Goal: Task Accomplishment & Management: Manage account settings

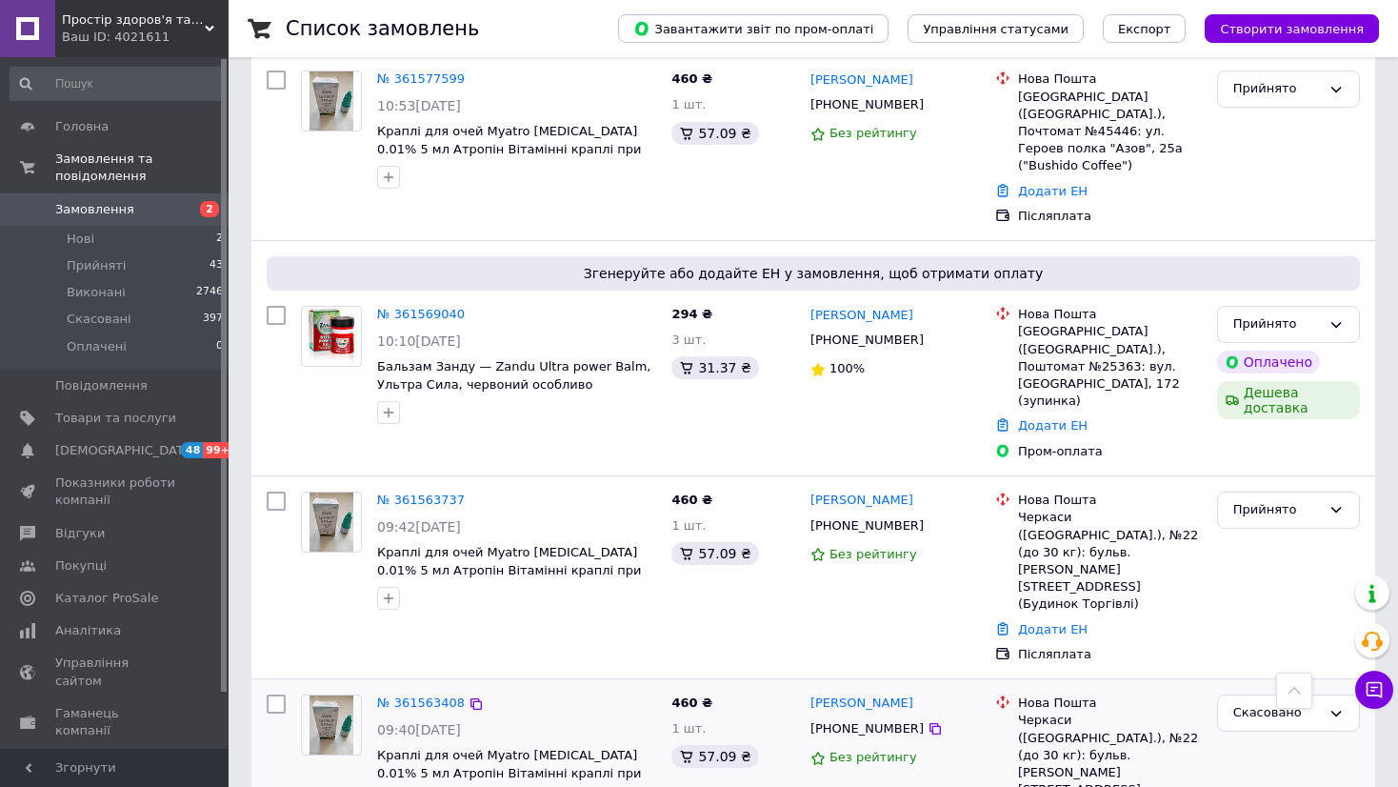
scroll to position [952, 0]
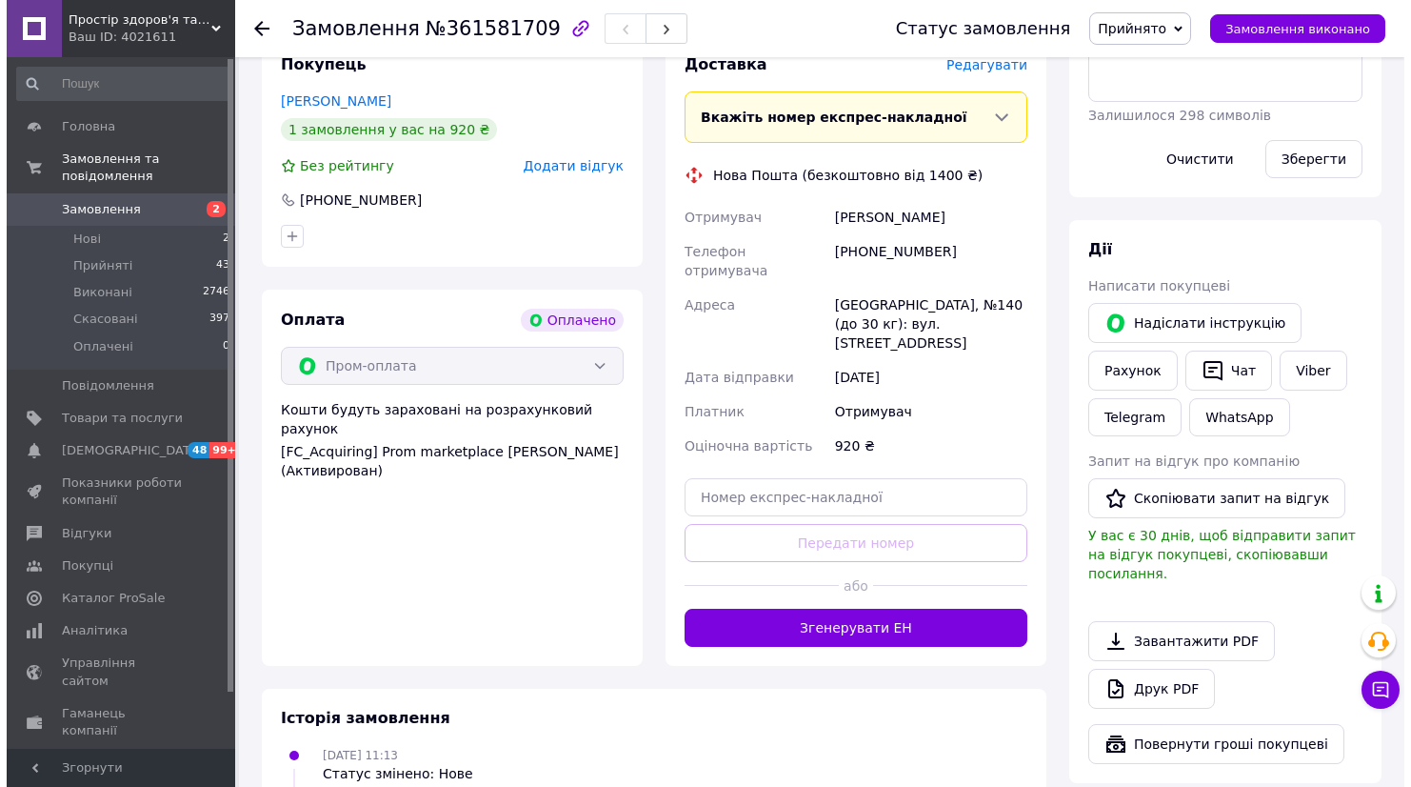
scroll to position [626, 0]
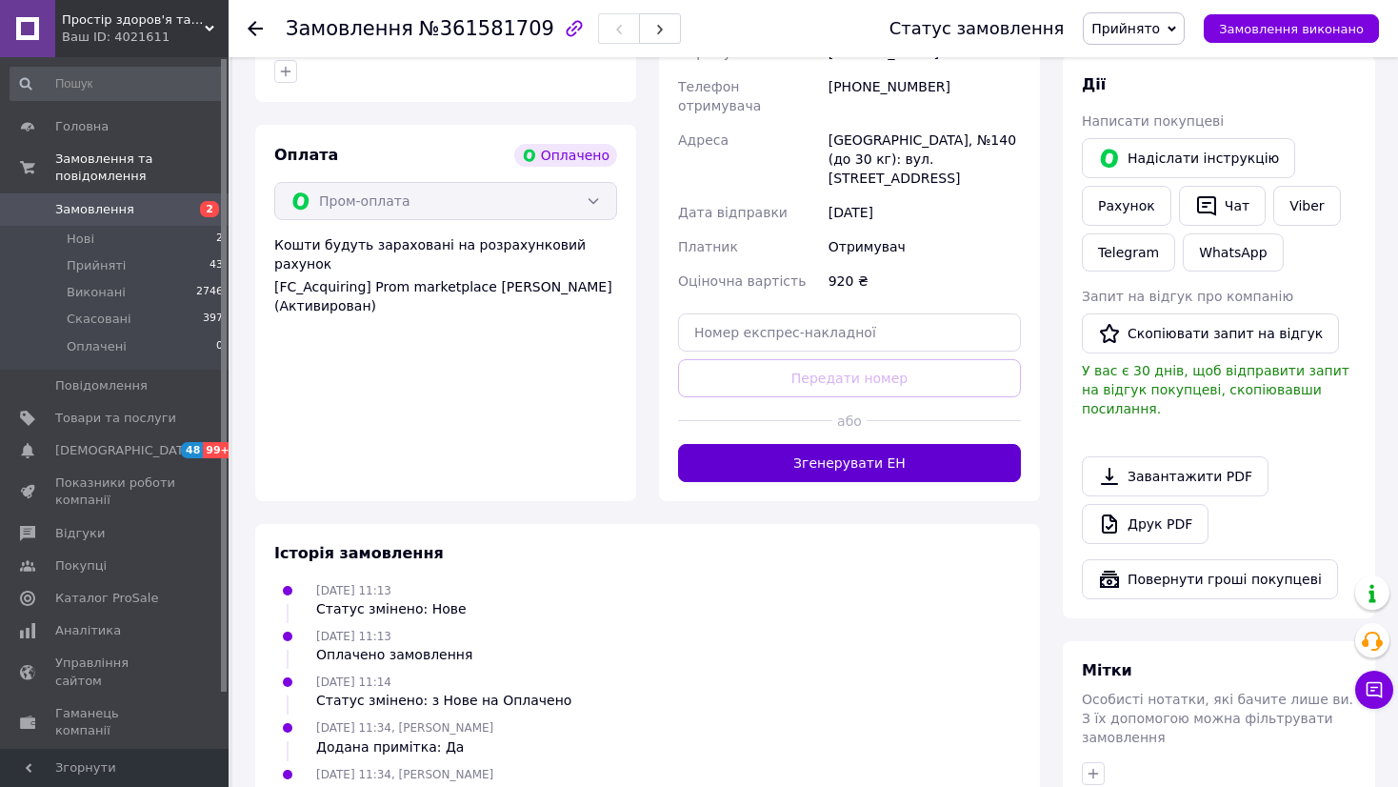
click at [855, 444] on button "Згенерувати ЕН" at bounding box center [849, 463] width 343 height 38
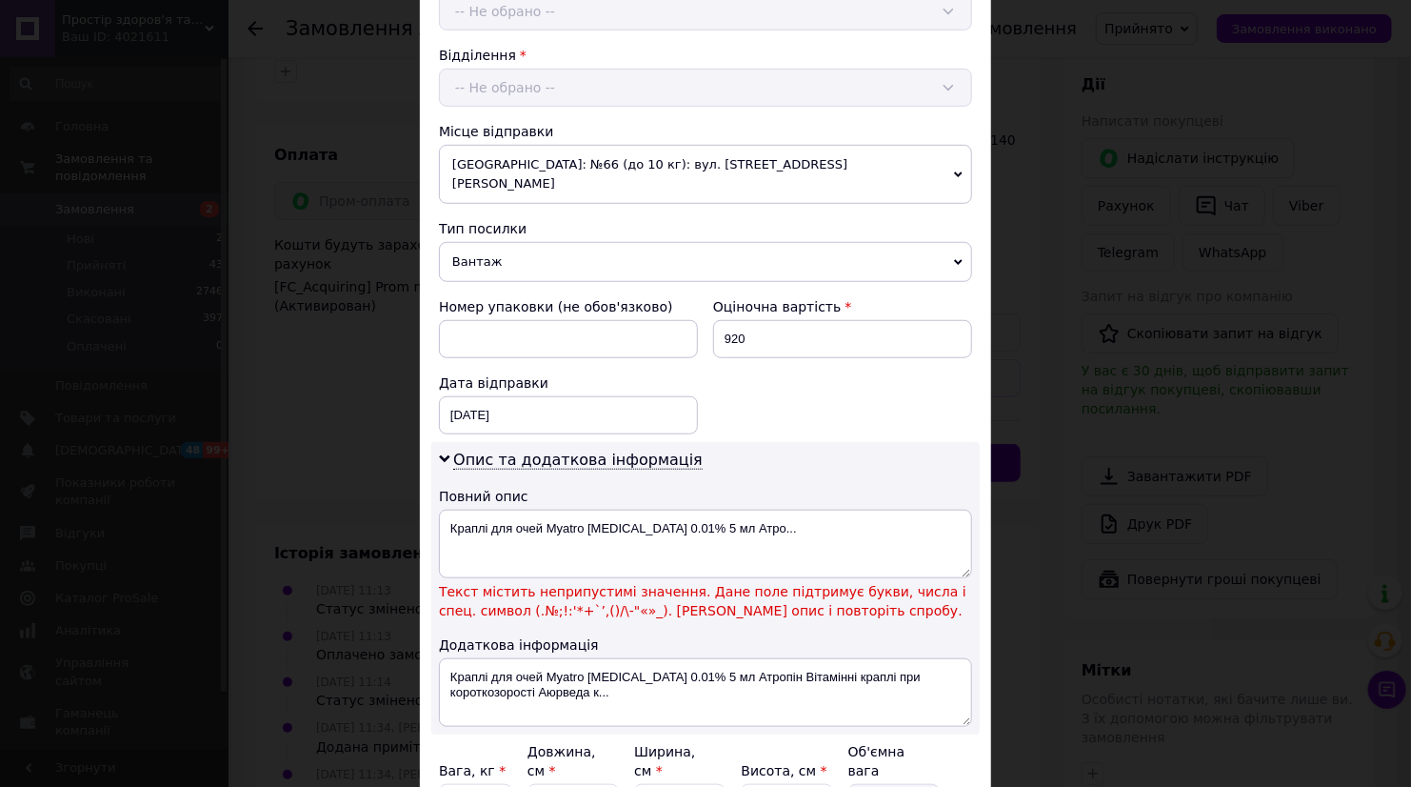
scroll to position [634, 0]
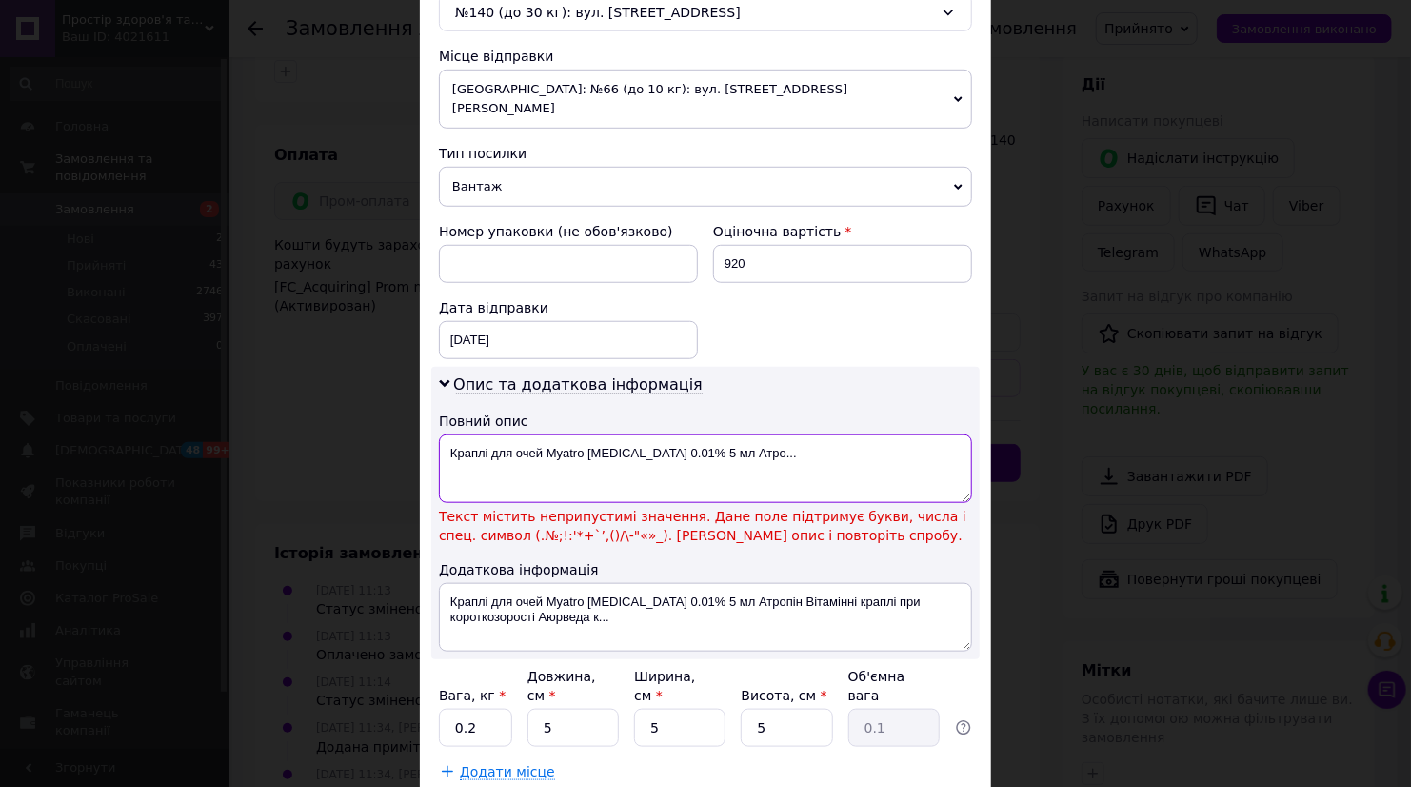
click at [663, 434] on textarea "Краплі для очей Myatro Atropine 0.01% 5 мл Атро..." at bounding box center [705, 468] width 533 height 69
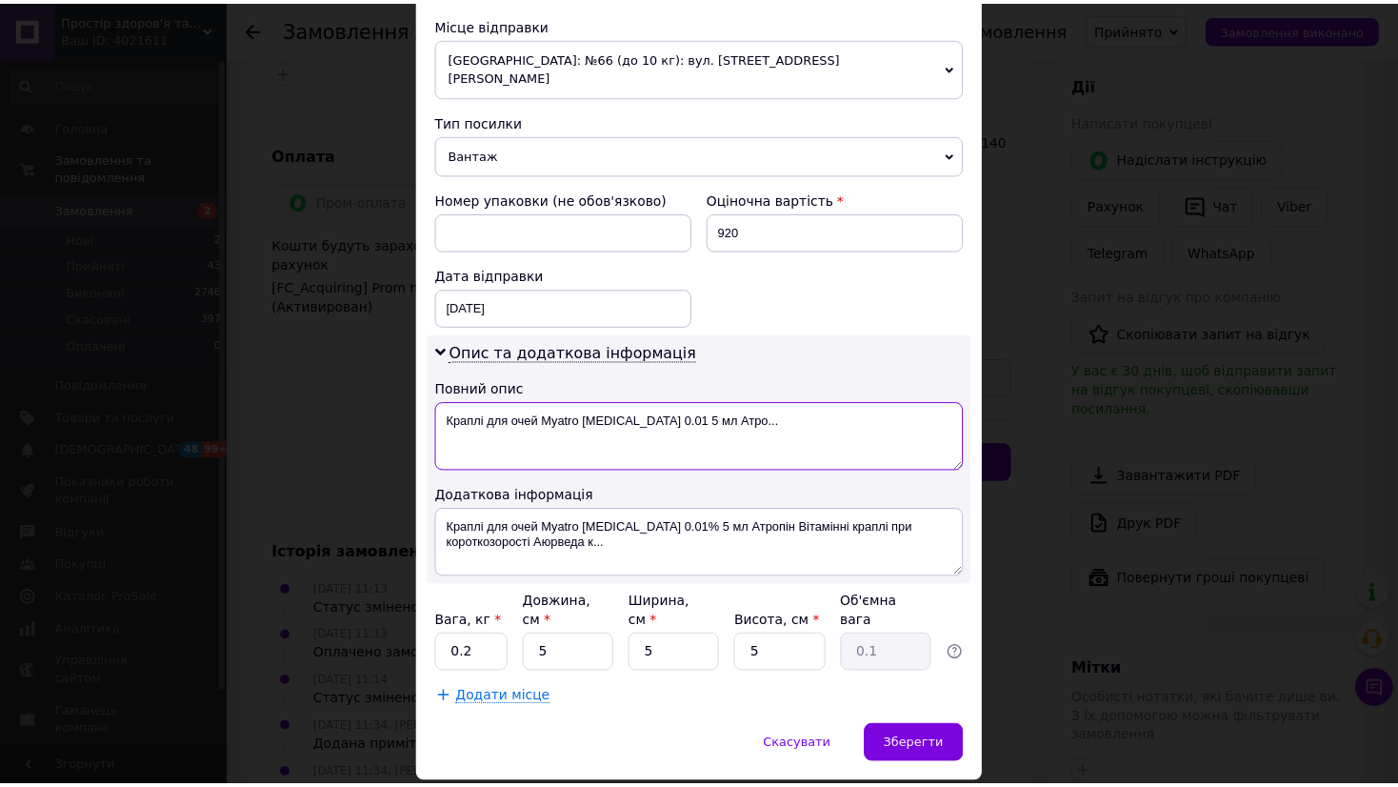
scroll to position [685, 0]
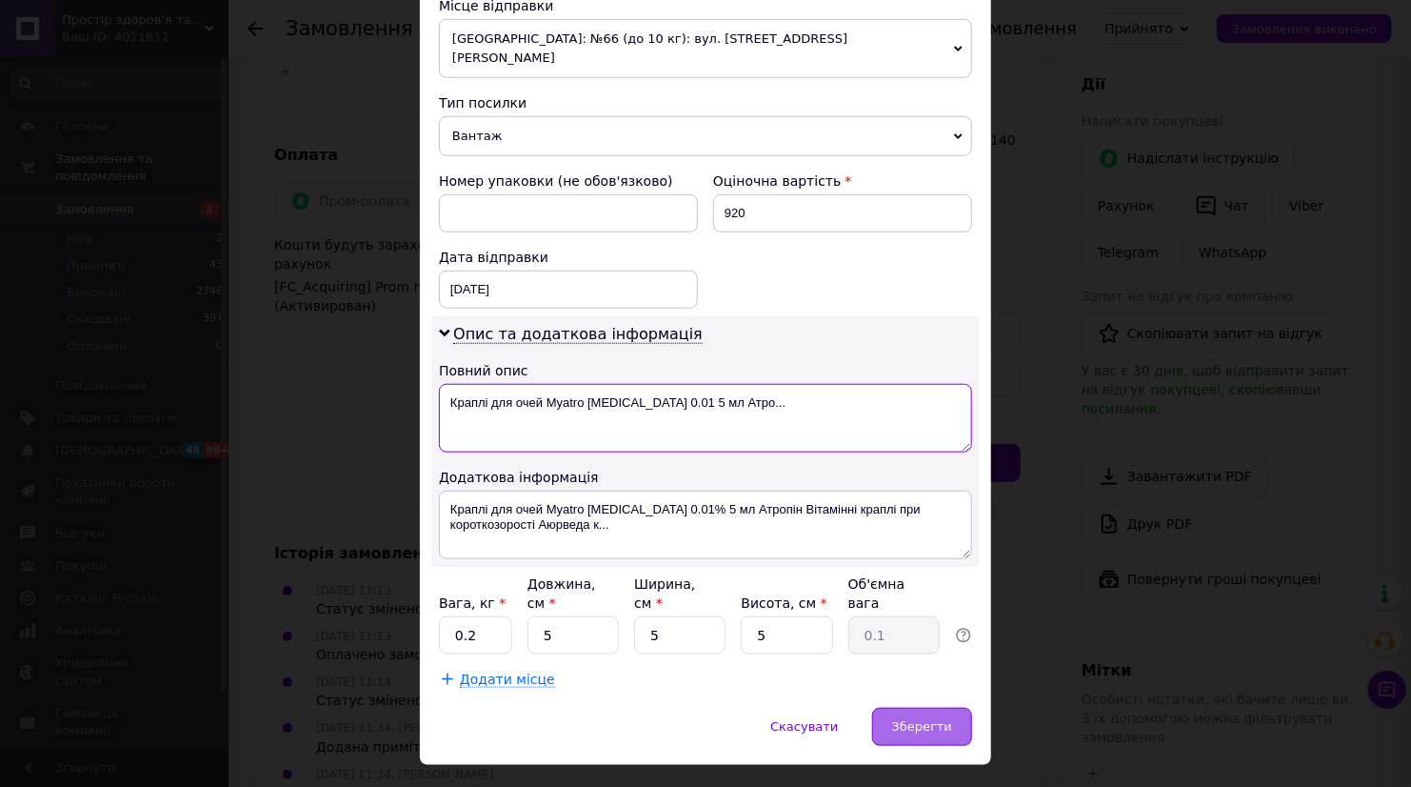
type textarea "Краплі для очей Myatro [MEDICAL_DATA] 0.01 5 мл Атро..."
click at [932, 719] on span "Зберегти" at bounding box center [922, 726] width 60 height 14
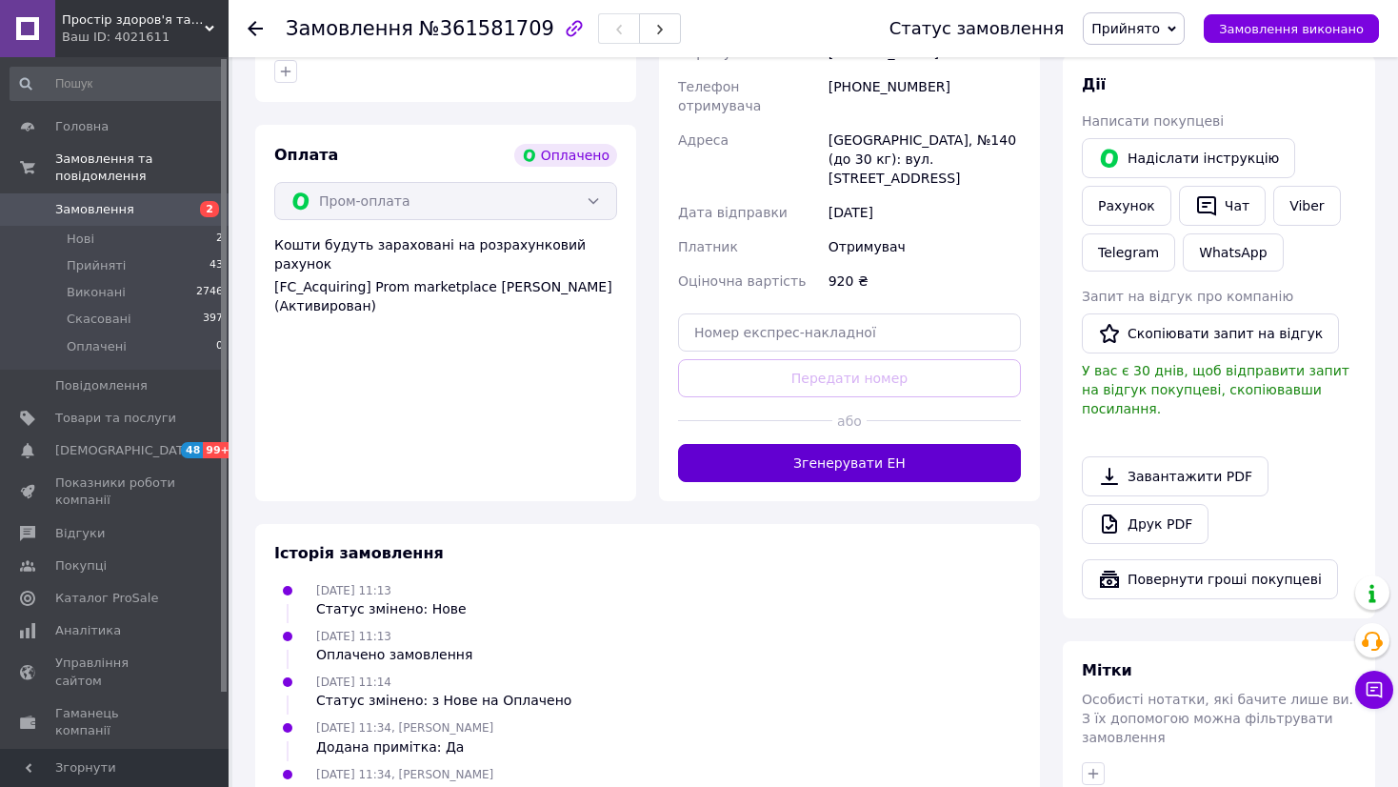
click at [890, 444] on button "Згенерувати ЕН" at bounding box center [849, 463] width 343 height 38
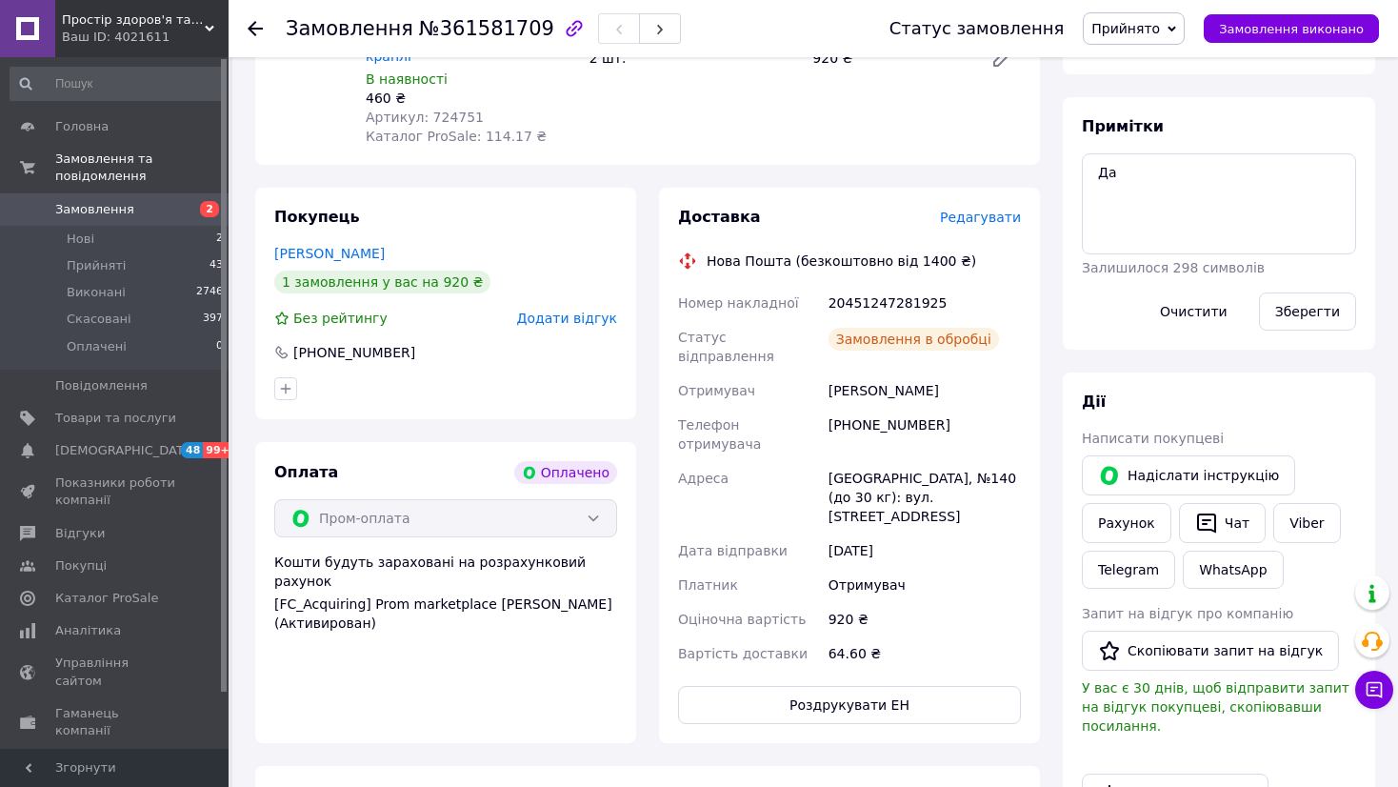
click at [894, 288] on div "20451247281925" at bounding box center [925, 303] width 200 height 34
copy div "20451247281925"
drag, startPoint x: 1144, startPoint y: 175, endPoint x: 1094, endPoint y: 162, distance: 51.3
click at [1094, 162] on textarea "Да" at bounding box center [1219, 203] width 274 height 101
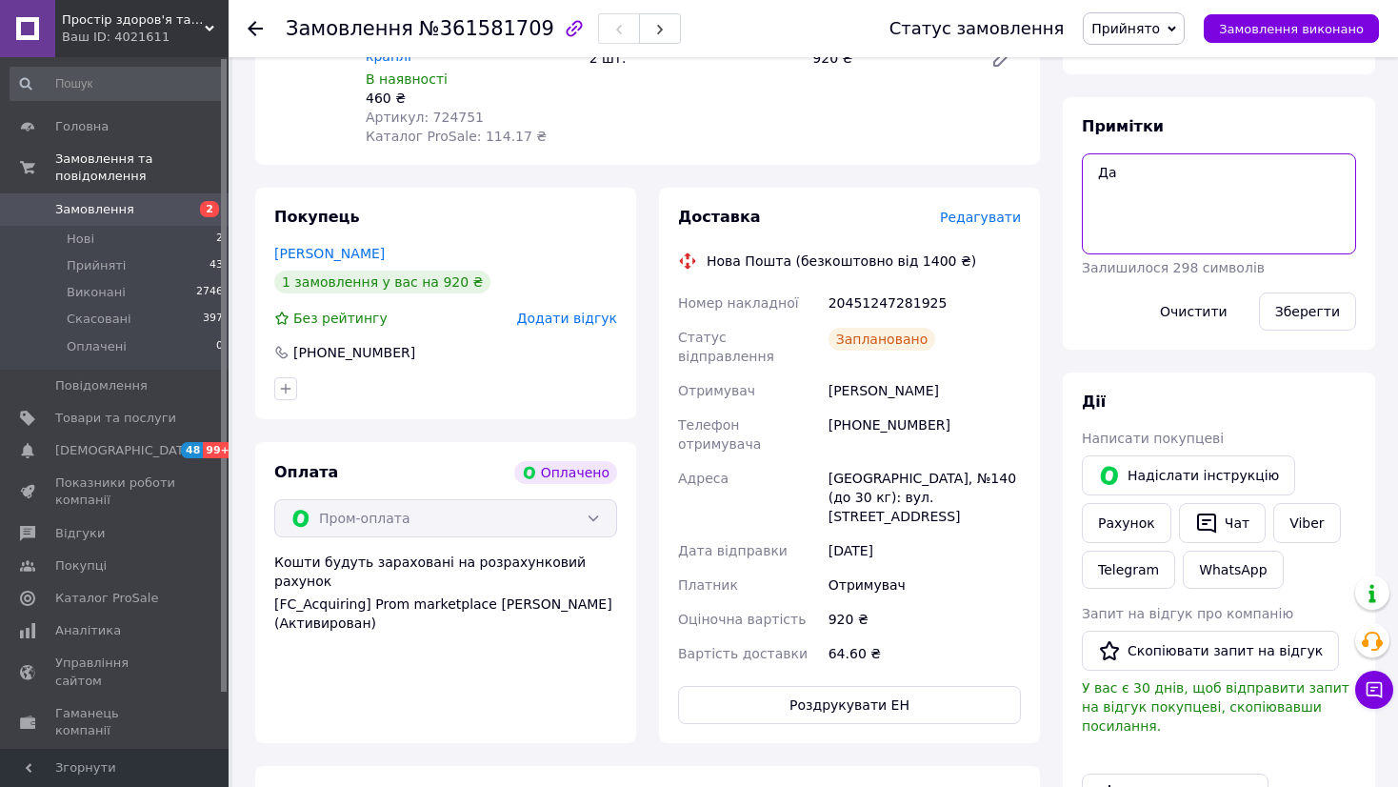
paste textarea "20451247281925"
type textarea "20451247281925"
click at [1301, 318] on button "Зберегти" at bounding box center [1307, 311] width 97 height 38
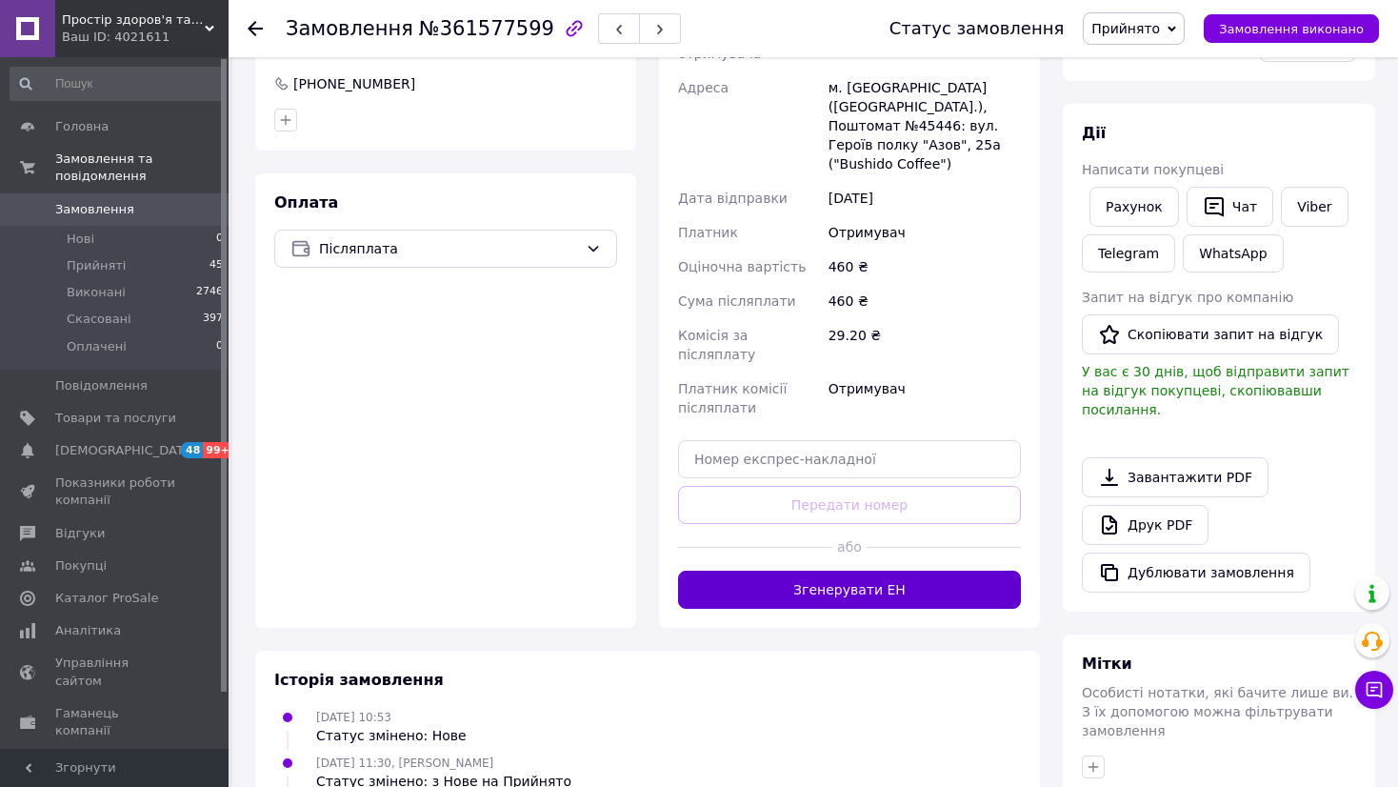
scroll to position [567, 0]
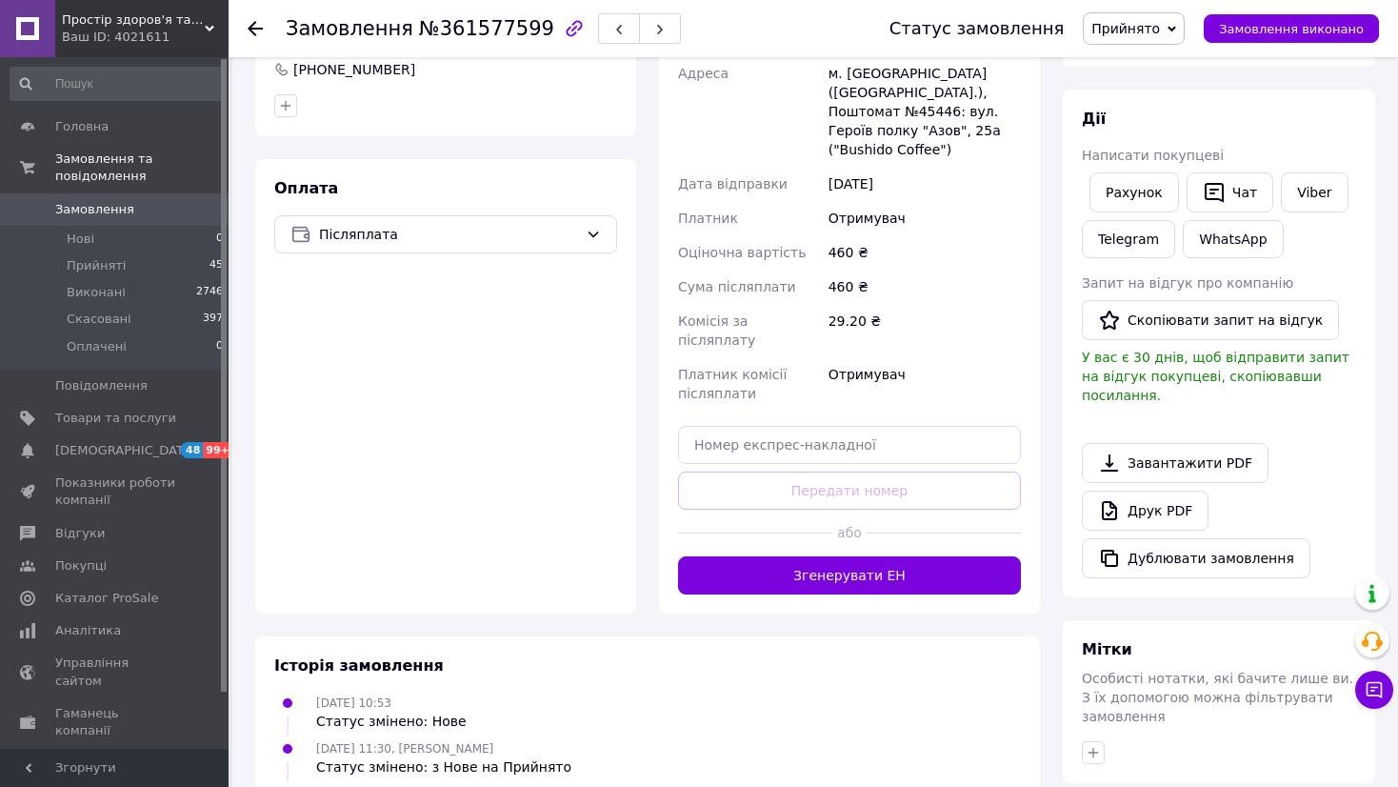
click at [897, 556] on button "Згенерувати ЕН" at bounding box center [849, 575] width 343 height 38
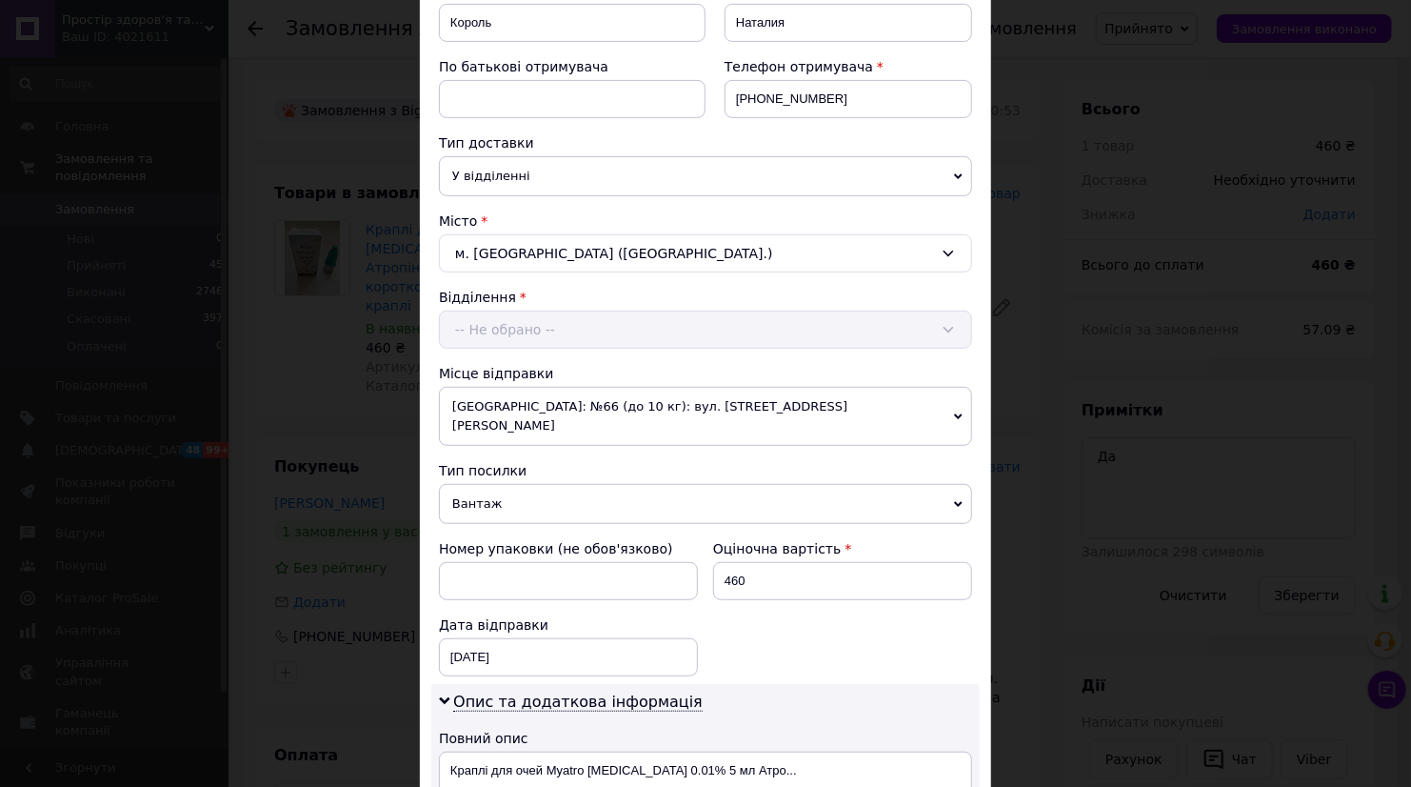
scroll to position [634, 0]
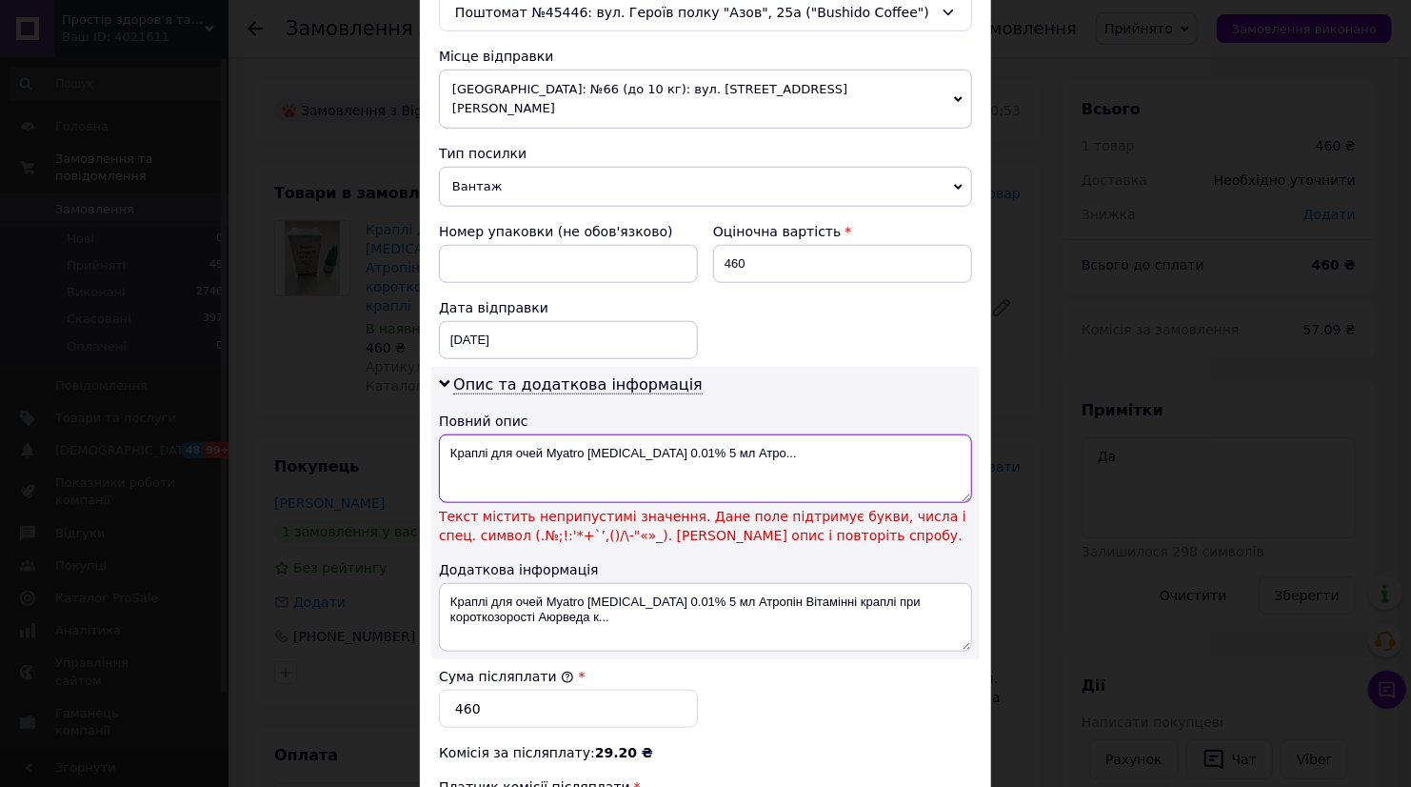
click at [666, 434] on textarea "Краплі для очей Myatro Atropine 0.01% 5 мл Атро..." at bounding box center [705, 468] width 533 height 69
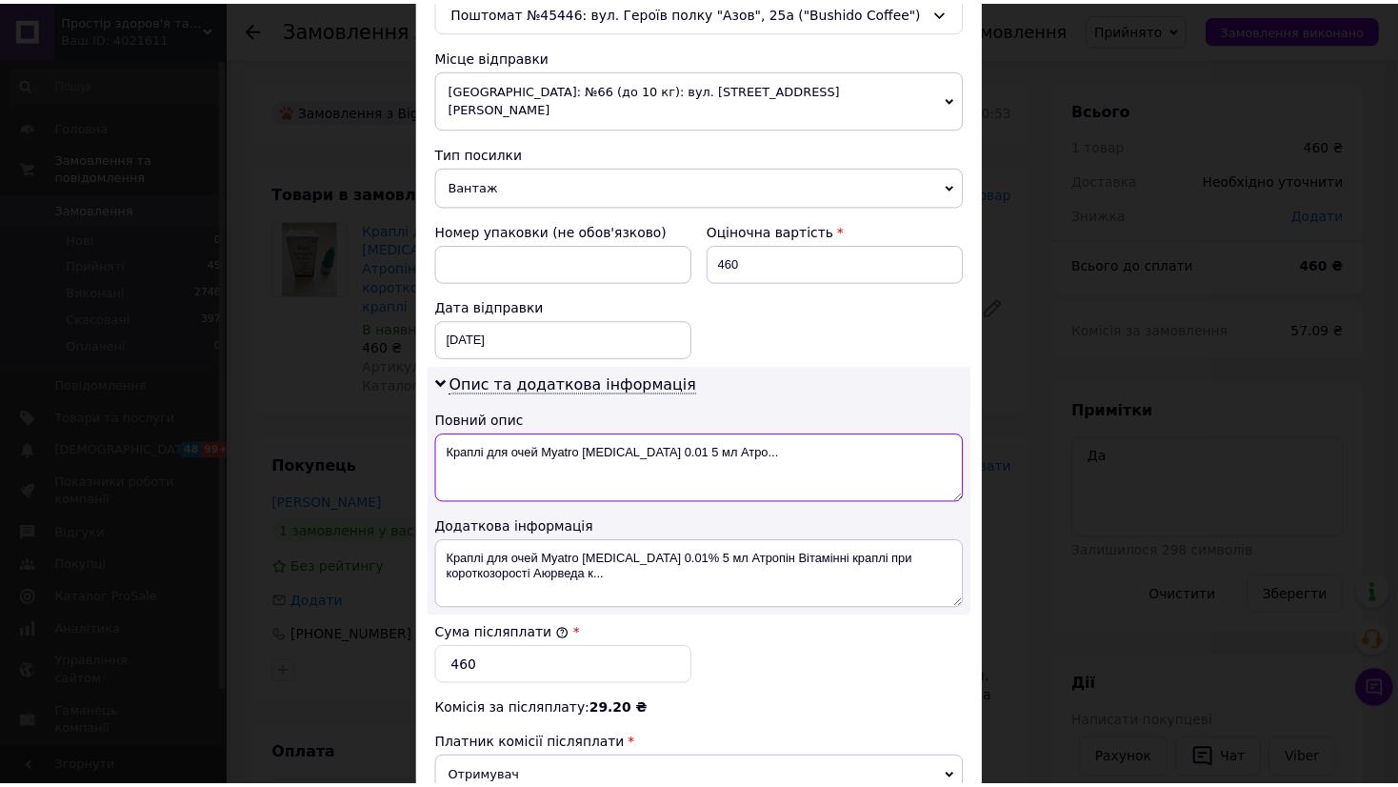
scroll to position [872, 0]
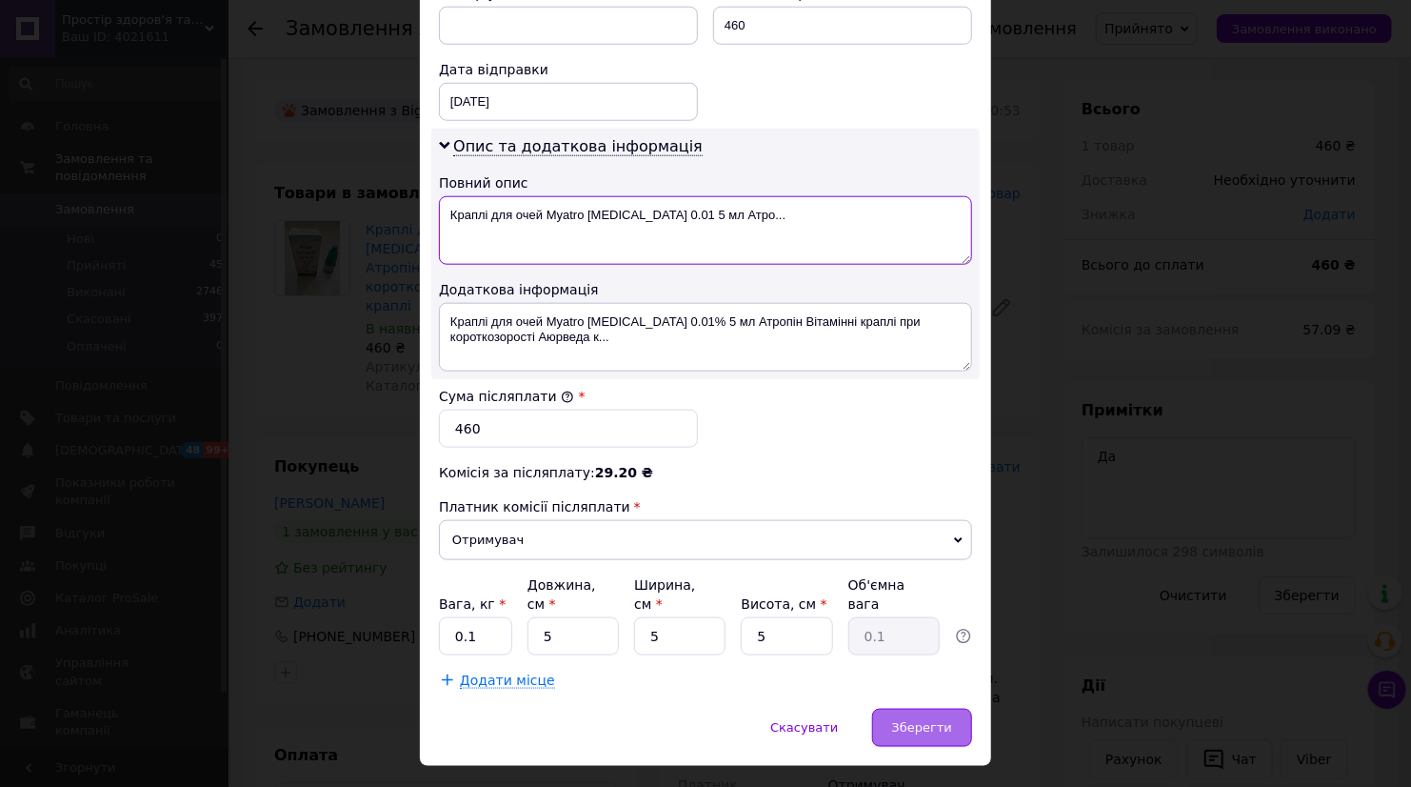
type textarea "Краплі для очей Myatro Atropine 0.01 5 мл Атро..."
click at [944, 720] on span "Зберегти" at bounding box center [922, 727] width 60 height 14
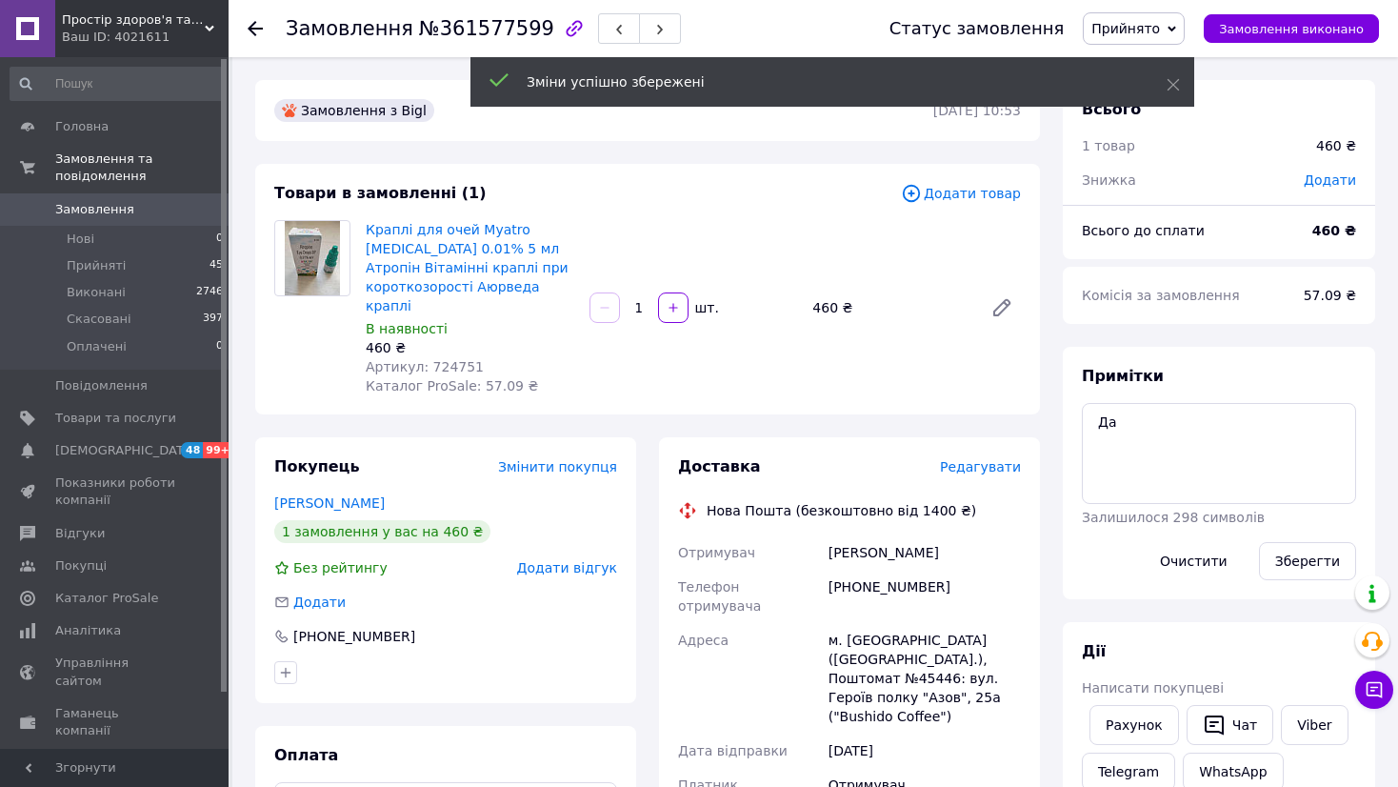
scroll to position [317, 0]
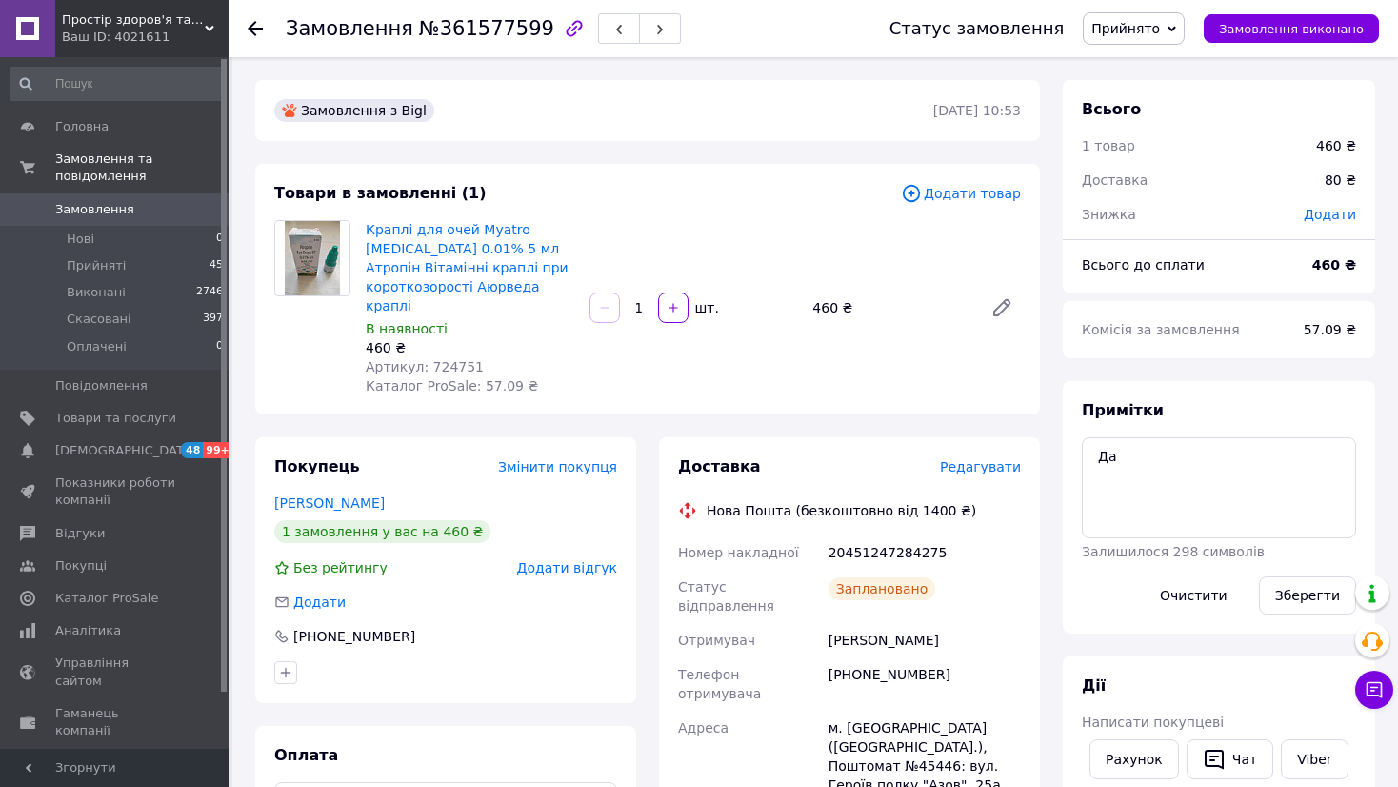
click at [879, 535] on div "20451247284275" at bounding box center [925, 552] width 200 height 34
copy div "20451247284275"
drag, startPoint x: 1161, startPoint y: 477, endPoint x: 1088, endPoint y: 468, distance: 73.0
click at [1088, 468] on textarea "Да" at bounding box center [1219, 487] width 274 height 101
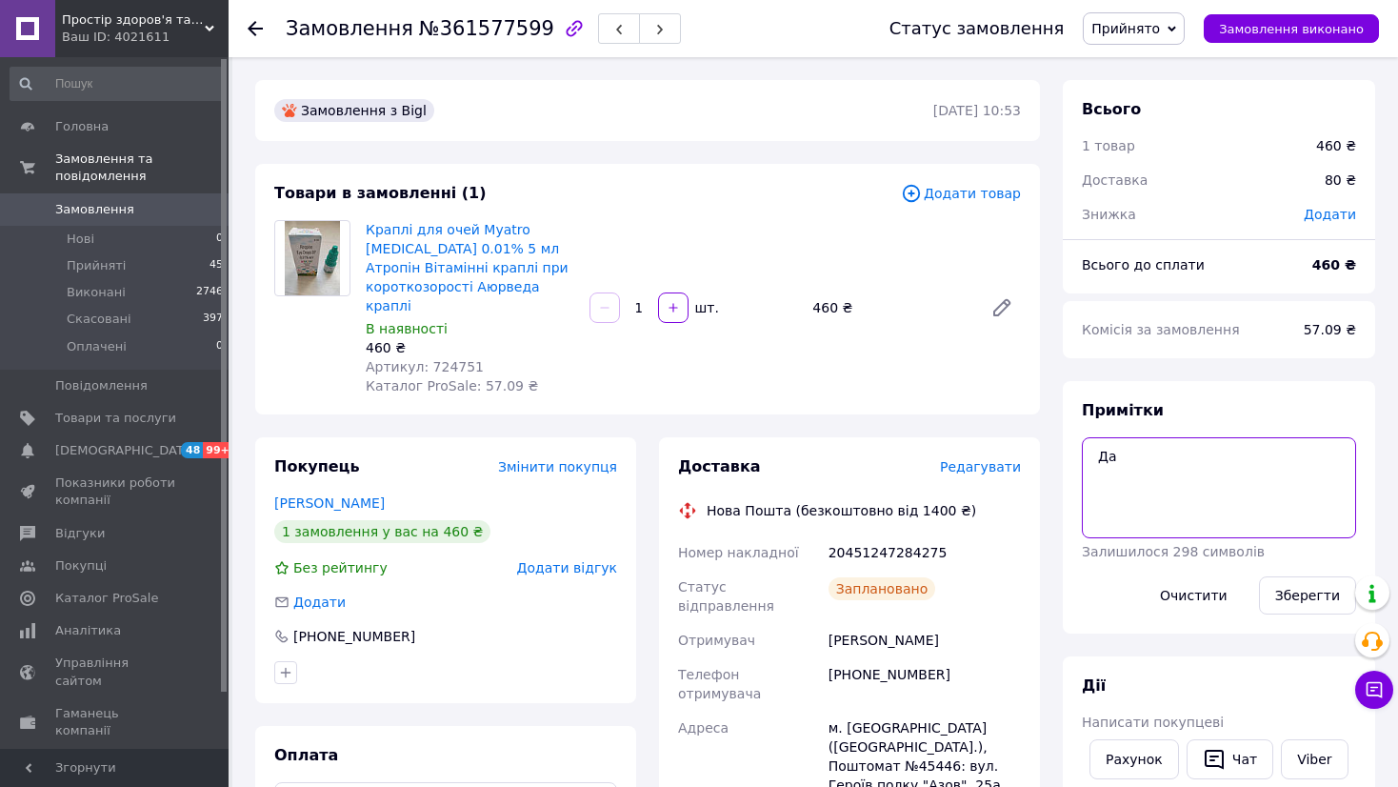
paste textarea "20451247284275"
type textarea "20451247284275"
click at [1318, 603] on button "Зберегти" at bounding box center [1307, 595] width 97 height 38
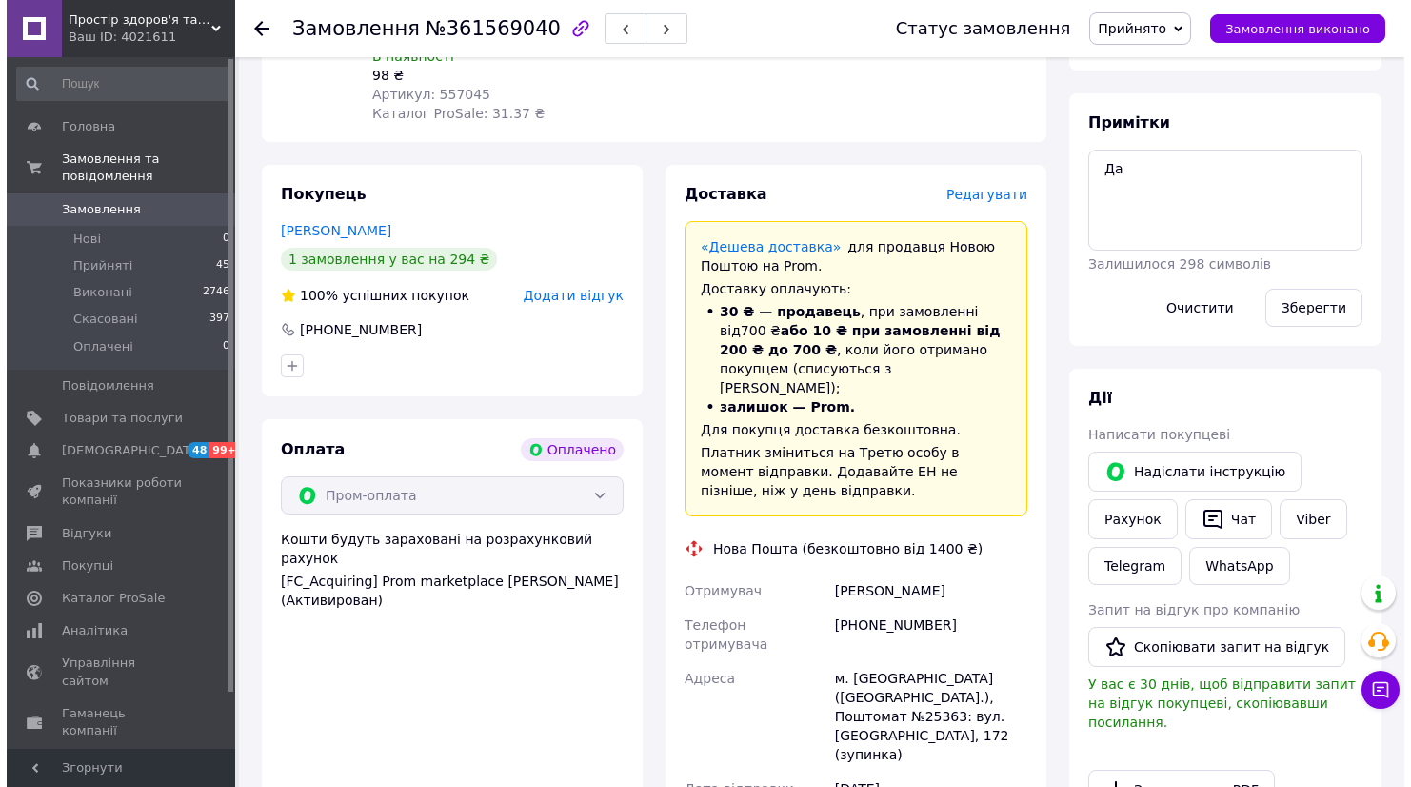
scroll to position [634, 0]
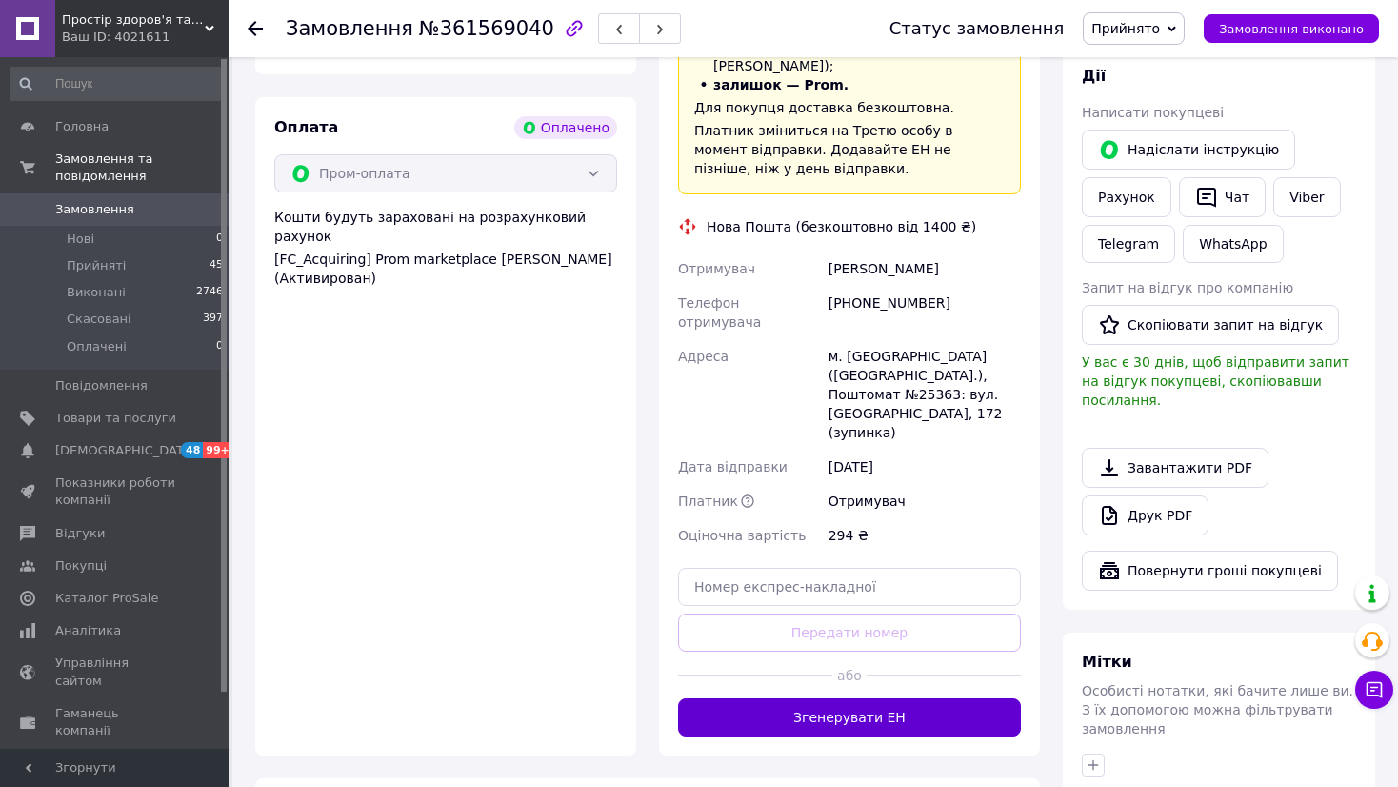
click at [904, 698] on button "Згенерувати ЕН" at bounding box center [849, 717] width 343 height 38
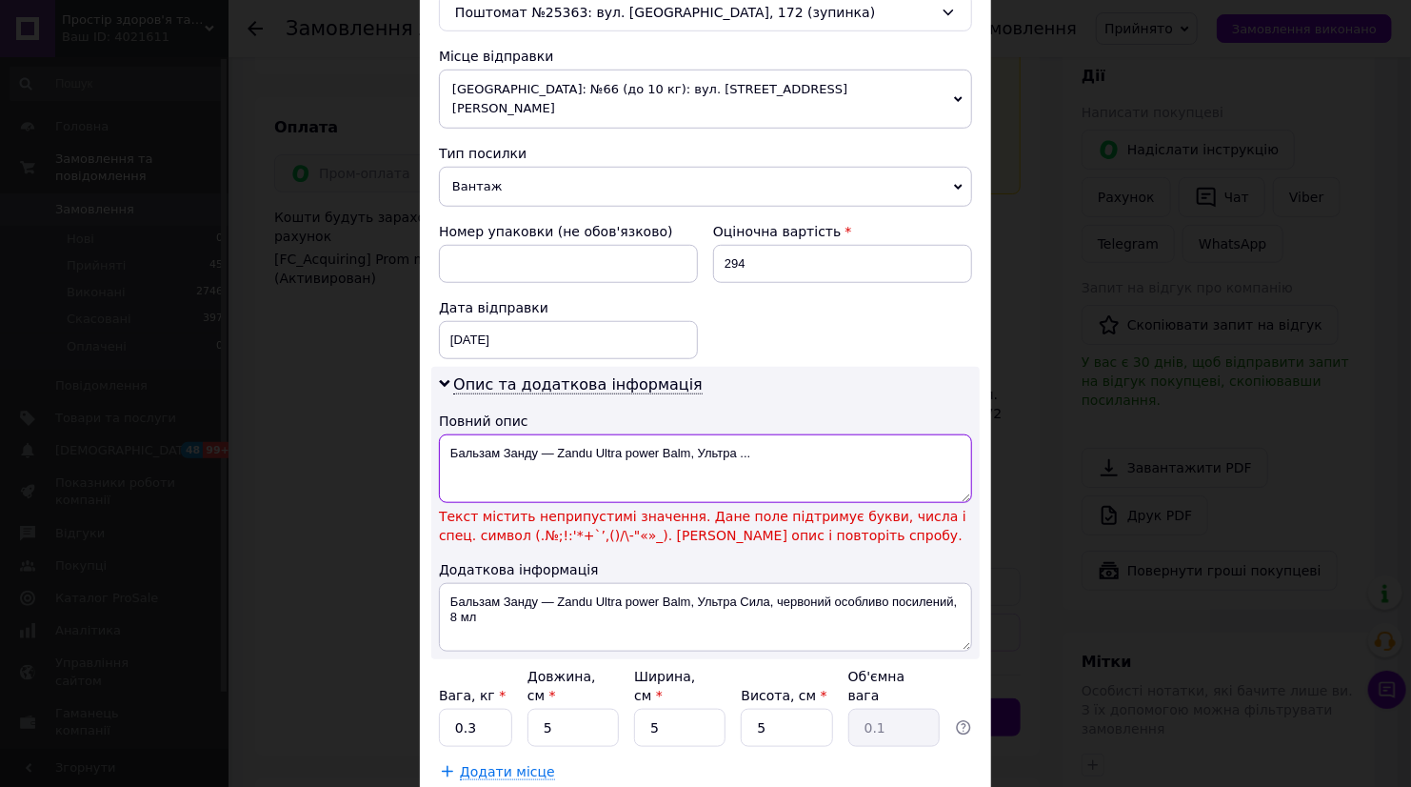
drag, startPoint x: 548, startPoint y: 428, endPoint x: 563, endPoint y: 432, distance: 16.0
click at [548, 434] on textarea "Бальзам Занду — Zandu Ultra power Balm, Ультра ..." at bounding box center [705, 468] width 533 height 69
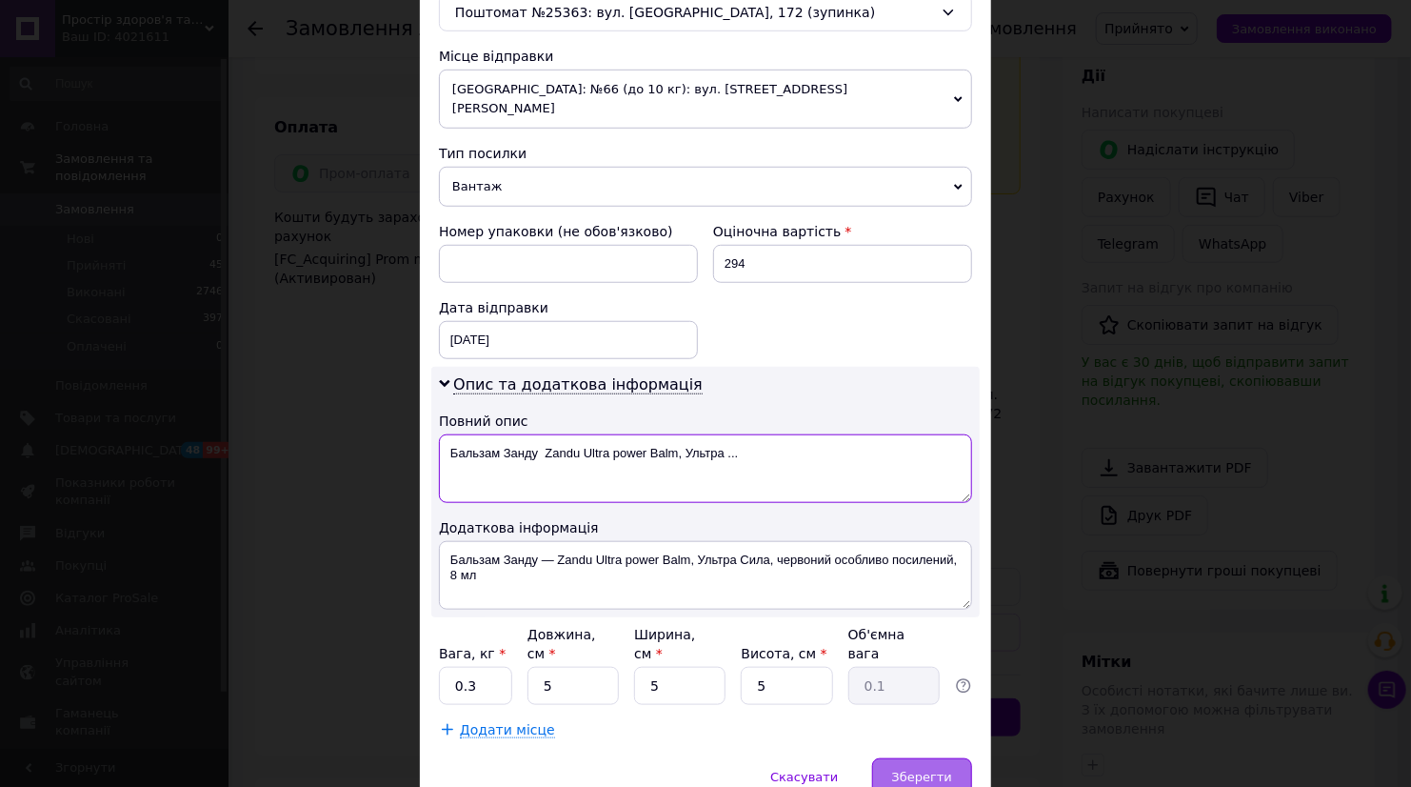
type textarea "Бальзам Занду Zandu Ultra power Balm, Ультра ..."
click at [940, 769] on span "Зберегти" at bounding box center [922, 776] width 60 height 14
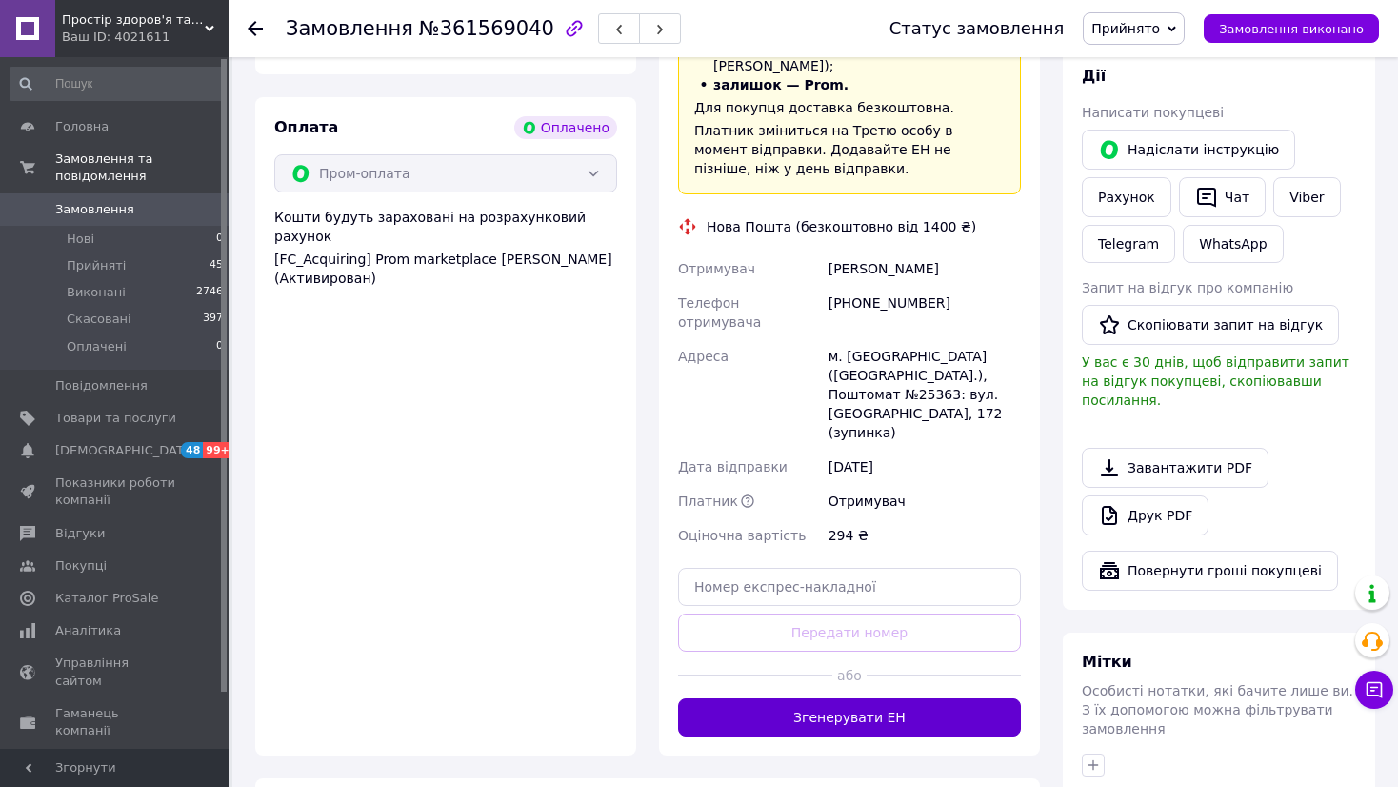
click at [862, 698] on button "Згенерувати ЕН" at bounding box center [849, 717] width 343 height 38
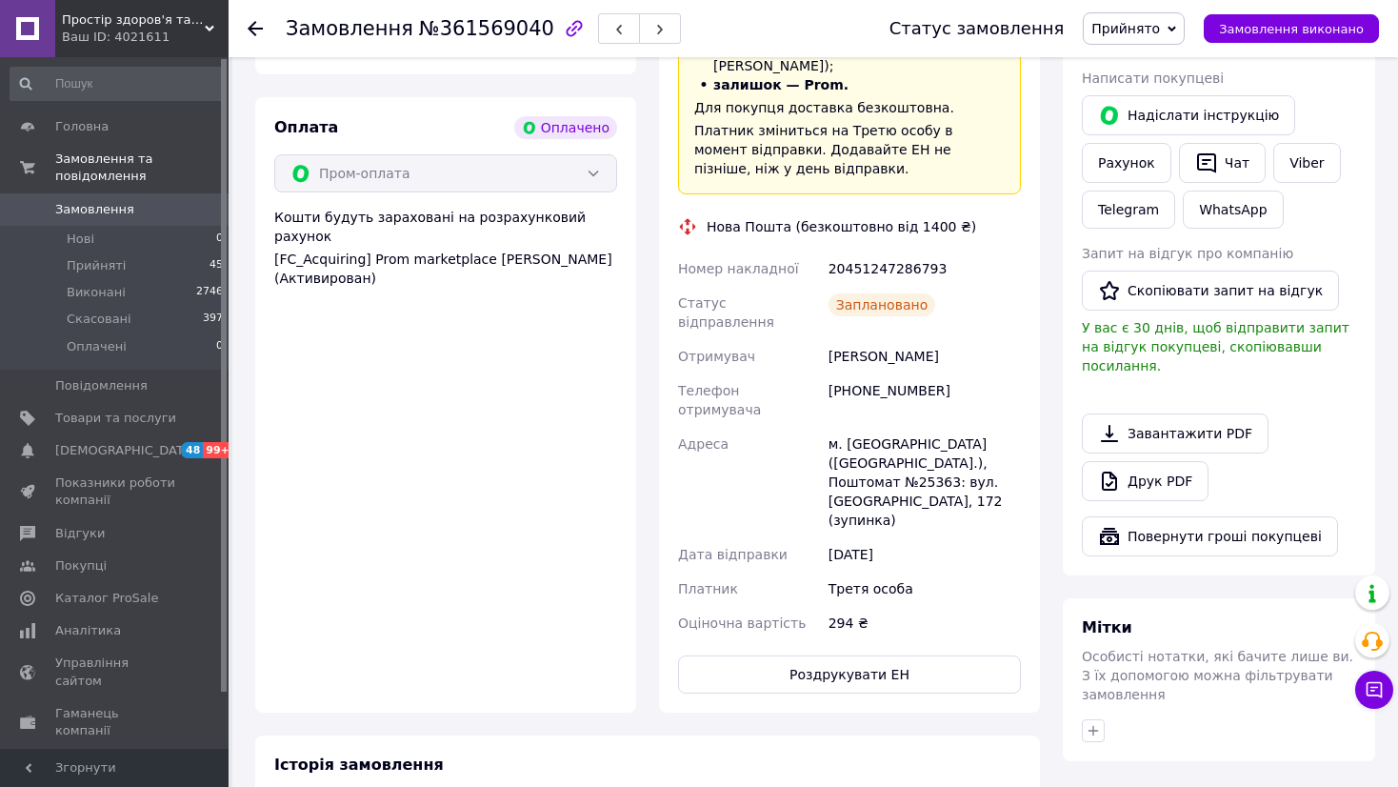
click at [860, 251] on div "20451247286793" at bounding box center [925, 268] width 200 height 34
copy div "20451247286793"
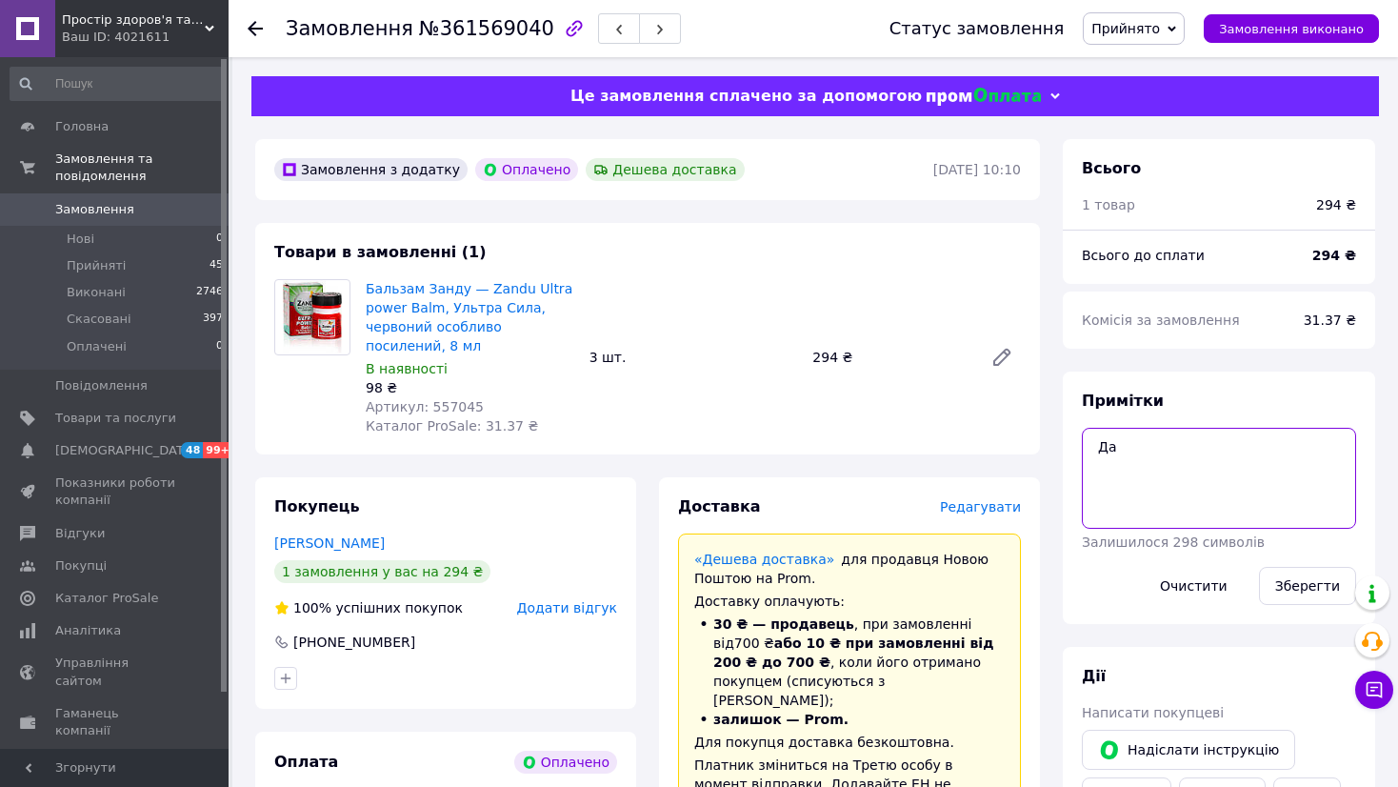
drag, startPoint x: 1181, startPoint y: 495, endPoint x: 1047, endPoint y: 437, distance: 145.4
paste textarea "20451247286793"
type textarea "20451247286793"
click at [1304, 582] on button "Зберегти" at bounding box center [1307, 586] width 97 height 38
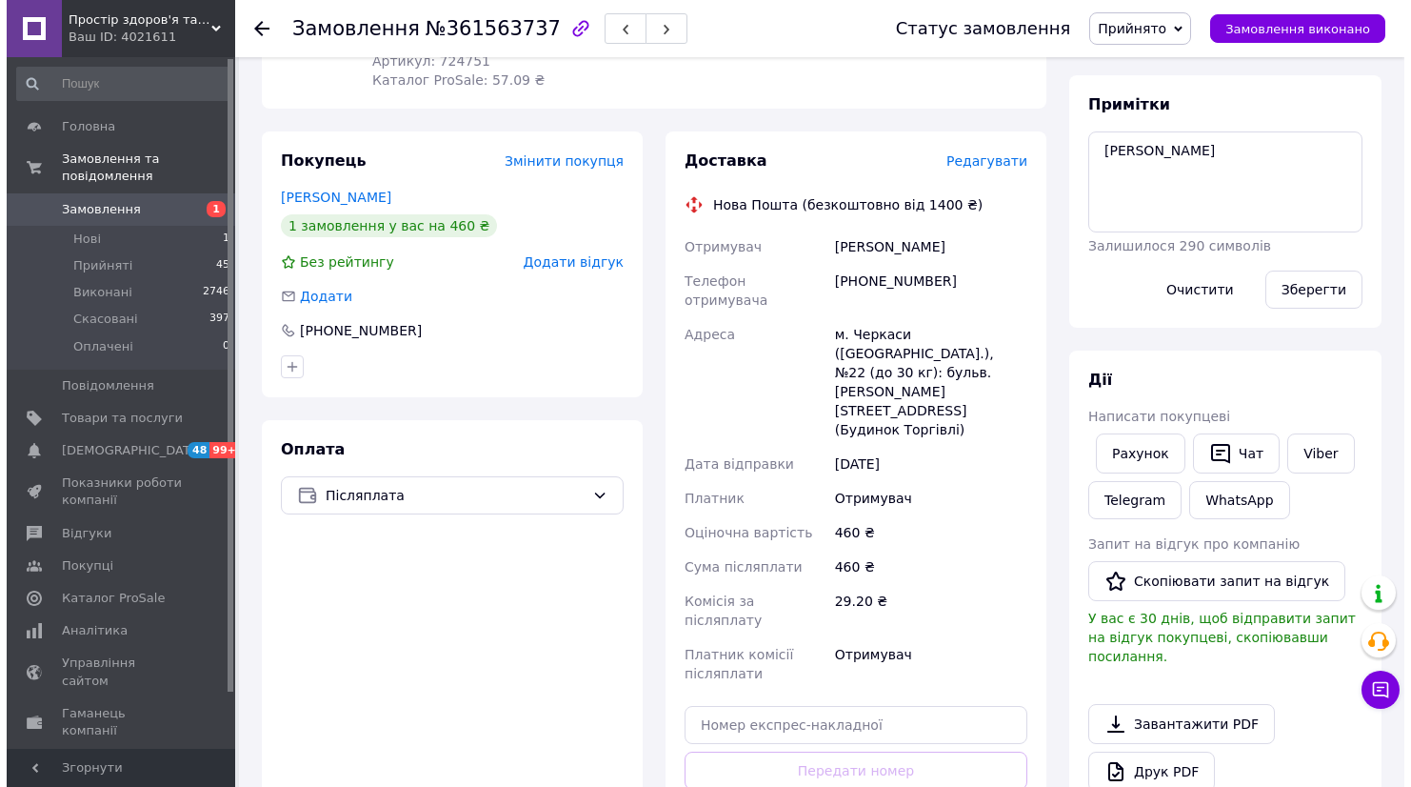
scroll to position [317, 0]
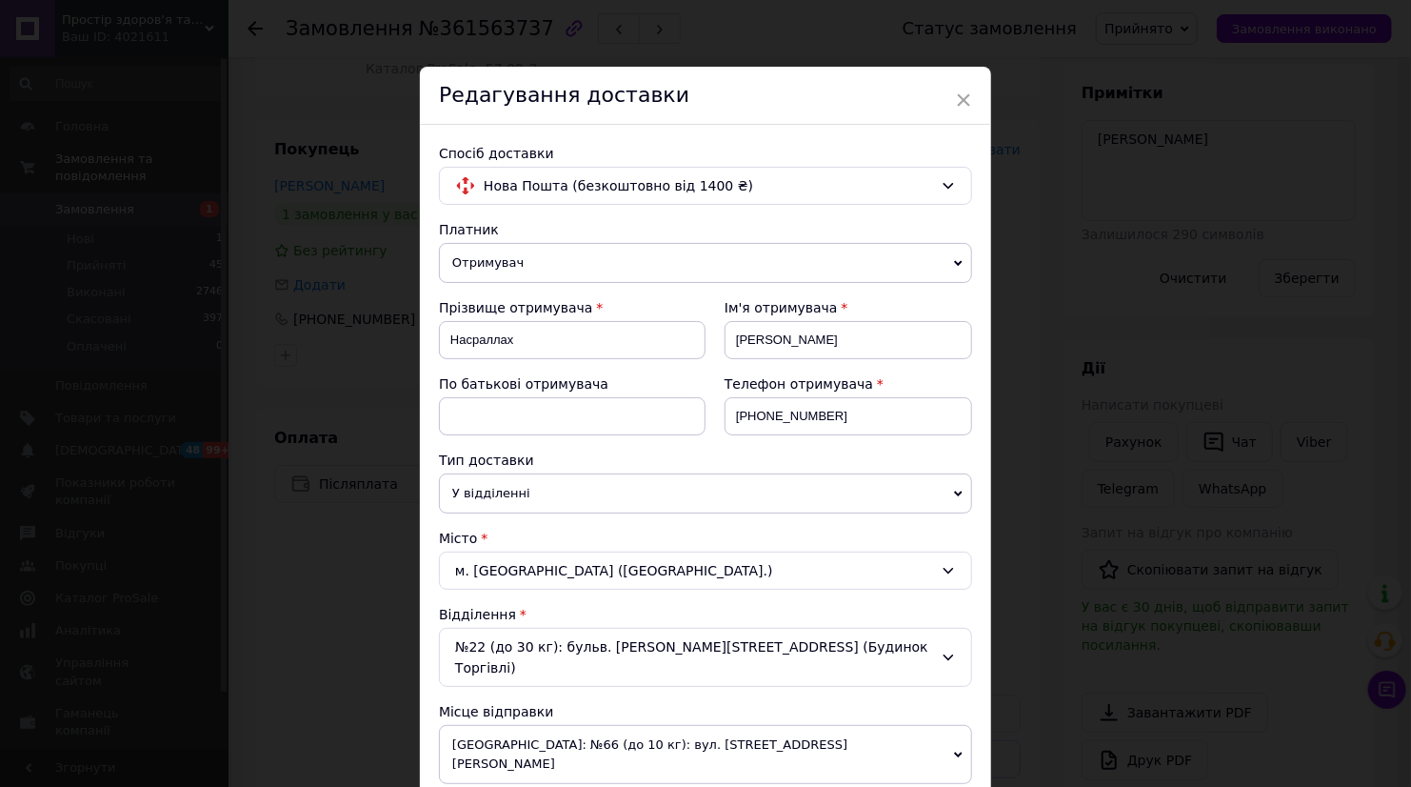
scroll to position [634, 0]
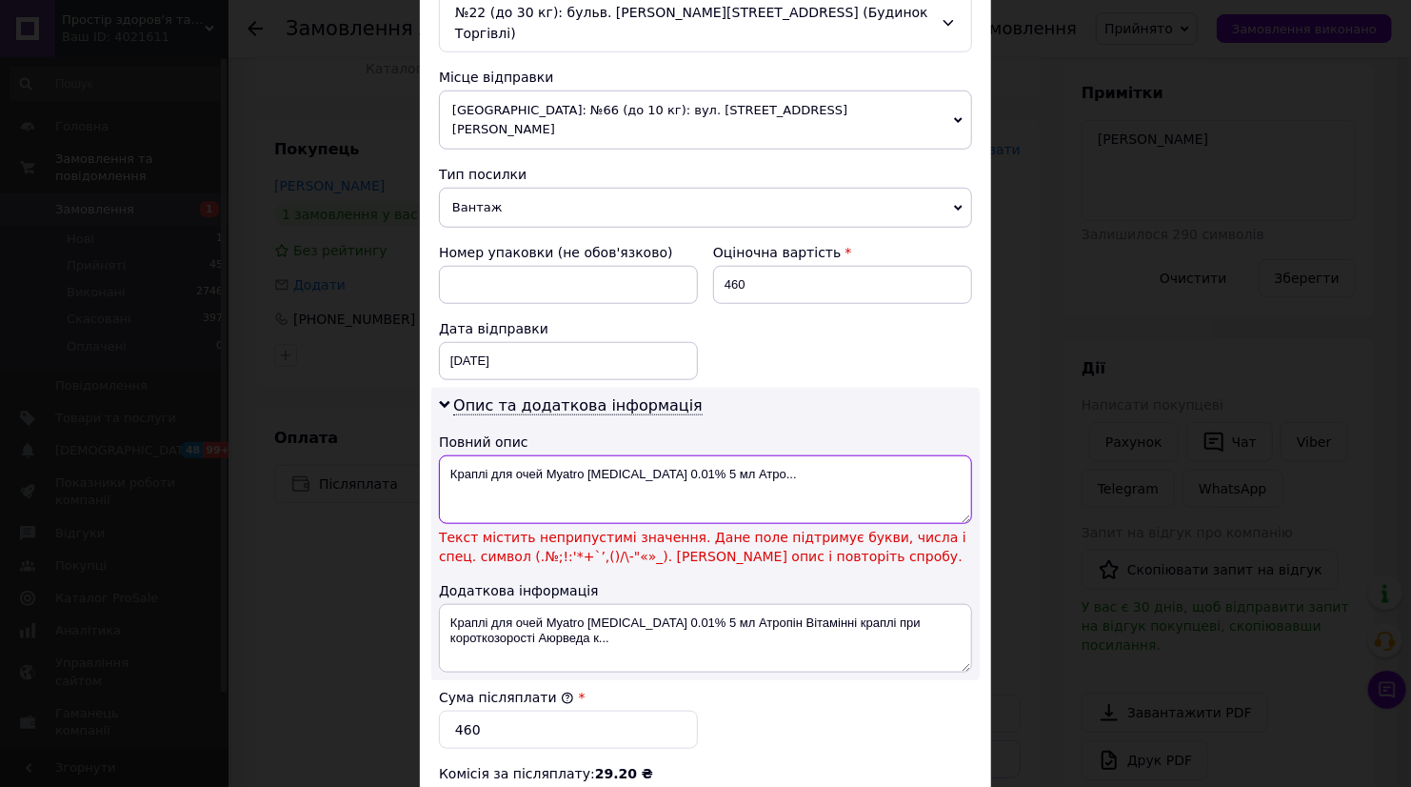
click at [659, 455] on textarea "Краплі для очей Myatro [MEDICAL_DATA] 0.01% 5 мл Атро..." at bounding box center [705, 489] width 533 height 69
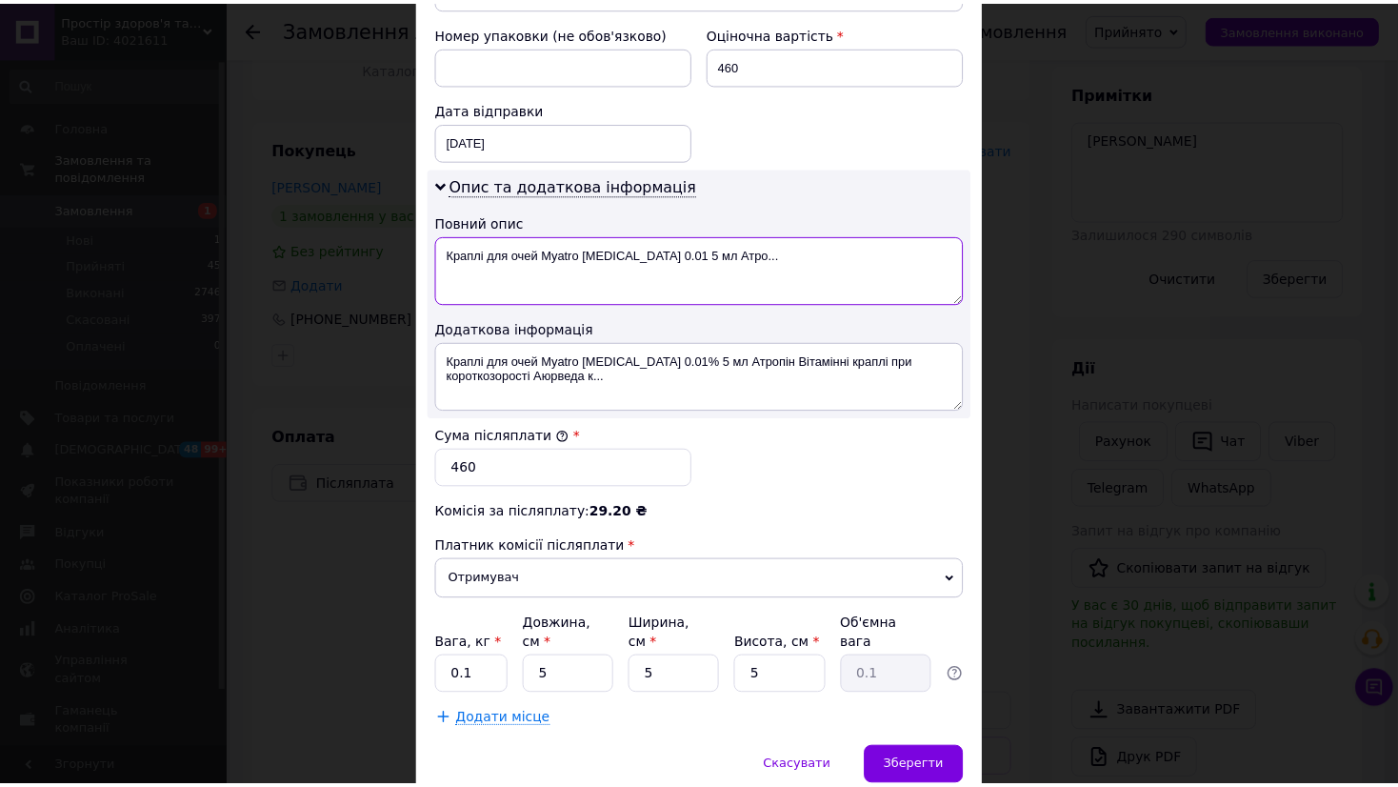
scroll to position [872, 0]
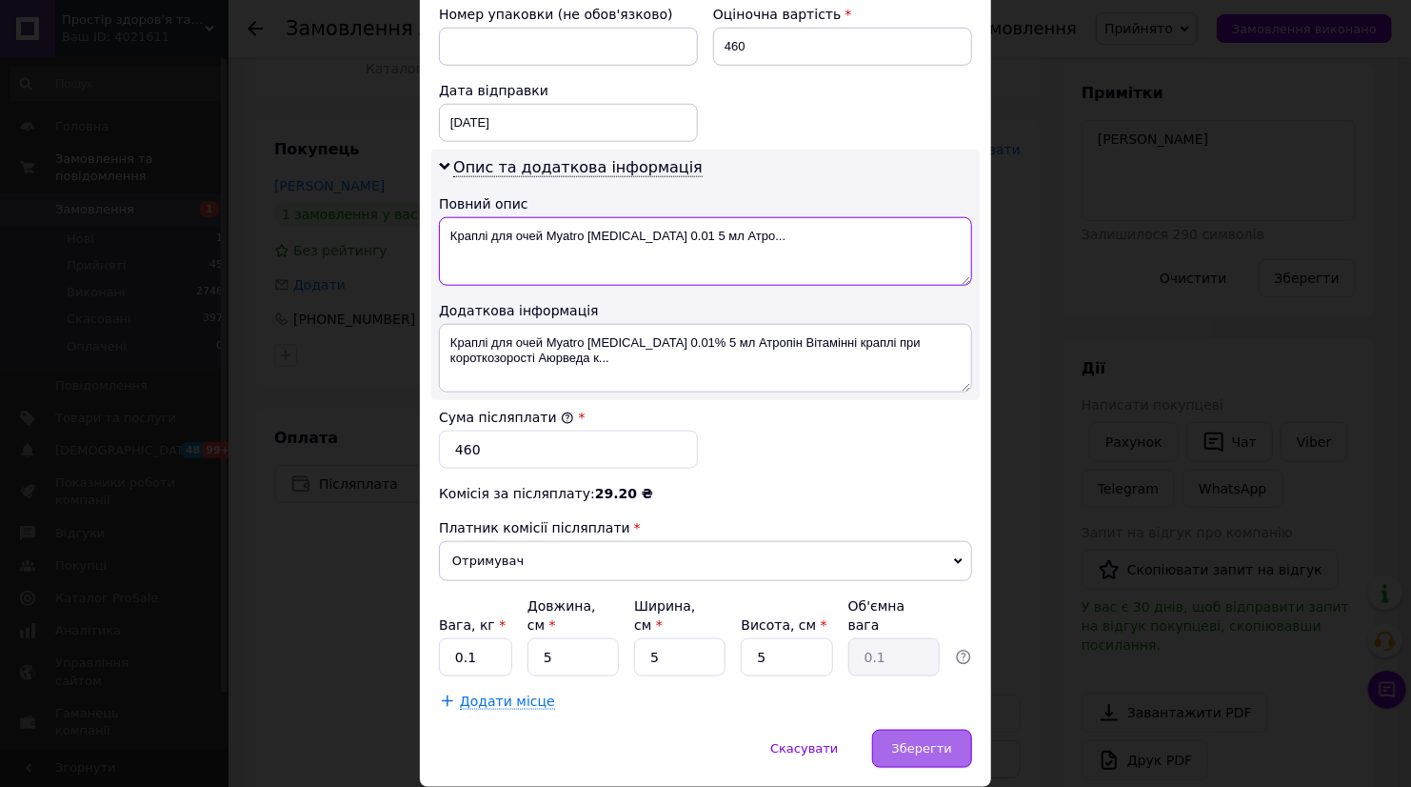
type textarea "Краплі для очей Myatro [MEDICAL_DATA] 0.01 5 мл Атро..."
click at [921, 741] on span "Зберегти" at bounding box center [922, 748] width 60 height 14
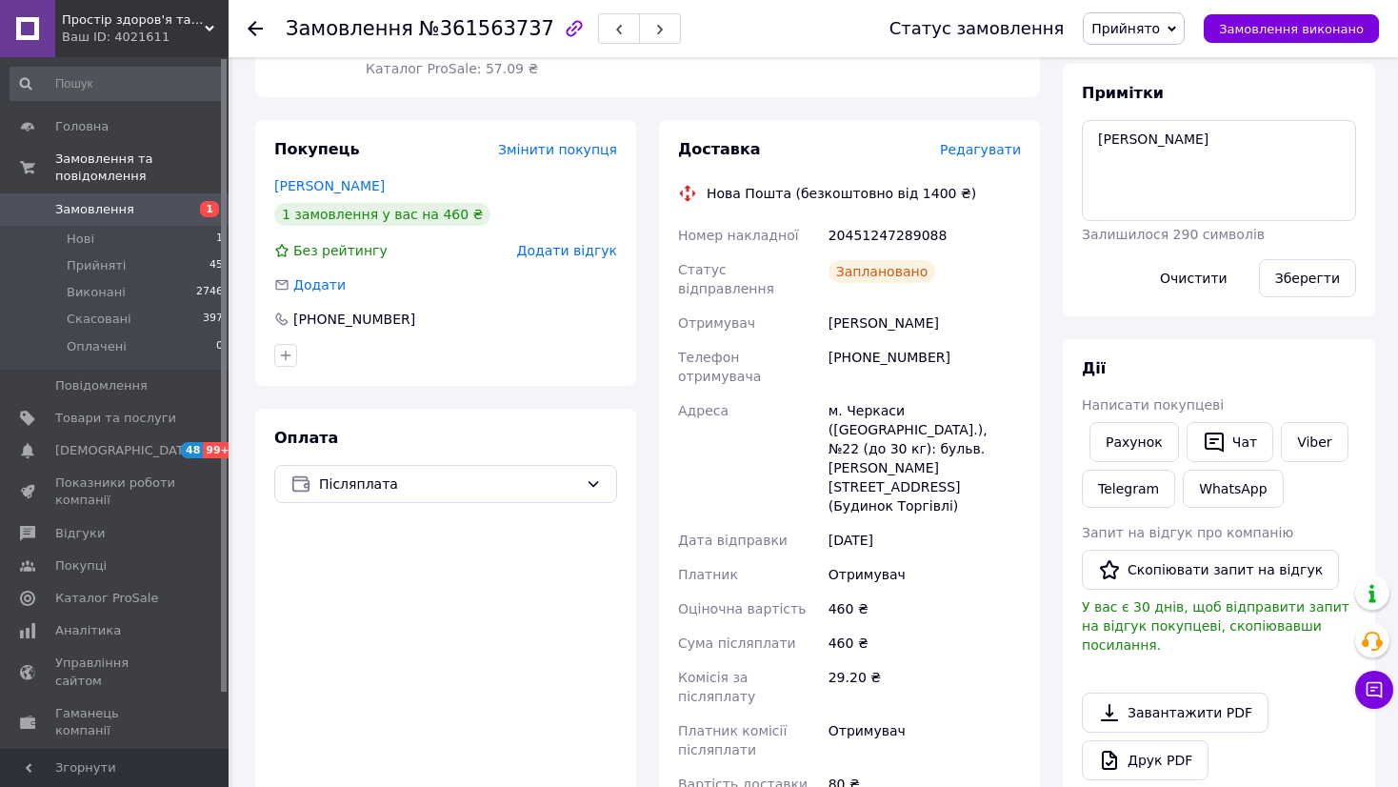
click at [864, 218] on div "20451247289088" at bounding box center [925, 235] width 200 height 34
copy div "20451247289088"
click at [1200, 132] on textarea "Да вайбер" at bounding box center [1219, 170] width 274 height 101
paste textarea "20451247289088"
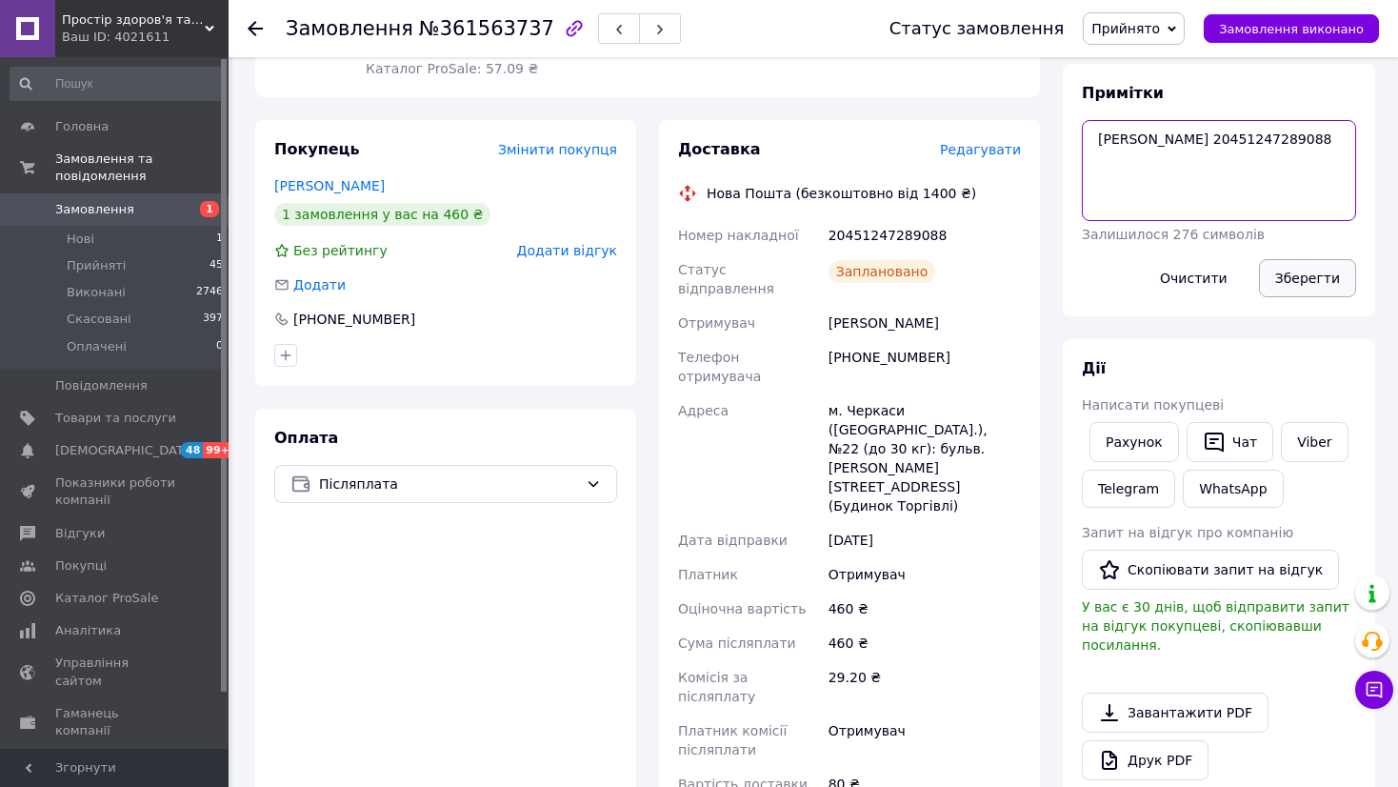
type textarea "Да вайбер 20451247289088"
click at [1329, 289] on button "Зберегти" at bounding box center [1307, 278] width 97 height 38
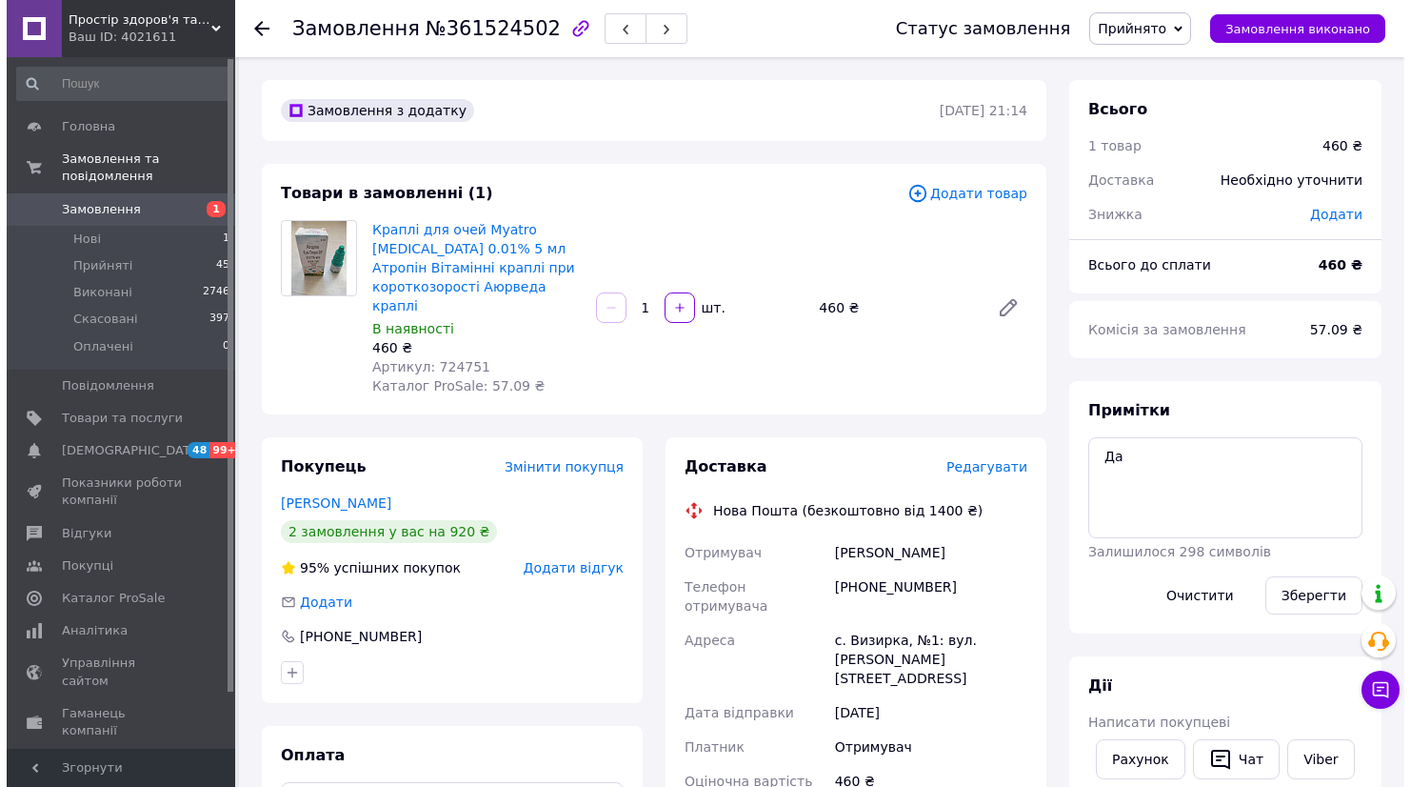
scroll to position [317, 0]
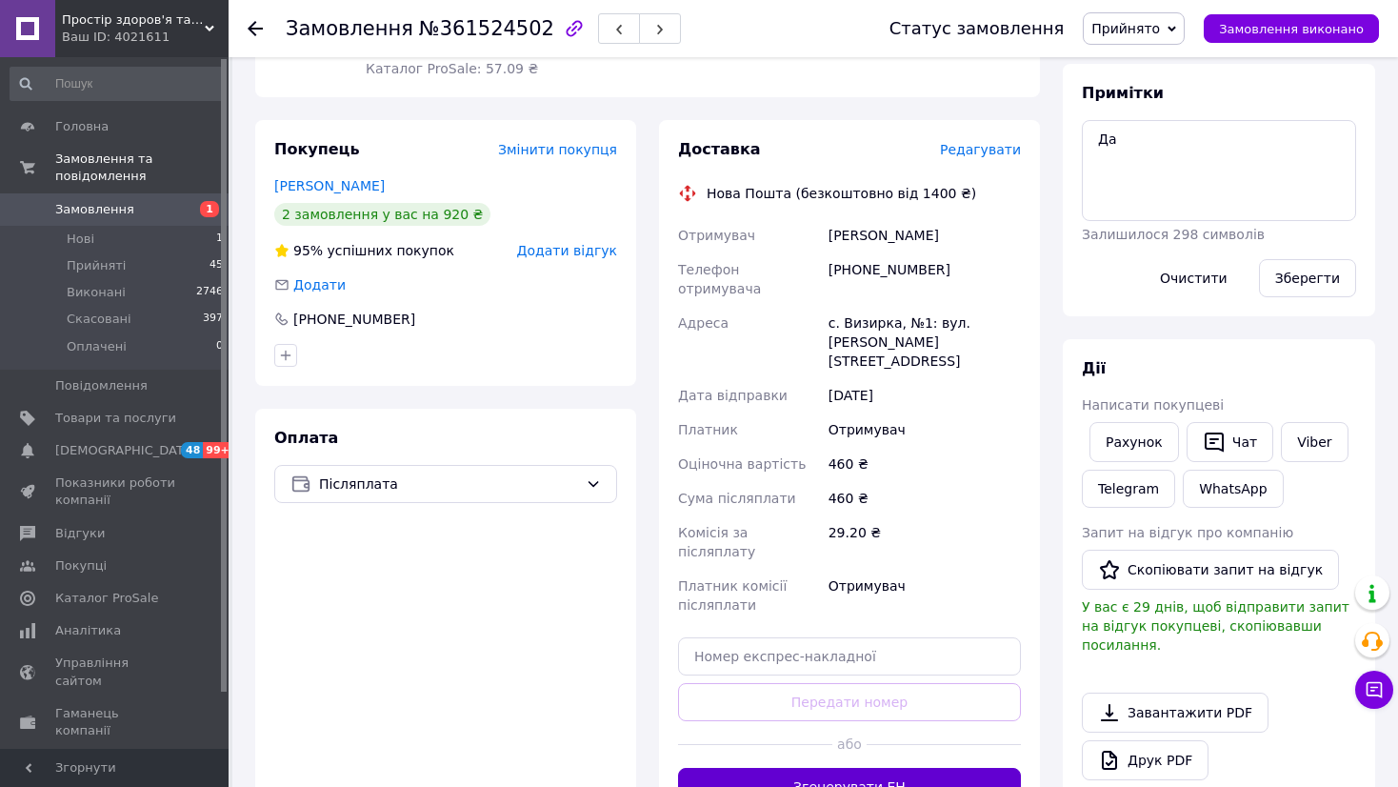
click at [833, 767] on button "Згенерувати ЕН" at bounding box center [849, 786] width 343 height 38
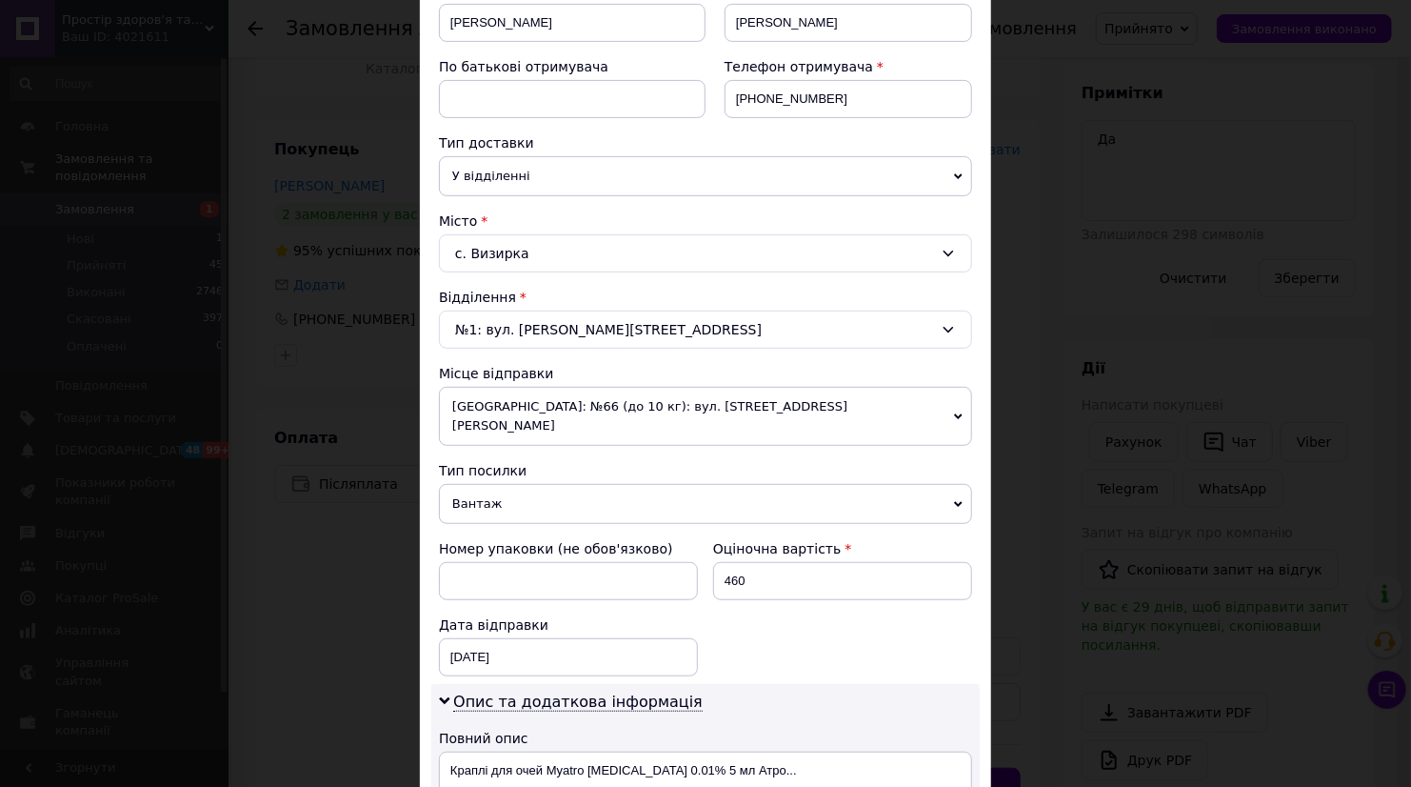
scroll to position [634, 0]
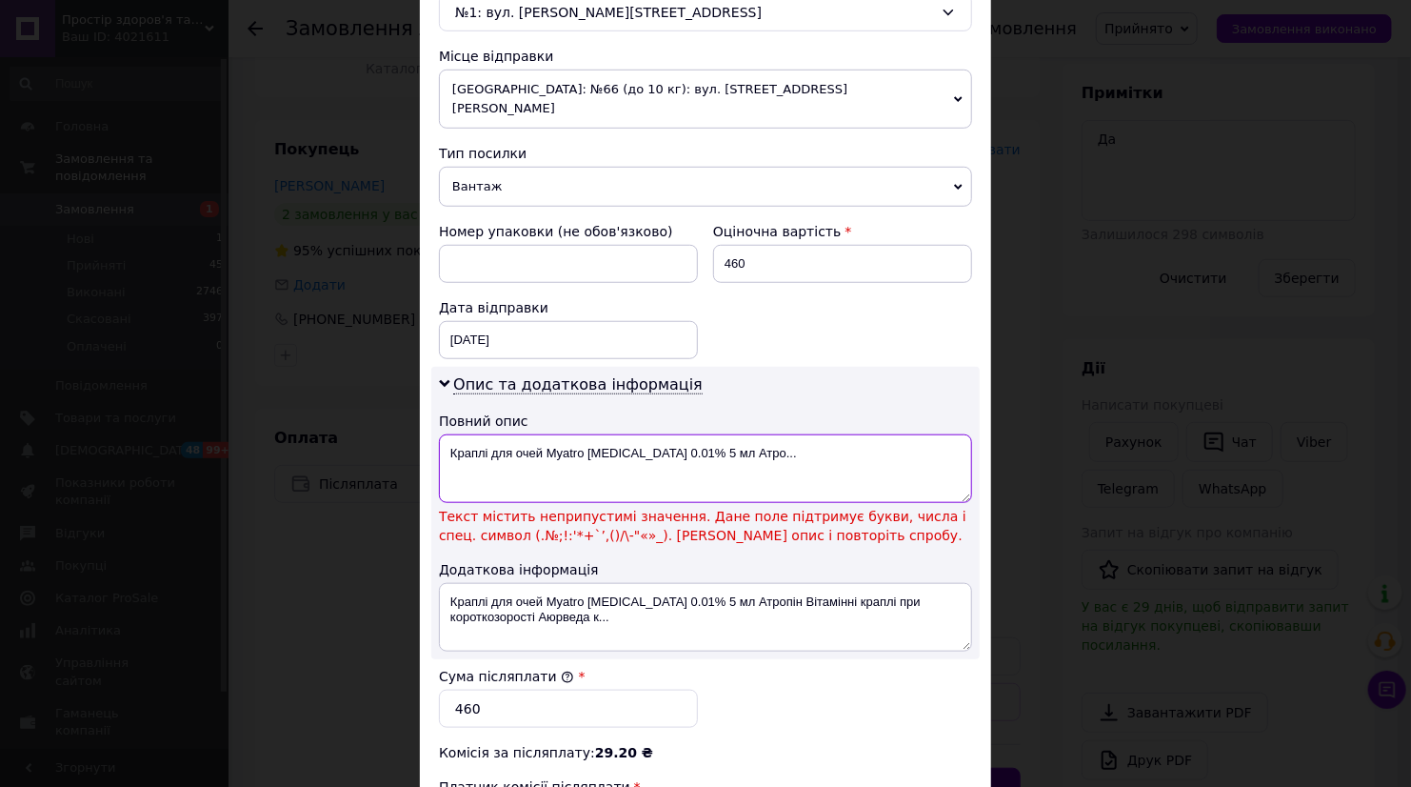
click at [663, 441] on textarea "Краплі для очей Myatro [MEDICAL_DATA] 0.01% 5 мл Атро..." at bounding box center [705, 468] width 533 height 69
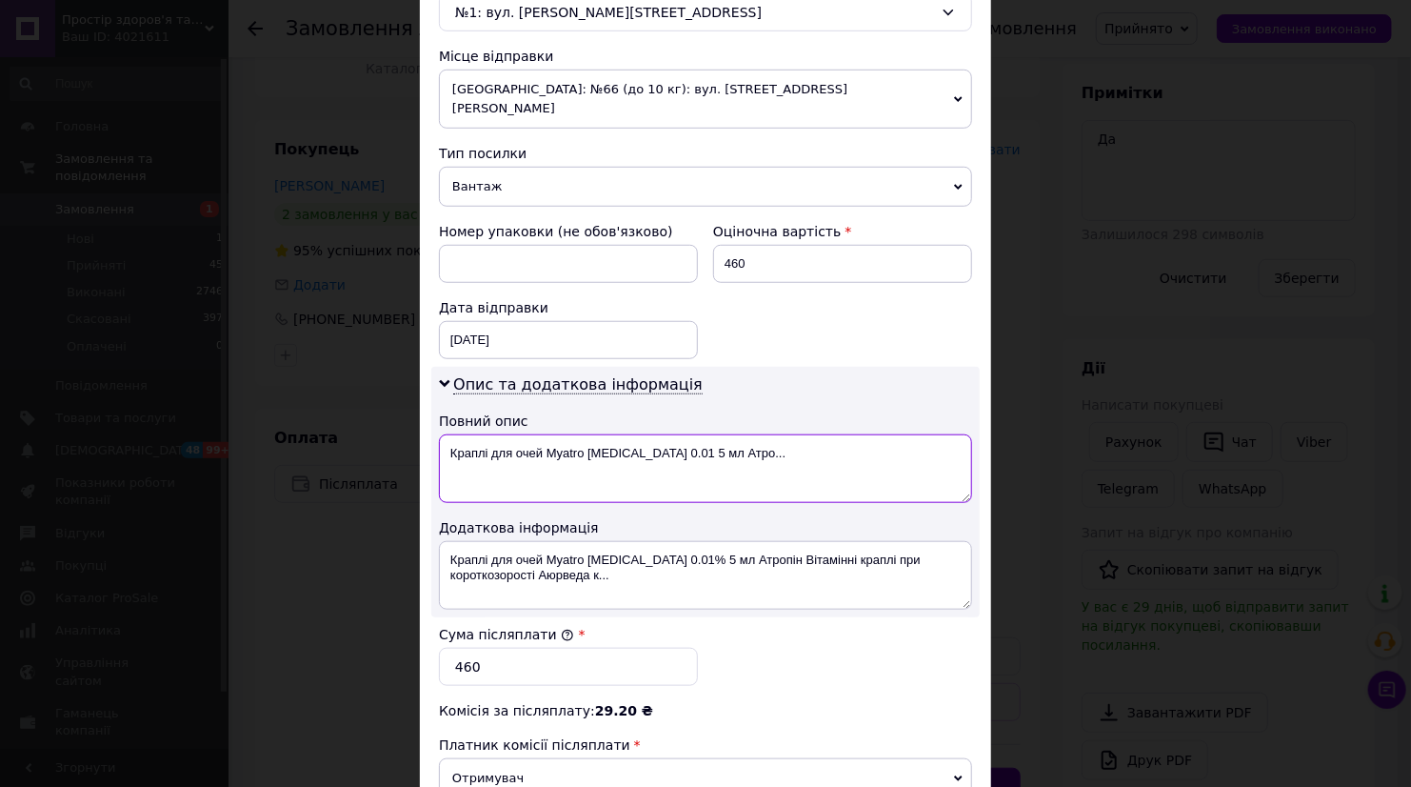
scroll to position [872, 0]
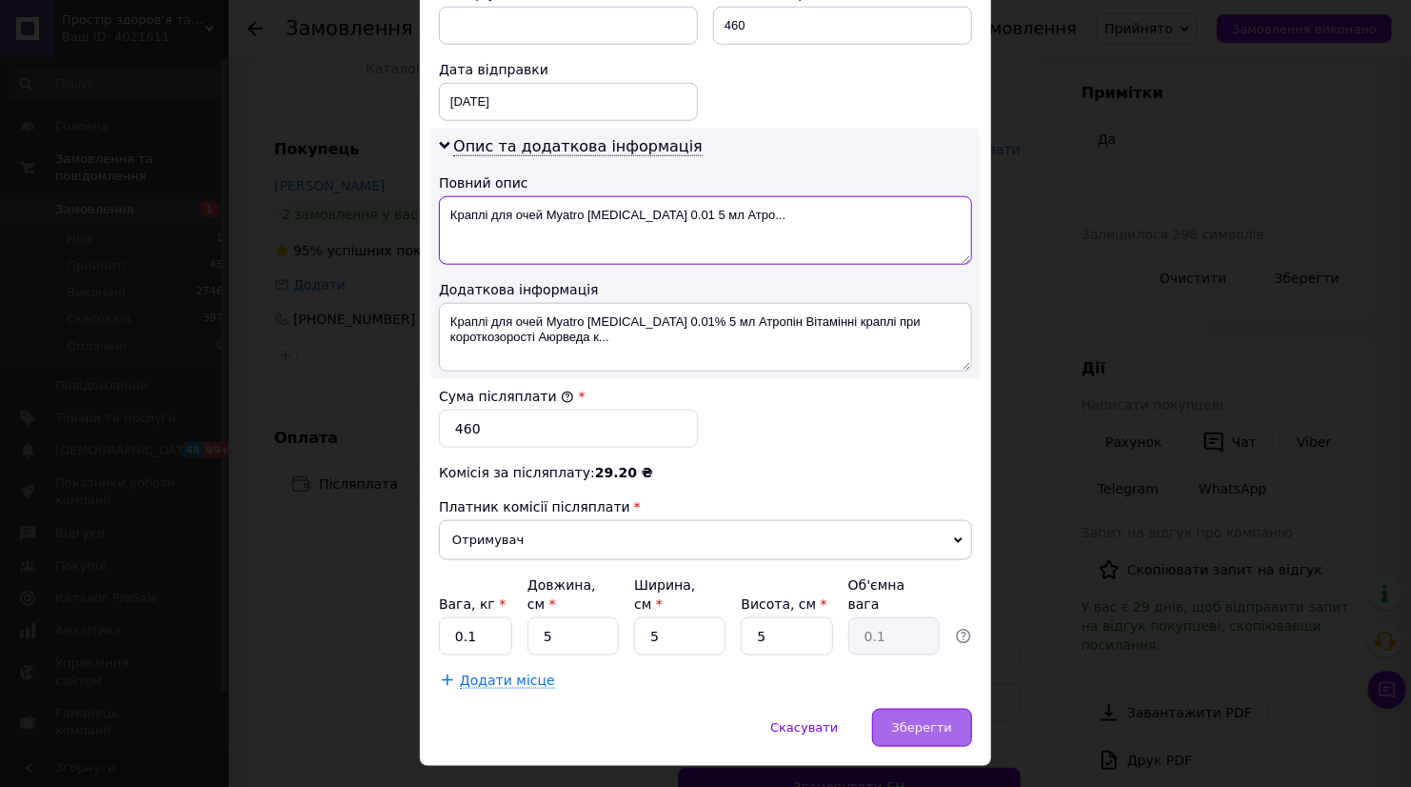
type textarea "Краплі для очей Myatro [MEDICAL_DATA] 0.01 5 мл Атро..."
click at [932, 720] on span "Зберегти" at bounding box center [922, 727] width 60 height 14
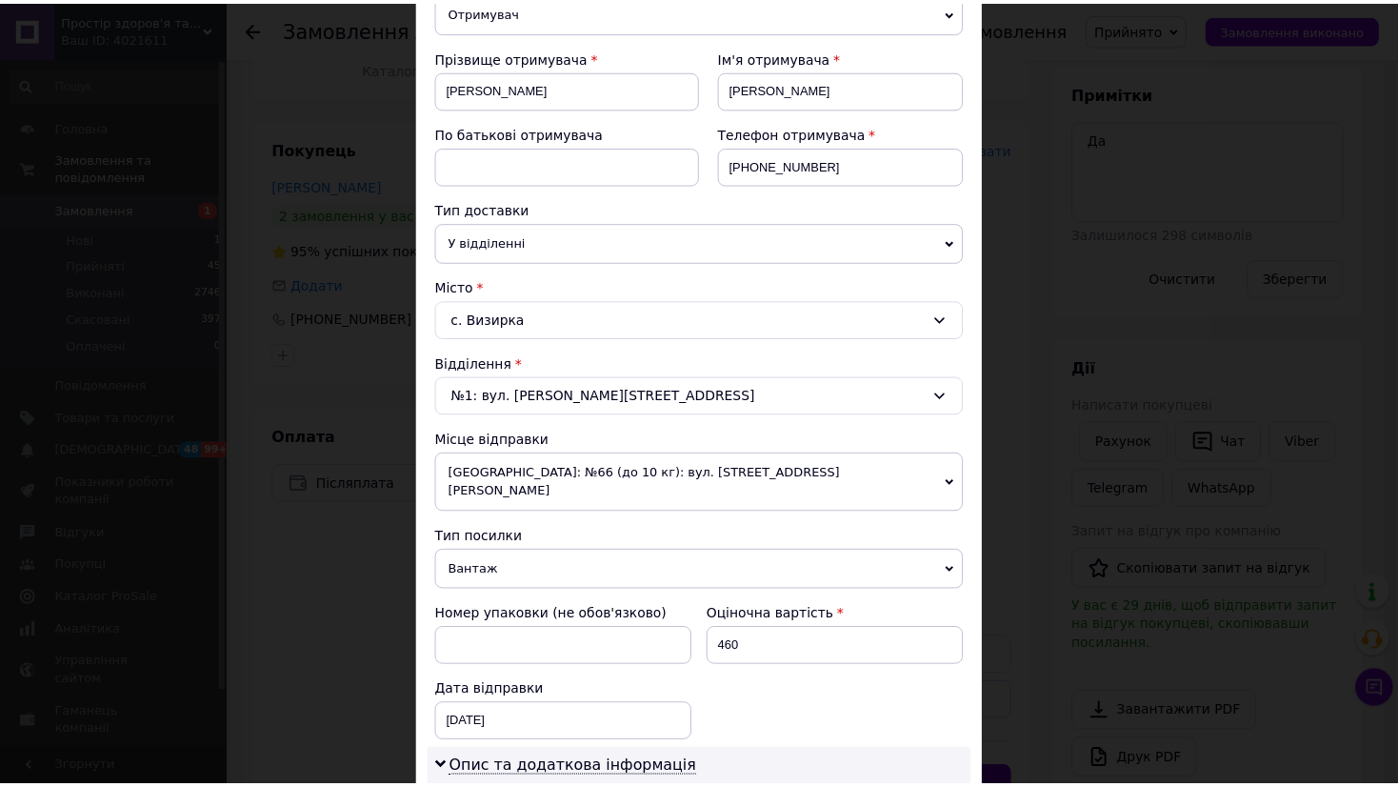
scroll to position [238, 0]
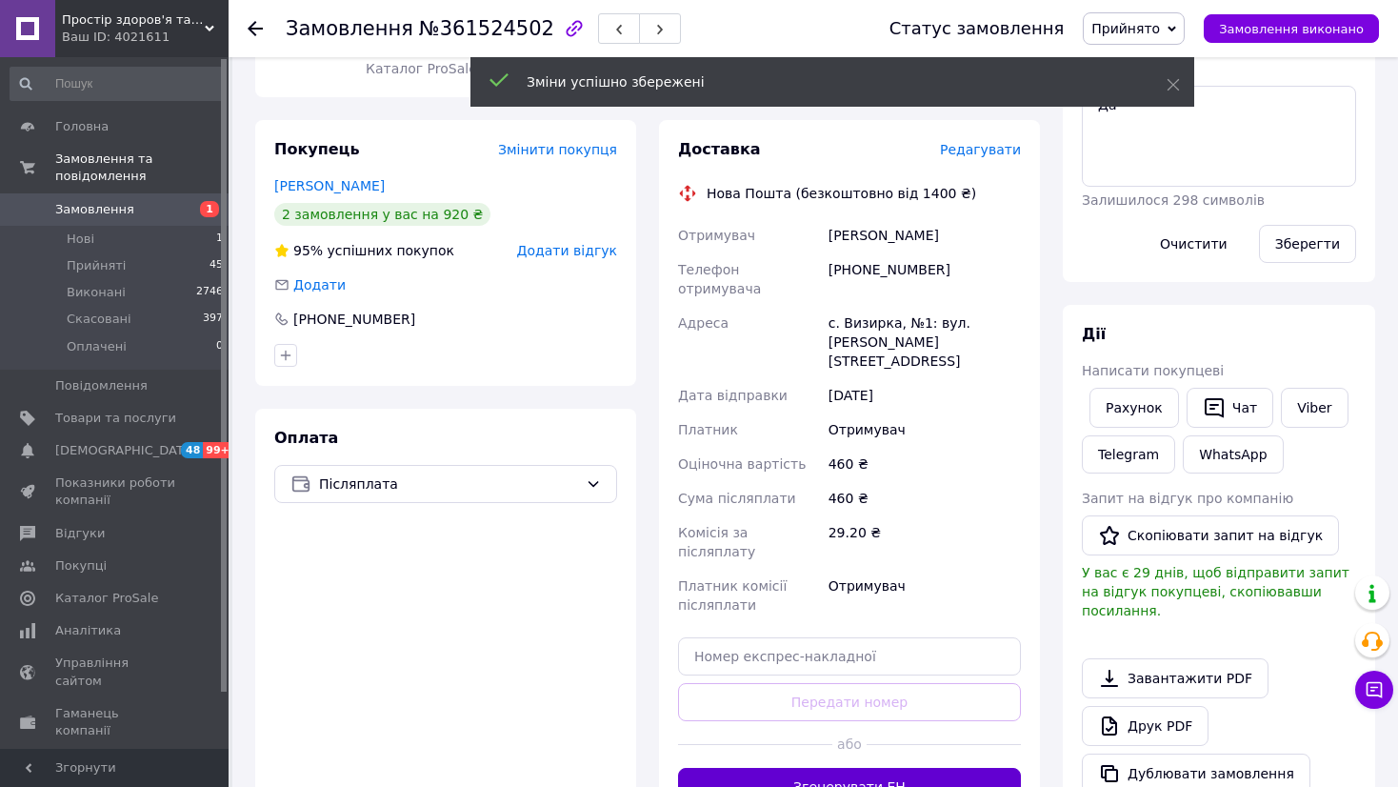
click at [951, 767] on button "Згенерувати ЕН" at bounding box center [849, 786] width 343 height 38
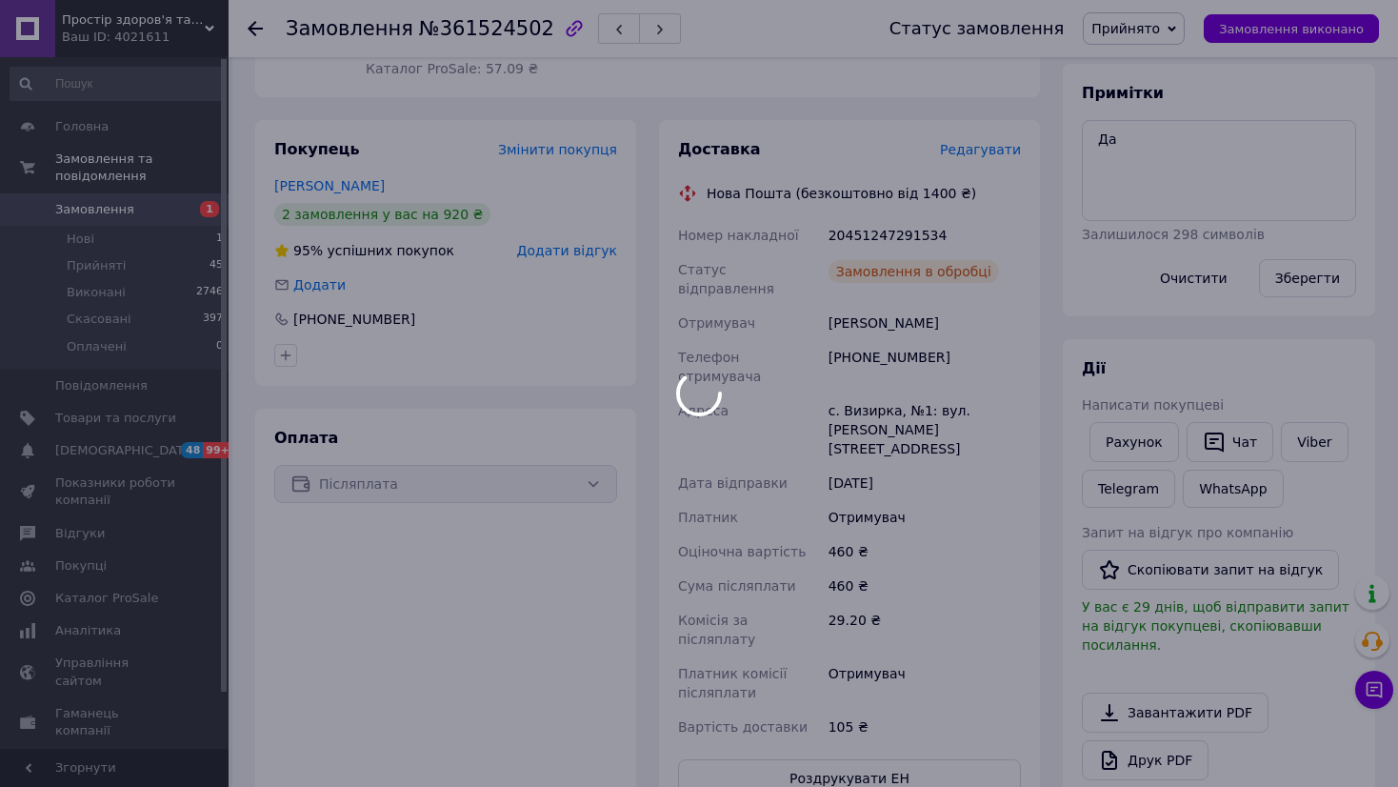
scroll to position [0, 0]
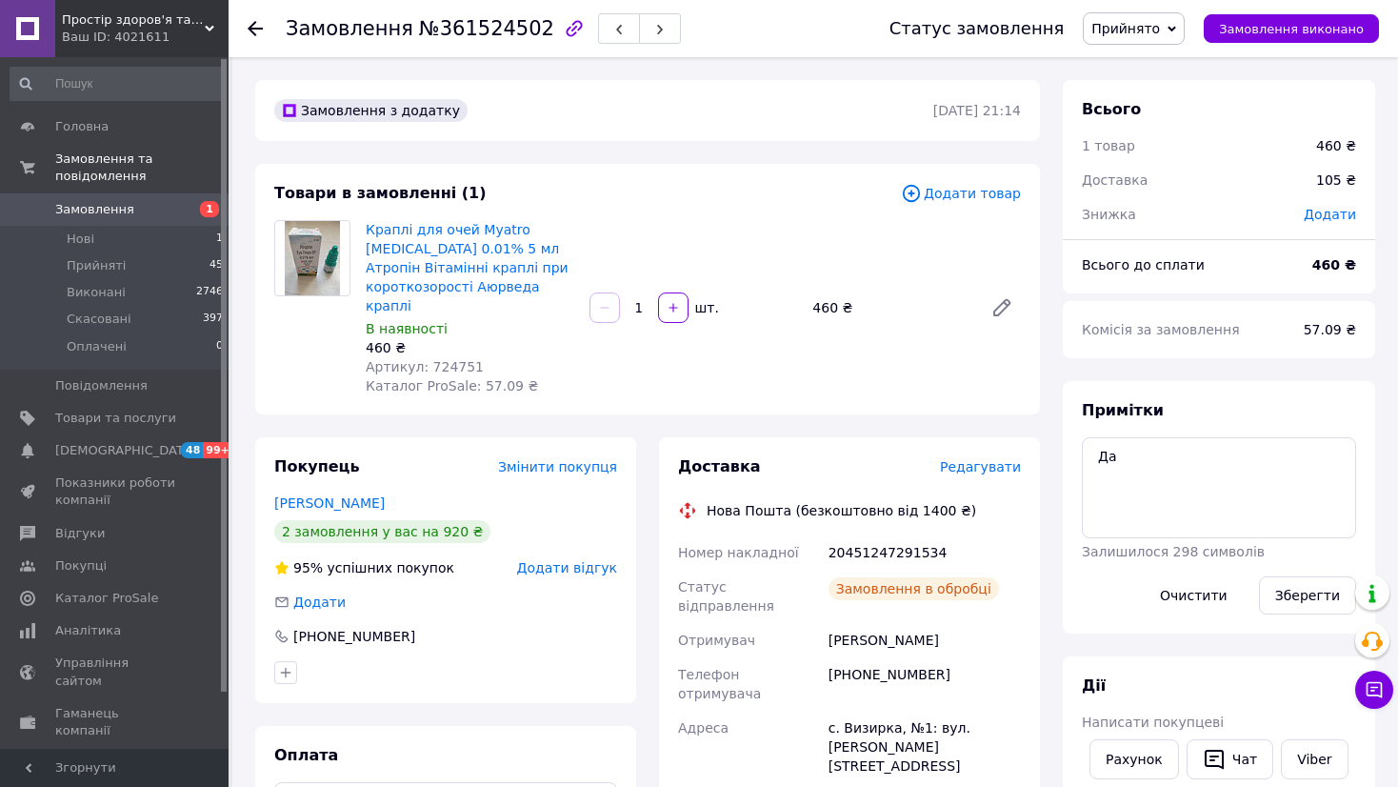
click at [869, 535] on div "20451247291534" at bounding box center [925, 552] width 200 height 34
copy div "20451247291534"
drag, startPoint x: 1192, startPoint y: 465, endPoint x: 1088, endPoint y: 443, distance: 106.1
click at [1088, 443] on textarea "Да" at bounding box center [1219, 487] width 274 height 101
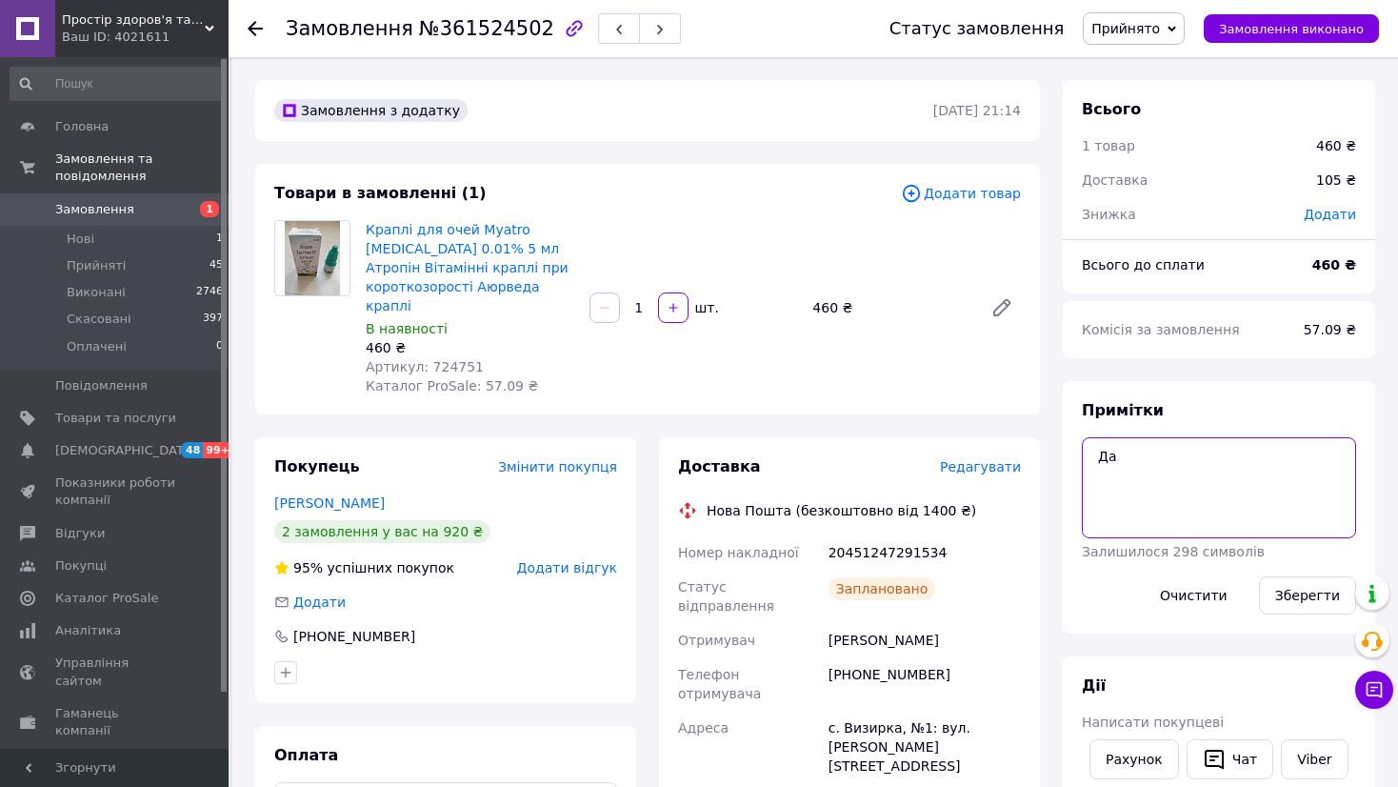
paste textarea "20451247291534"
type textarea "20451247291534"
click at [1296, 591] on button "Зберегти" at bounding box center [1307, 595] width 97 height 38
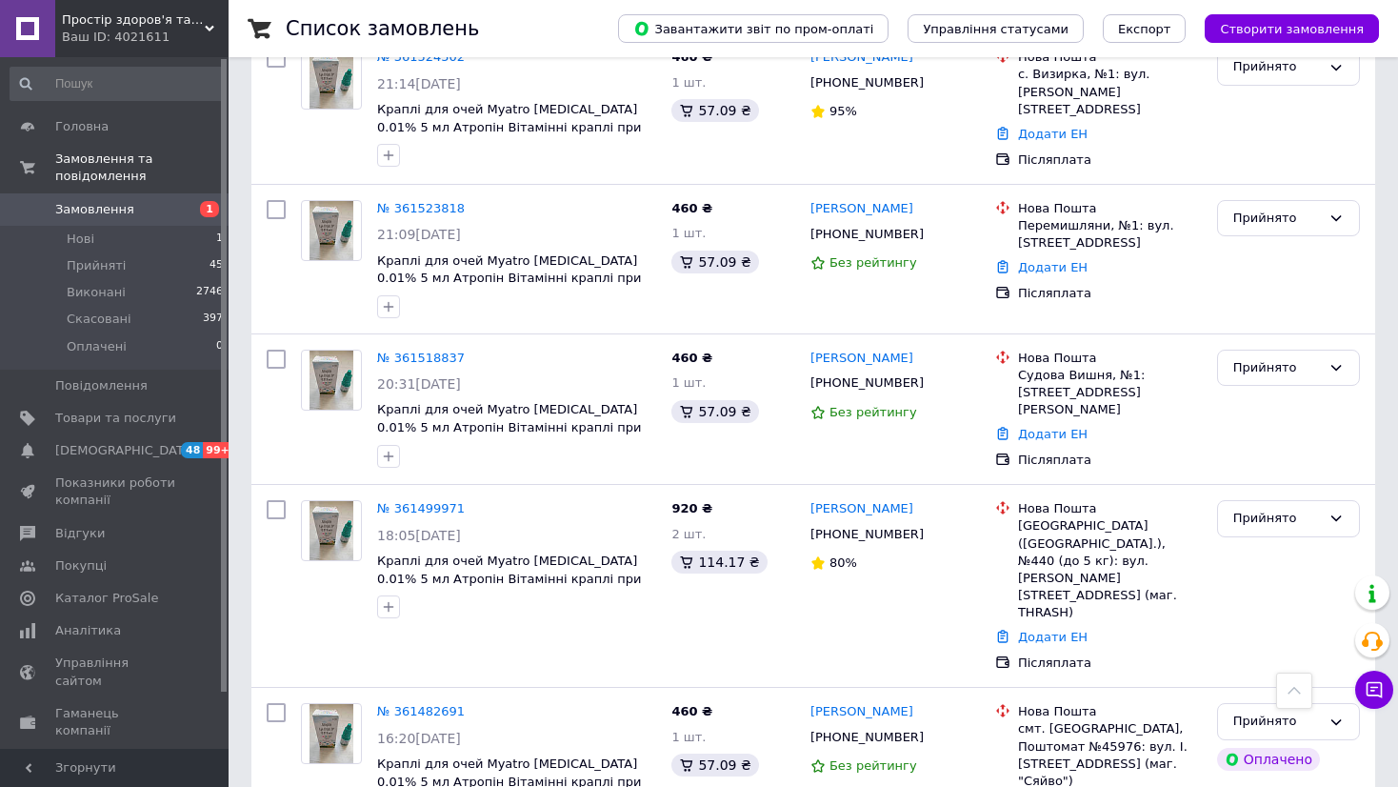
scroll to position [2221, 0]
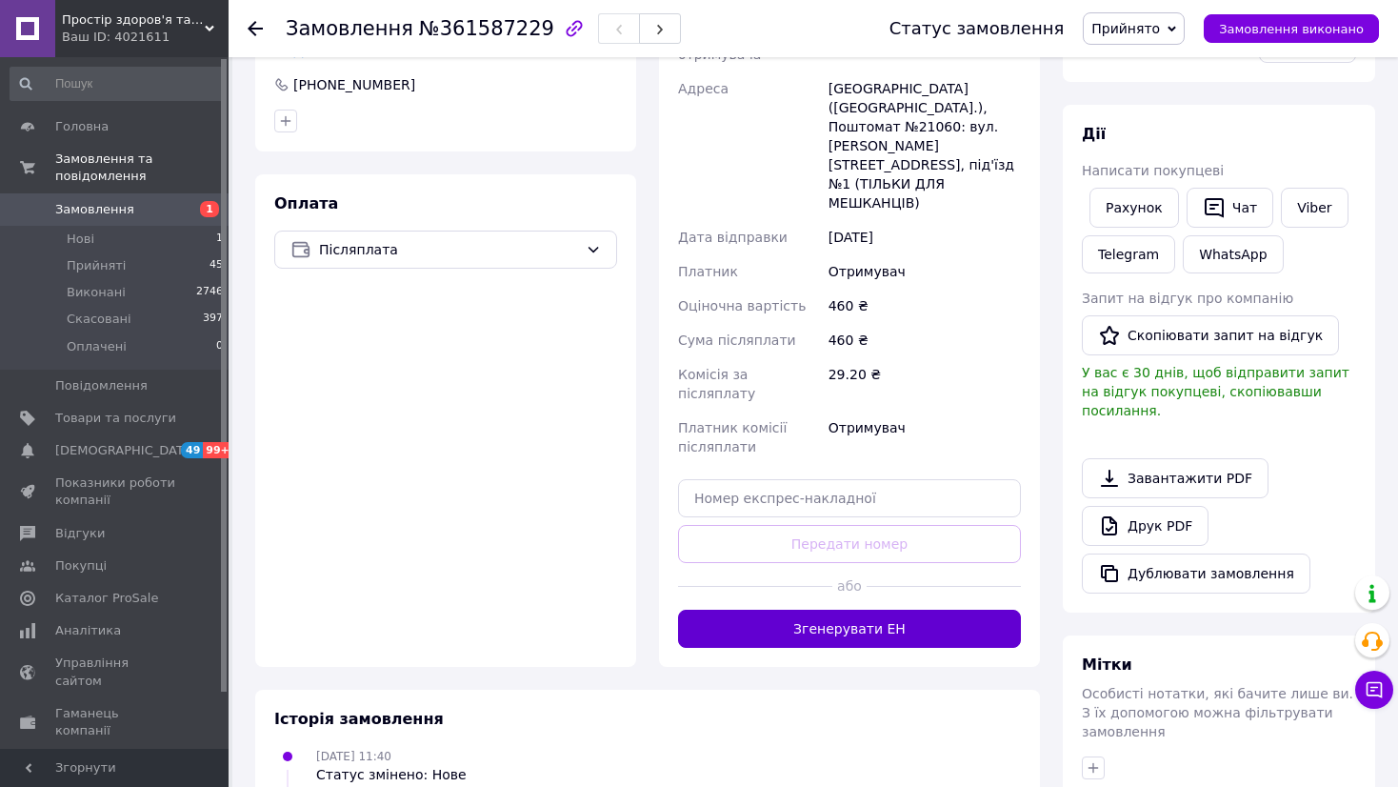
scroll to position [567, 0]
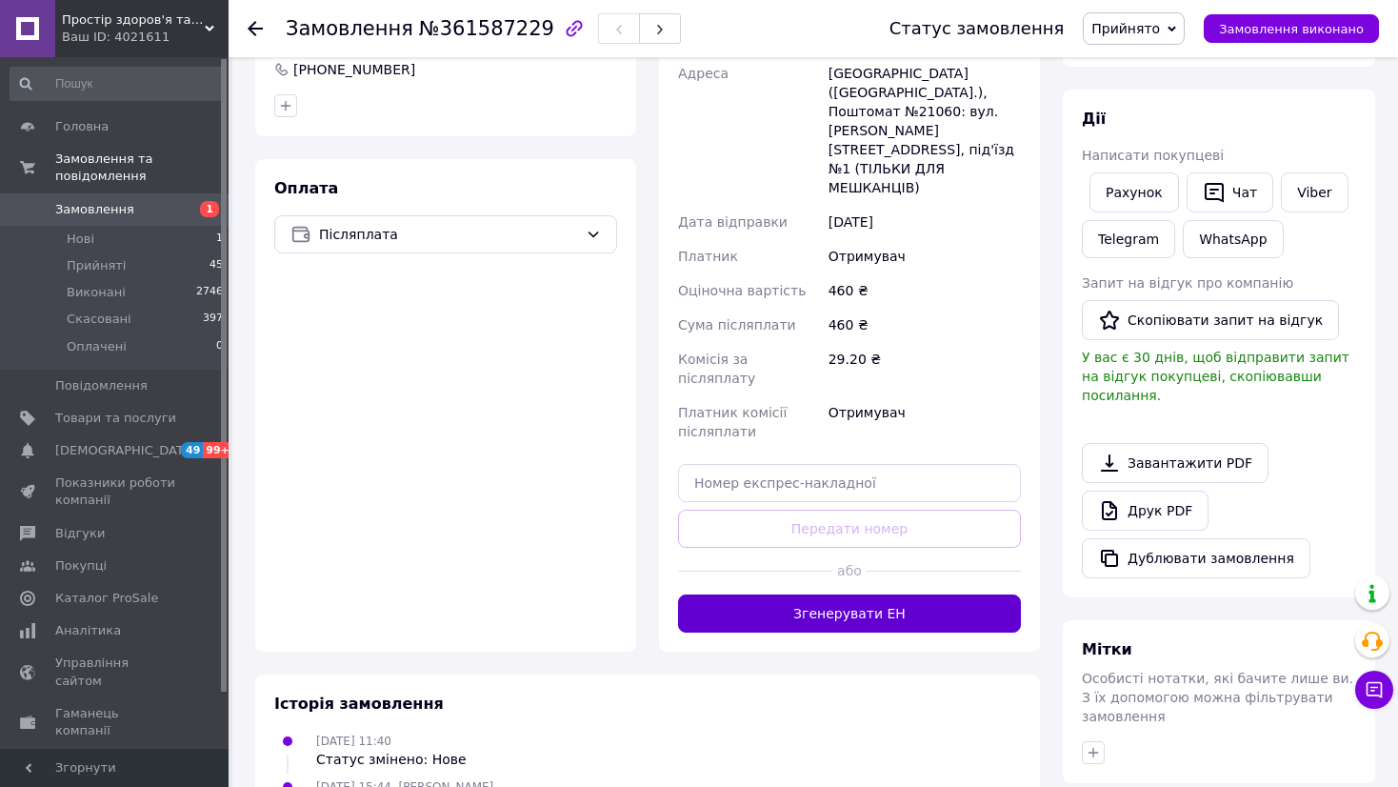
click at [858, 594] on button "Згенерувати ЕН" at bounding box center [849, 613] width 343 height 38
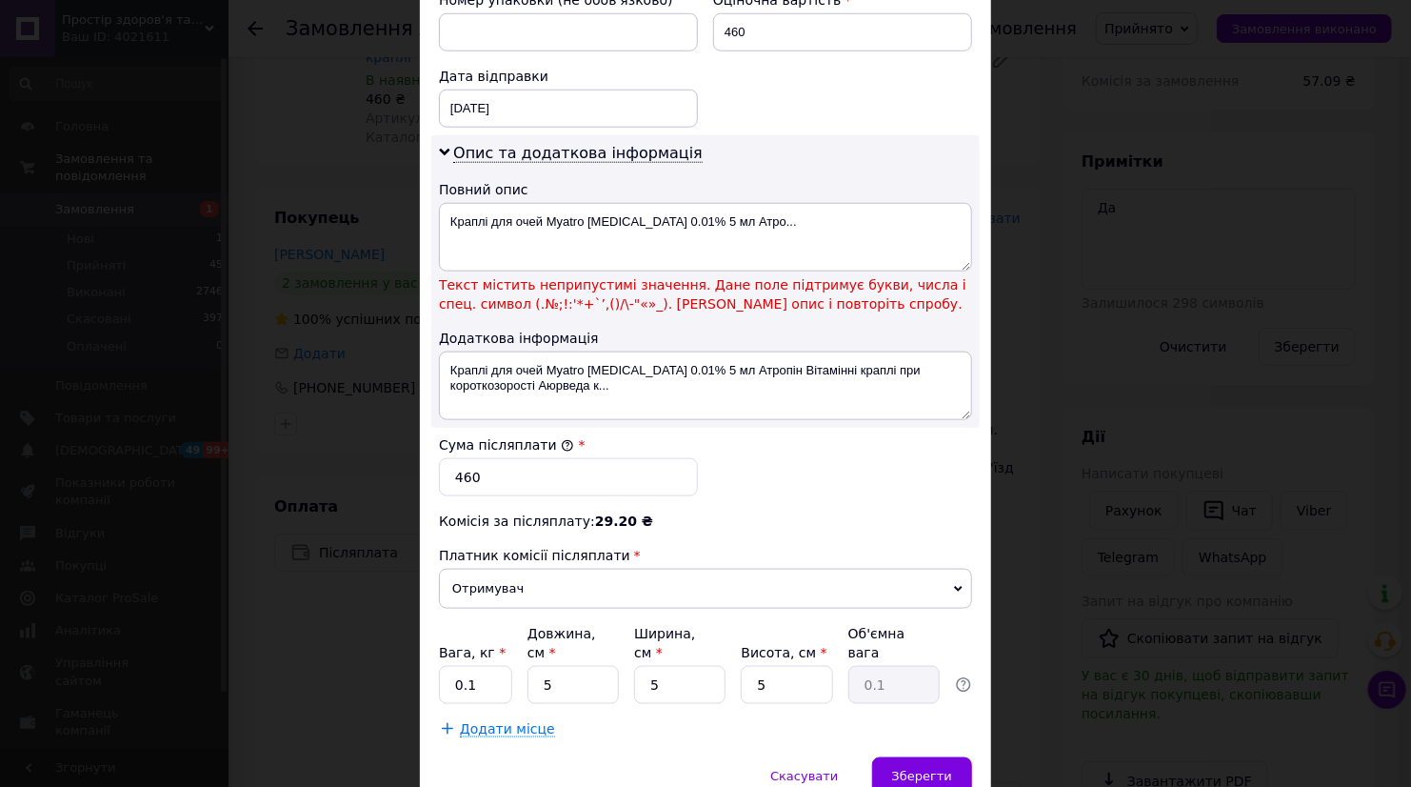
scroll to position [914, 0]
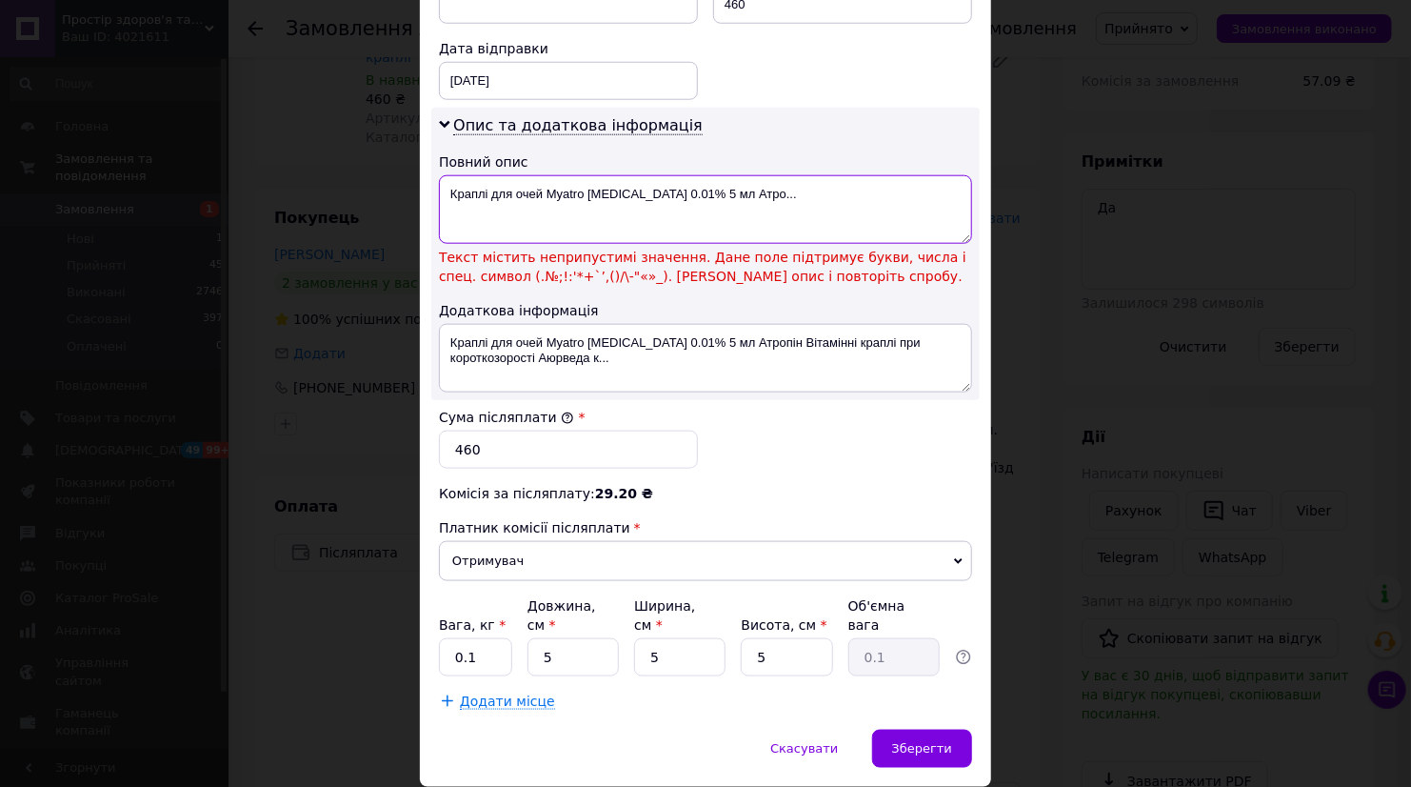
click at [665, 175] on textarea "Краплі для очей Myatro Atropine 0.01% 5 мл Атро..." at bounding box center [705, 209] width 533 height 69
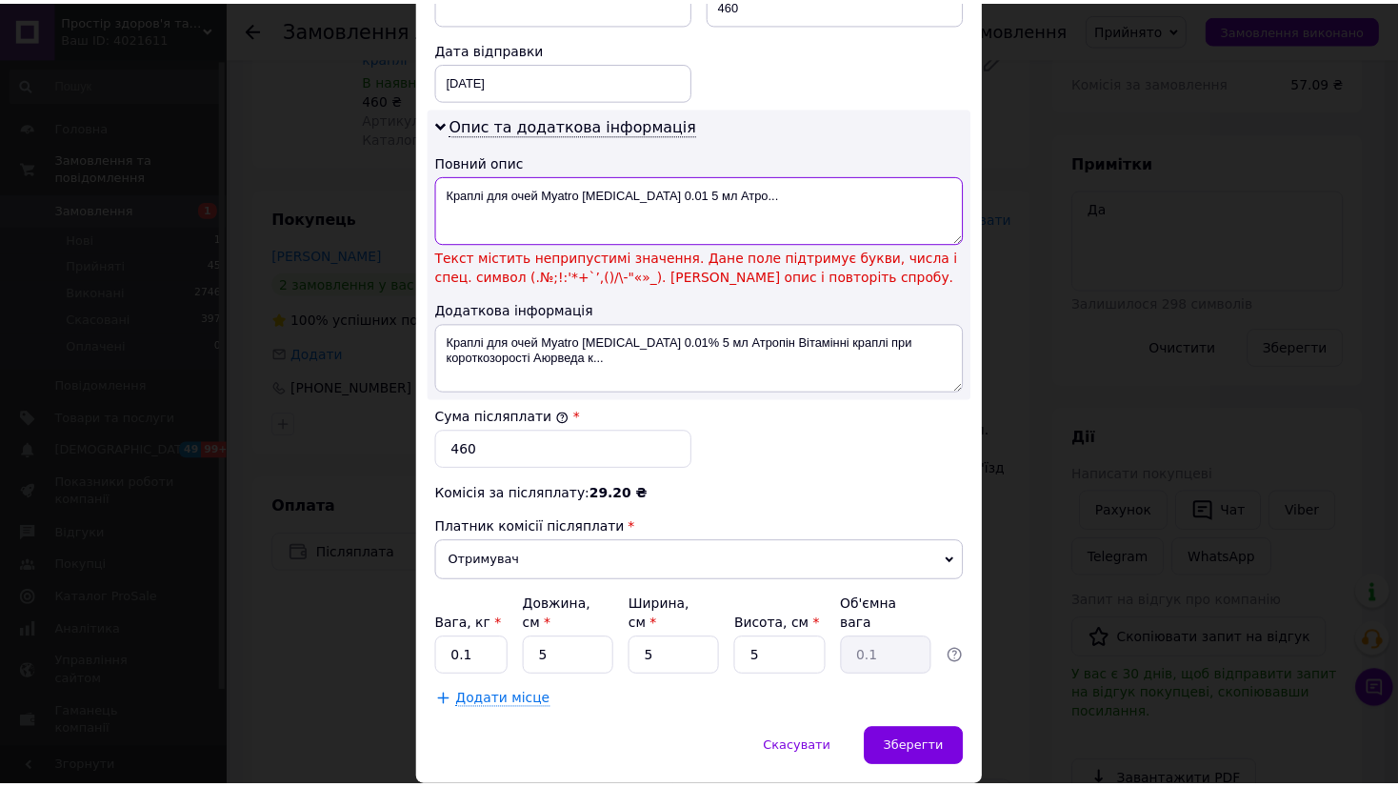
scroll to position [893, 0]
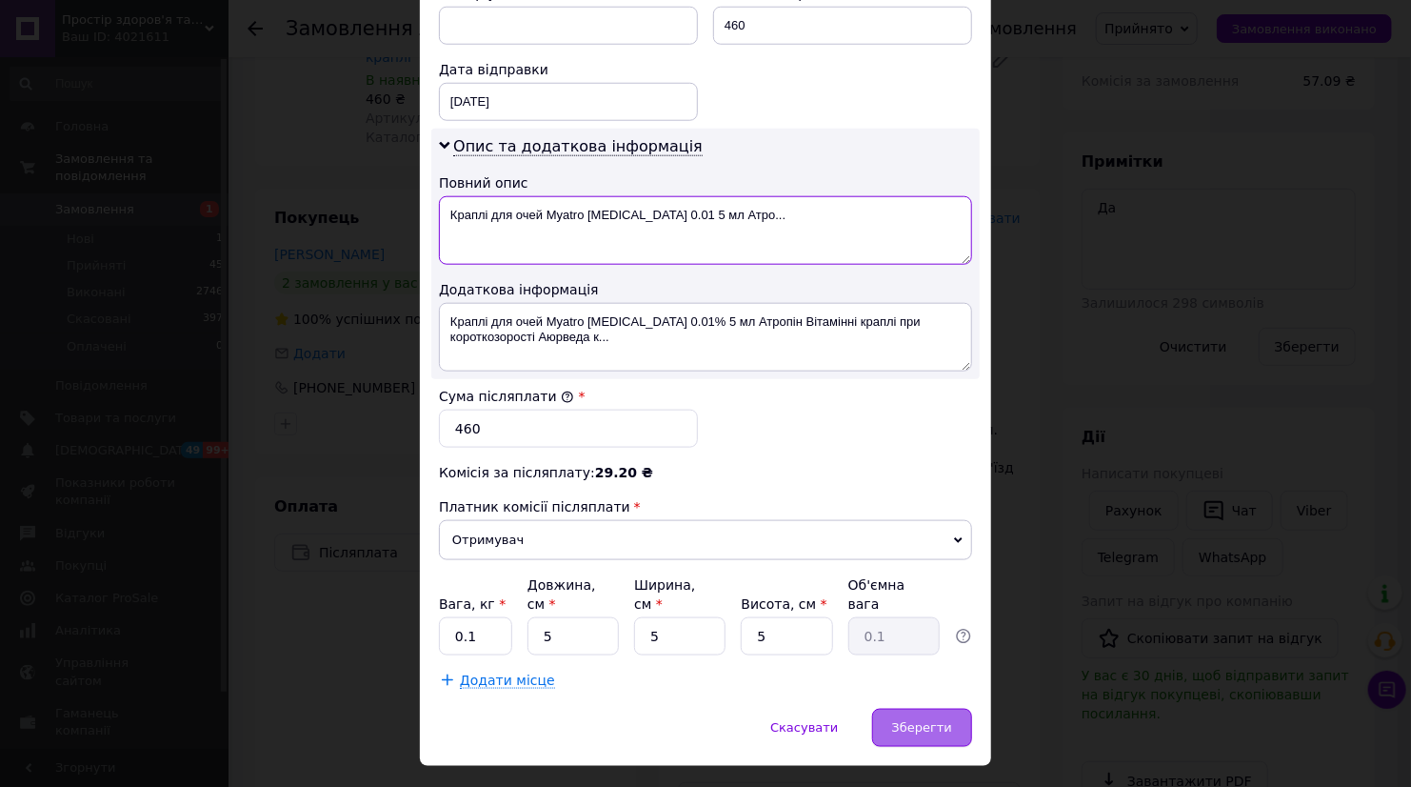
type textarea "Краплі для очей Myatro Atropine 0.01 5 мл Атро..."
click at [936, 720] on span "Зберегти" at bounding box center [922, 727] width 60 height 14
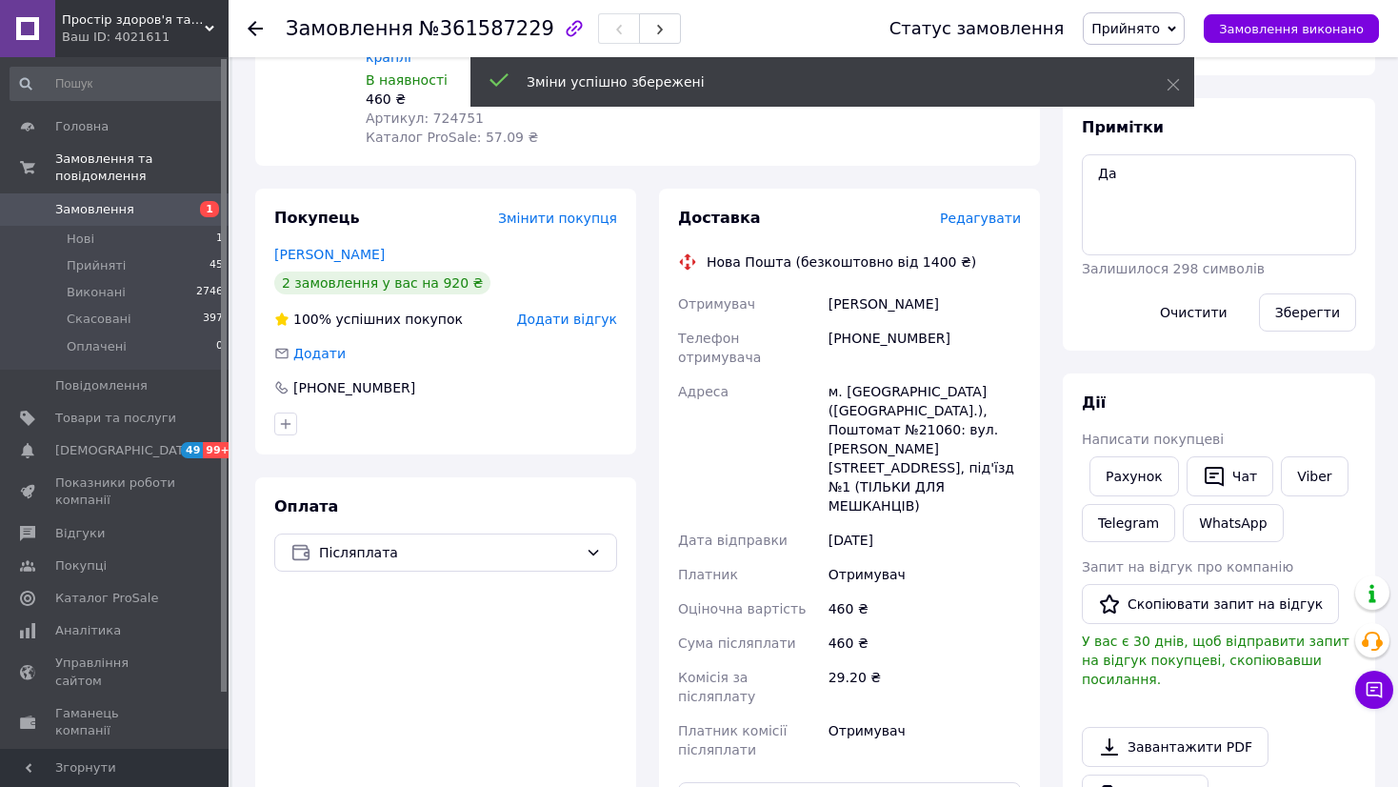
scroll to position [567, 0]
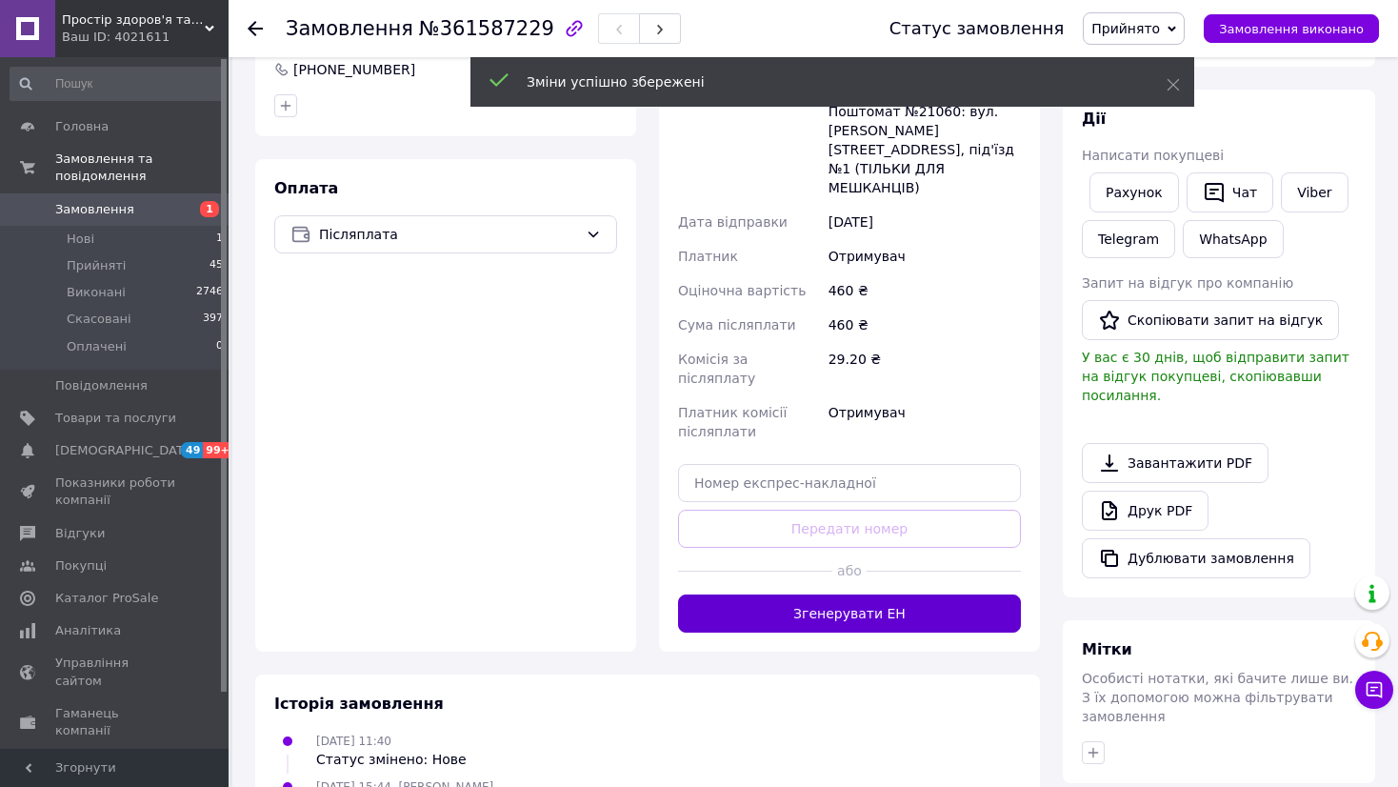
click at [882, 594] on button "Згенерувати ЕН" at bounding box center [849, 613] width 343 height 38
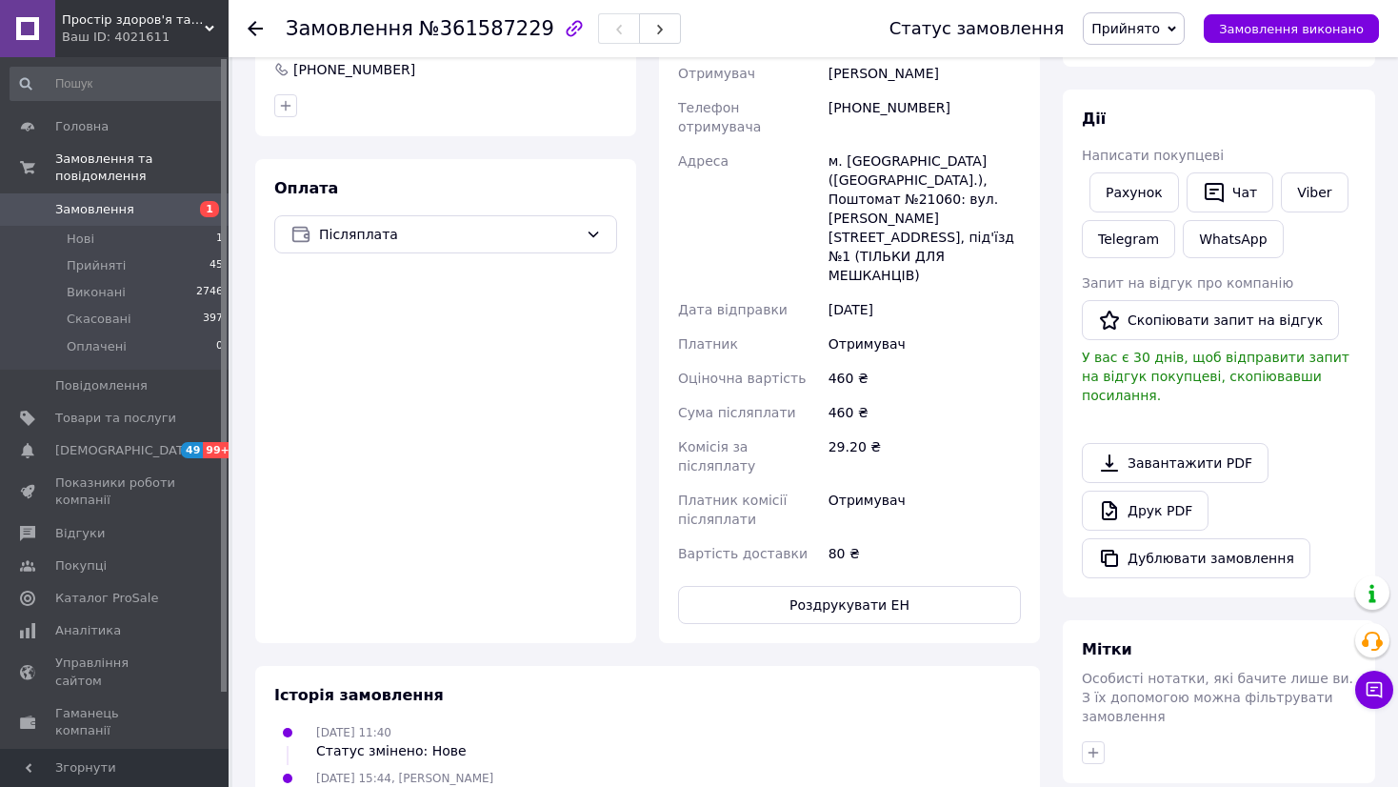
scroll to position [0, 0]
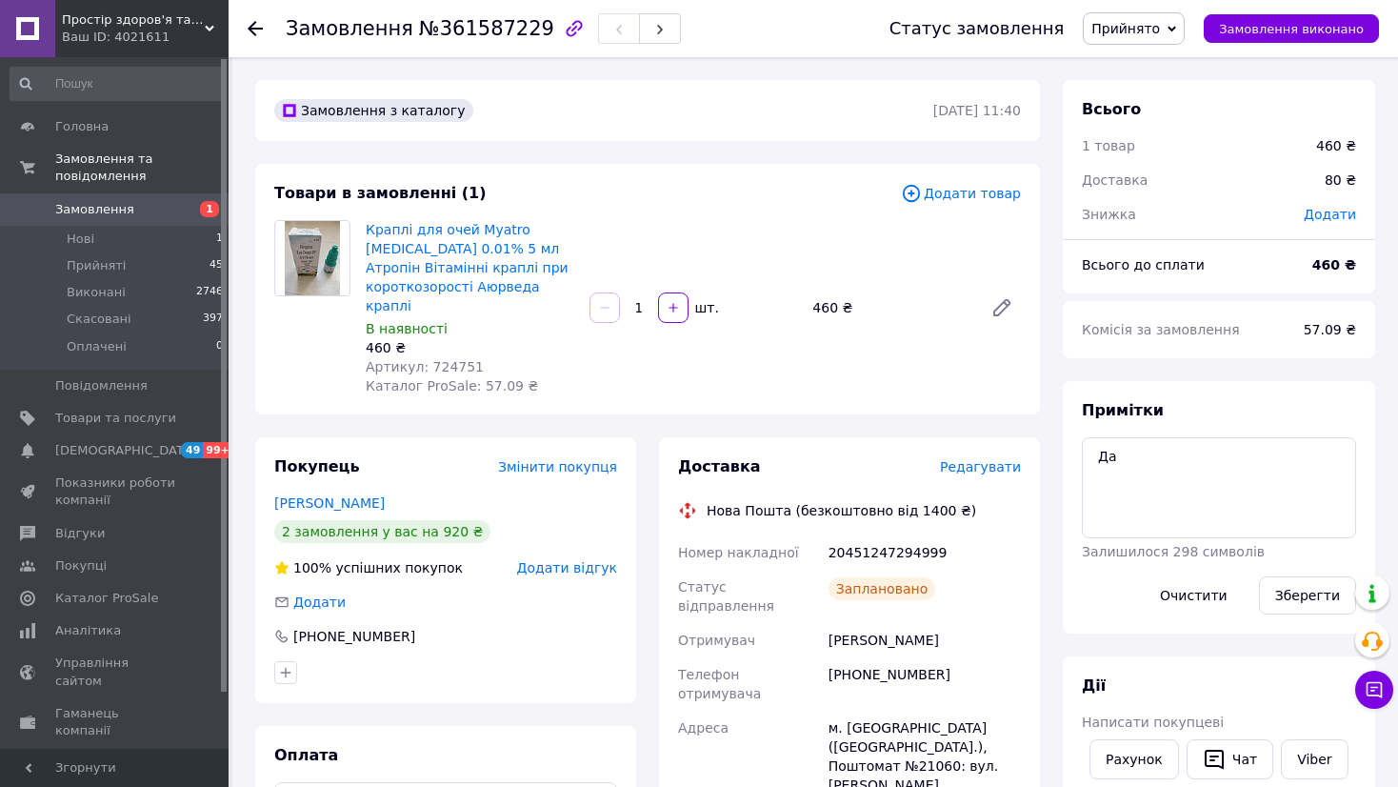
click at [847, 535] on div "20451247294999" at bounding box center [925, 552] width 200 height 34
copy div "20451247294999"
drag, startPoint x: 1142, startPoint y: 468, endPoint x: 1095, endPoint y: 459, distance: 47.6
click at [1095, 459] on textarea "Да" at bounding box center [1219, 487] width 274 height 101
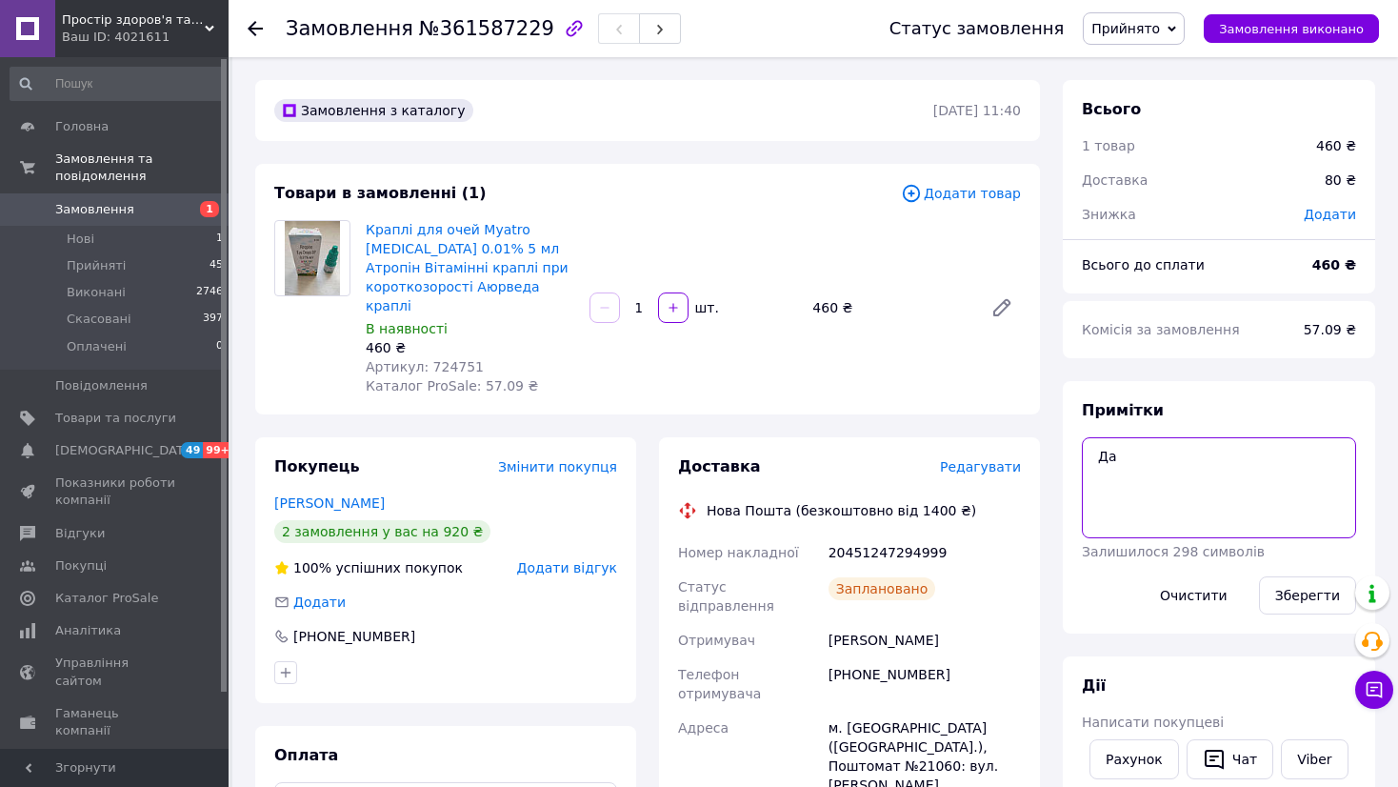
paste textarea "20451247294999"
type textarea "20451247294999"
click at [1308, 592] on button "Зберегти" at bounding box center [1307, 595] width 97 height 38
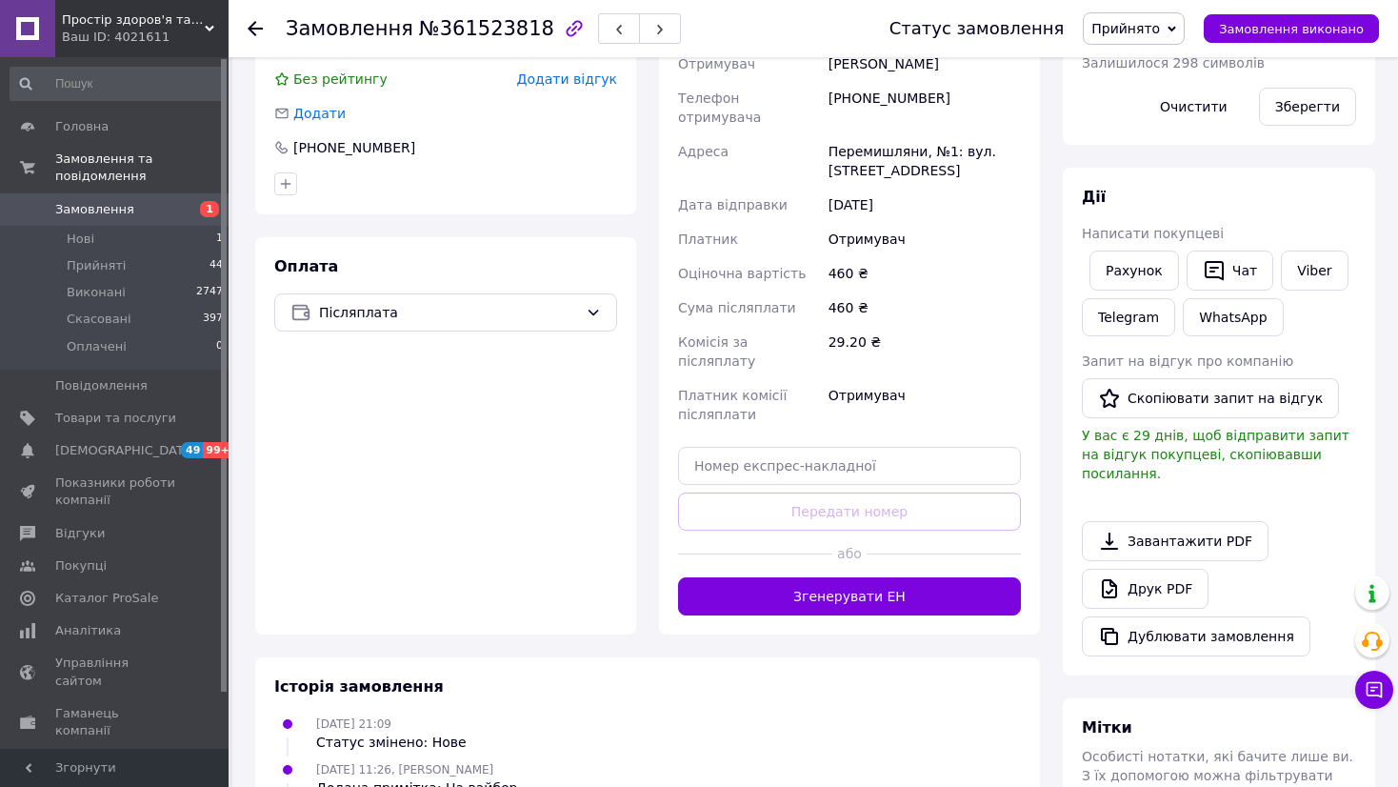
scroll to position [575, 0]
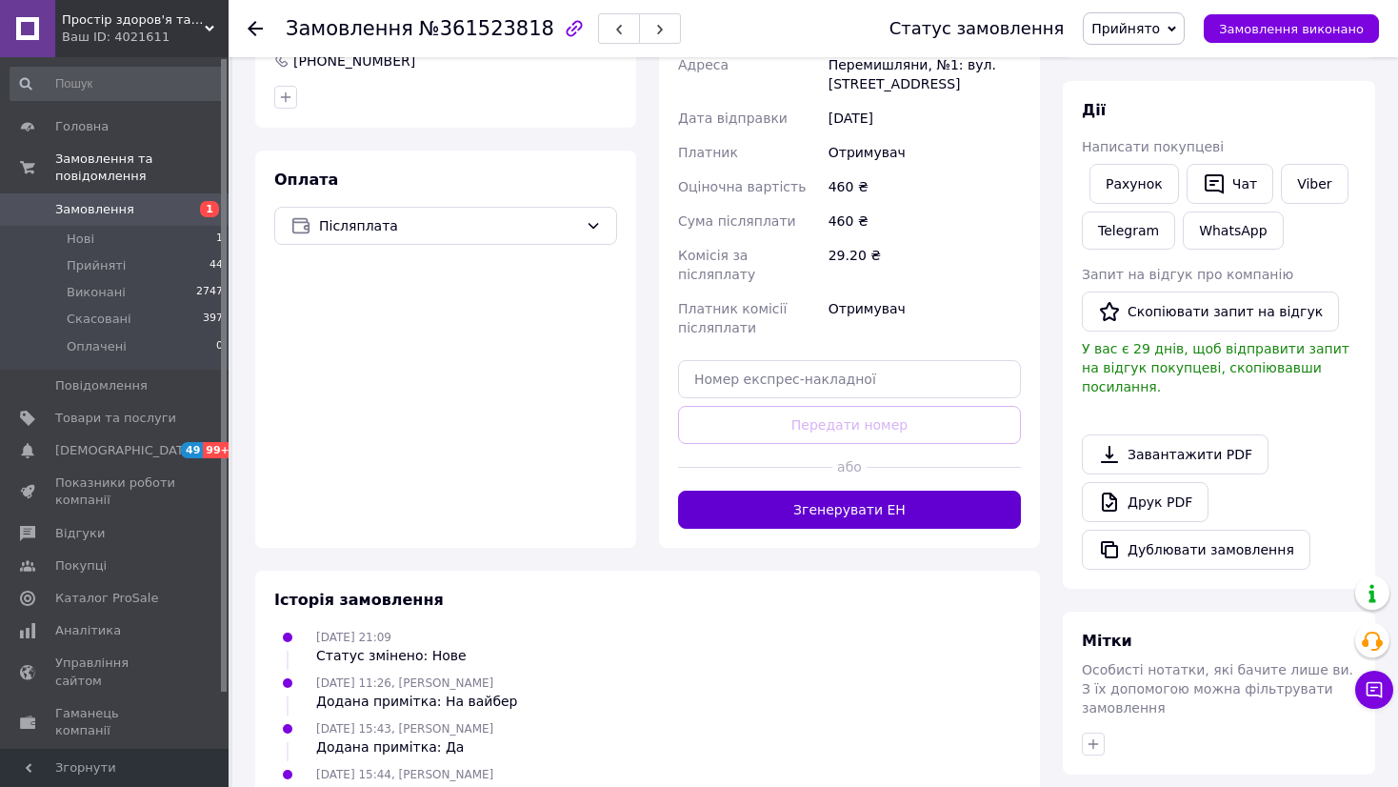
click at [902, 490] on button "Згенерувати ЕН" at bounding box center [849, 509] width 343 height 38
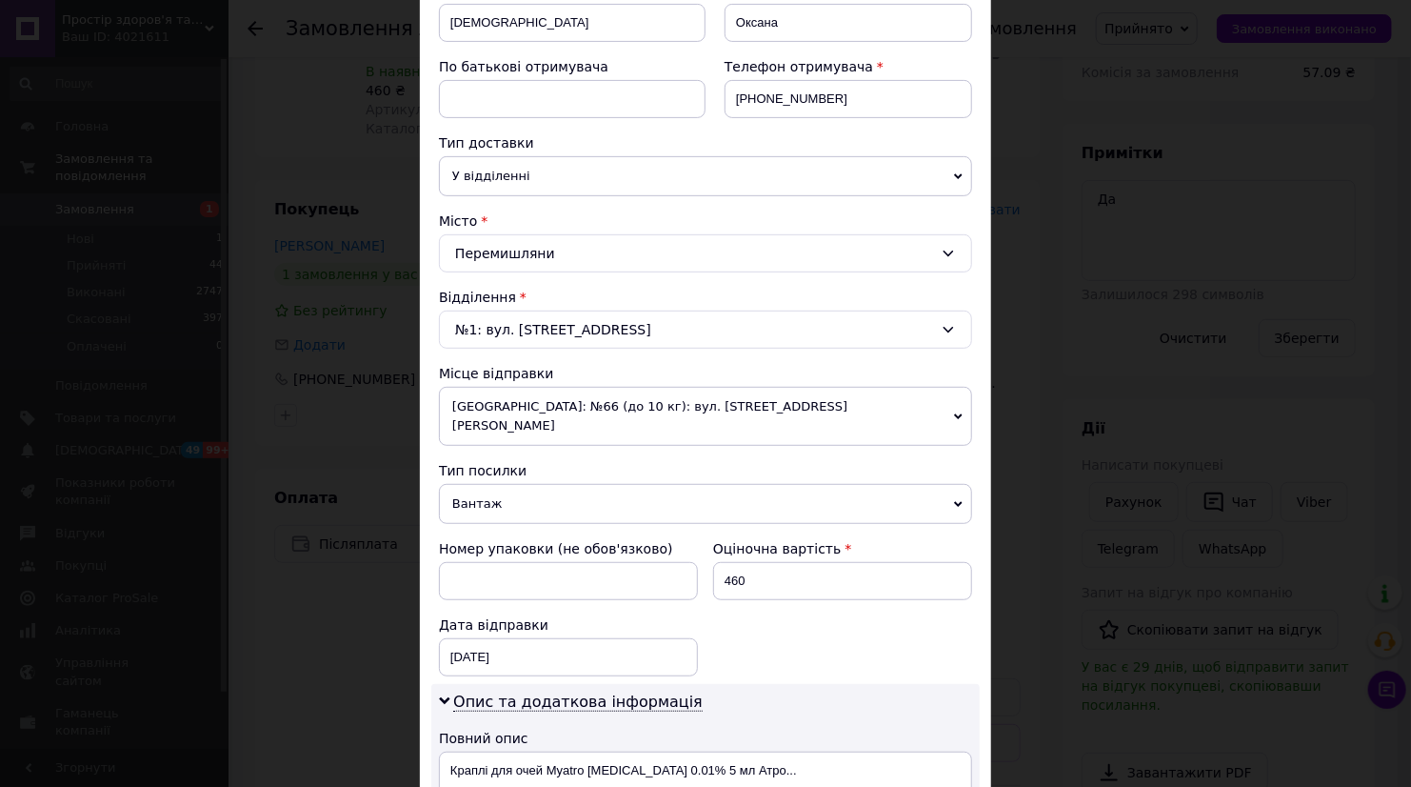
scroll to position [634, 0]
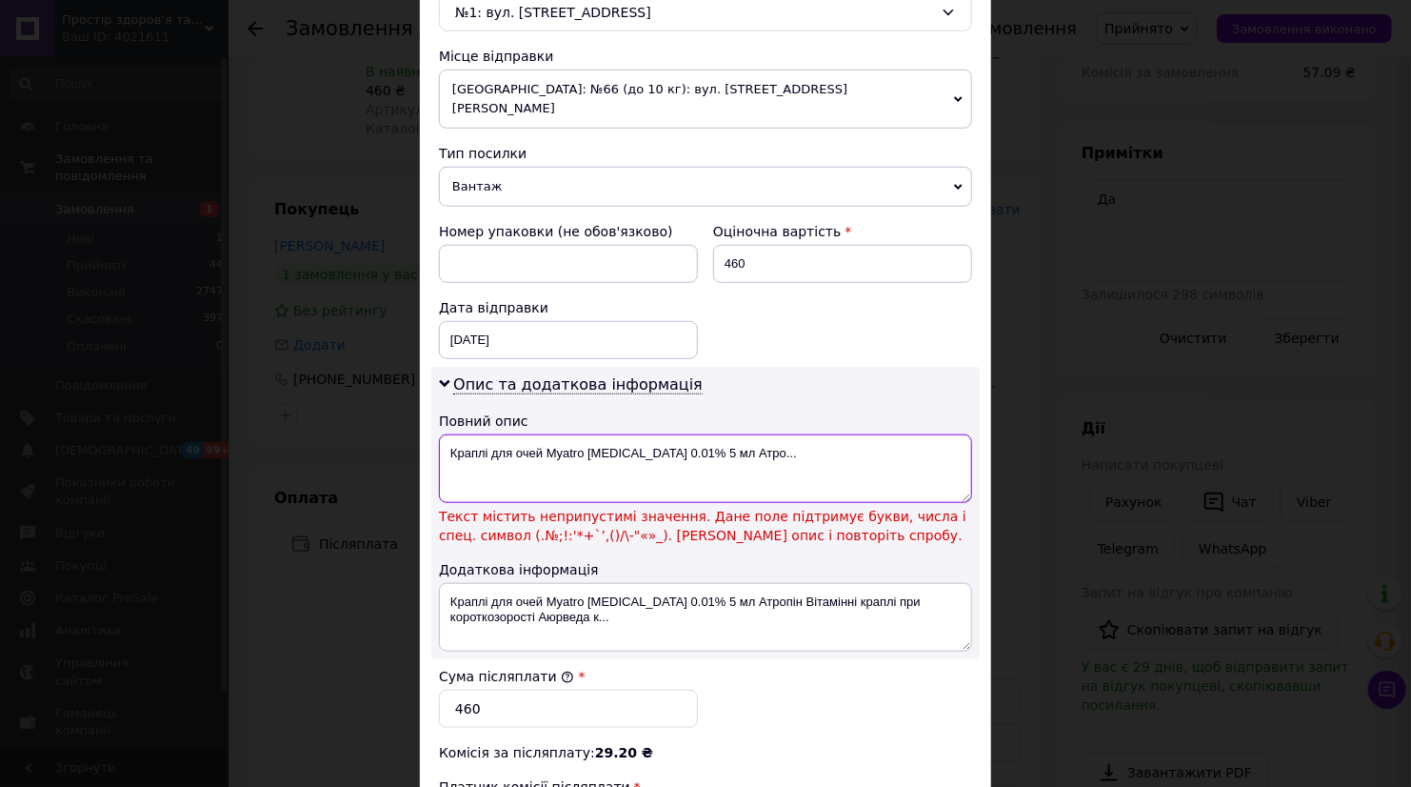
click at [658, 434] on textarea "Краплі для очей Myatro [MEDICAL_DATA] 0.01% 5 мл Атро..." at bounding box center [705, 468] width 533 height 69
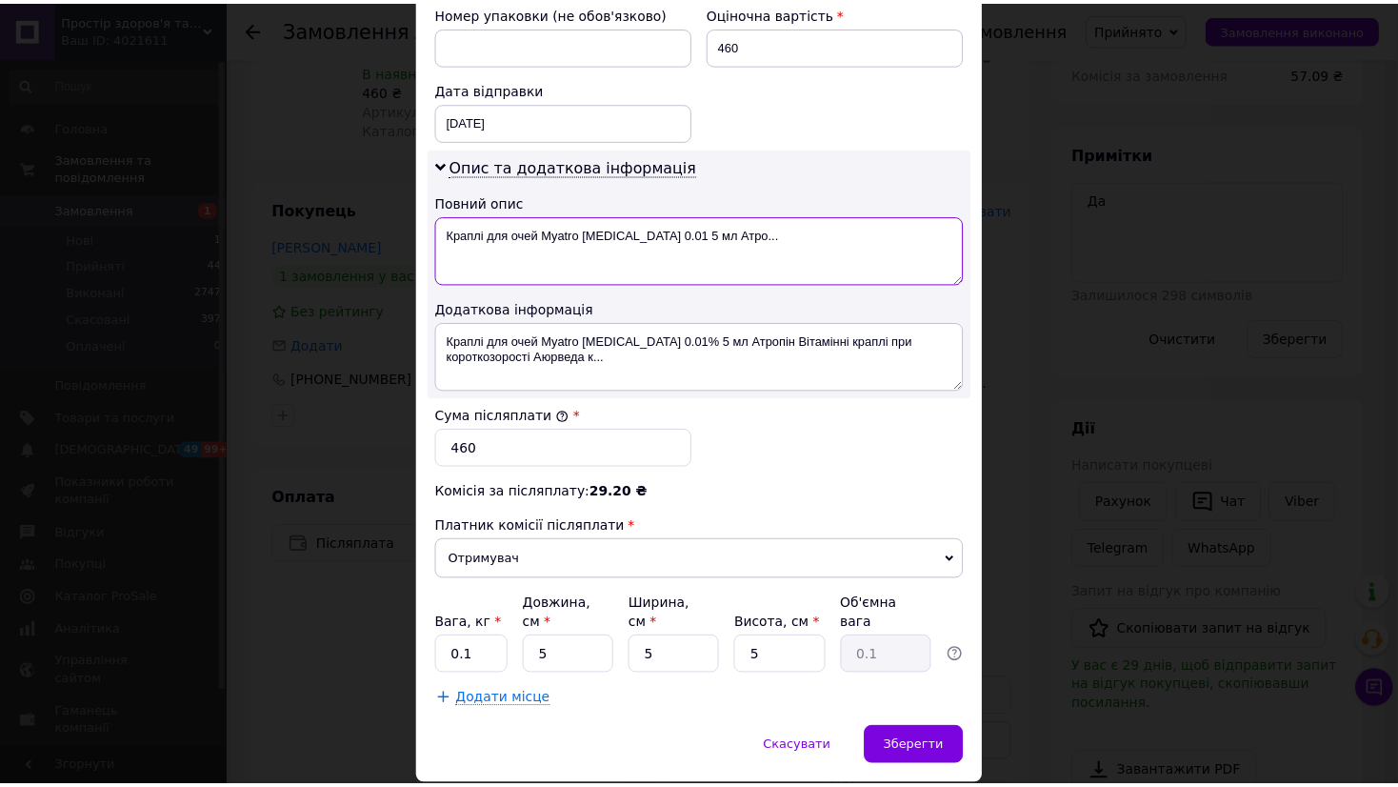
scroll to position [872, 0]
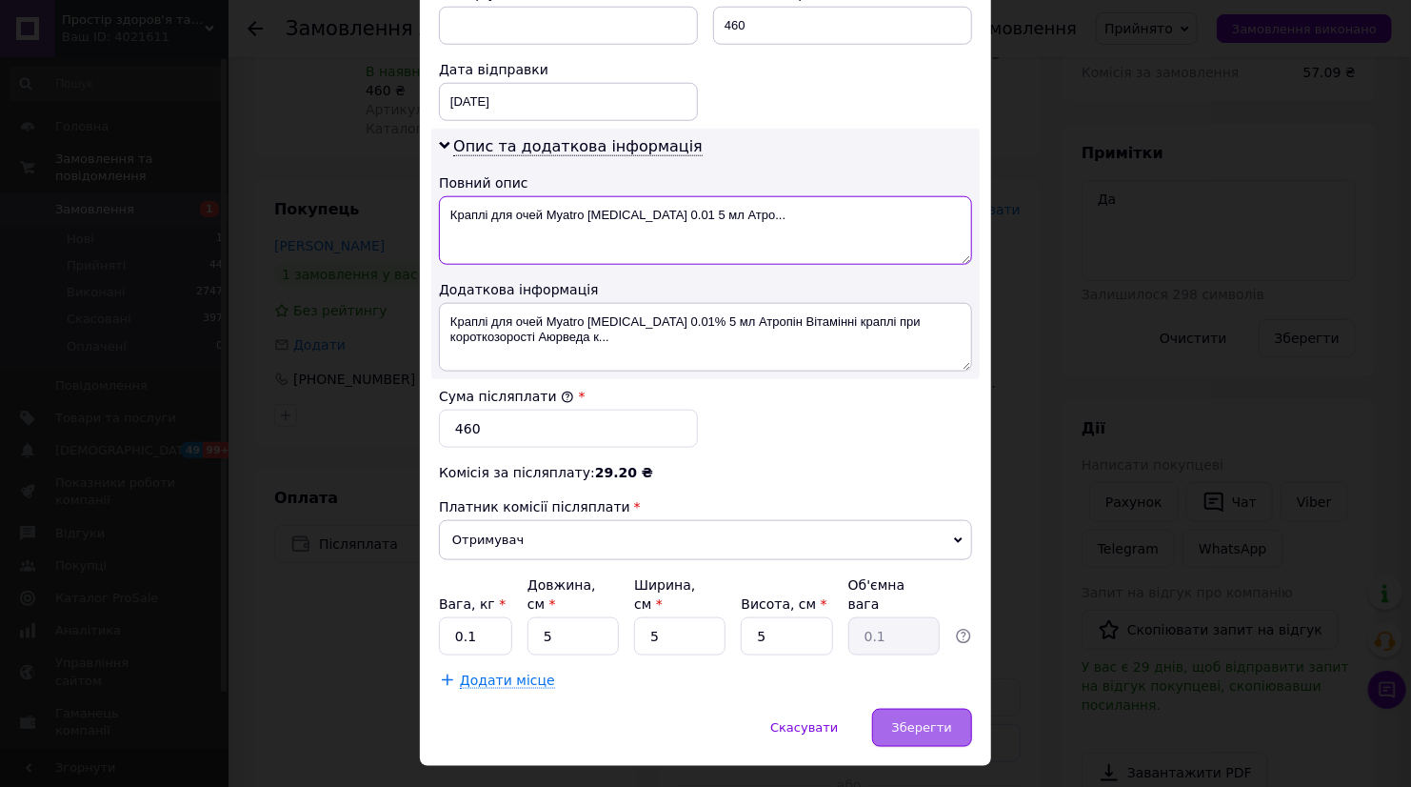
type textarea "Краплі для очей Myatro [MEDICAL_DATA] 0.01 5 мл Атро..."
click at [912, 708] on div "Зберегти" at bounding box center [922, 727] width 100 height 38
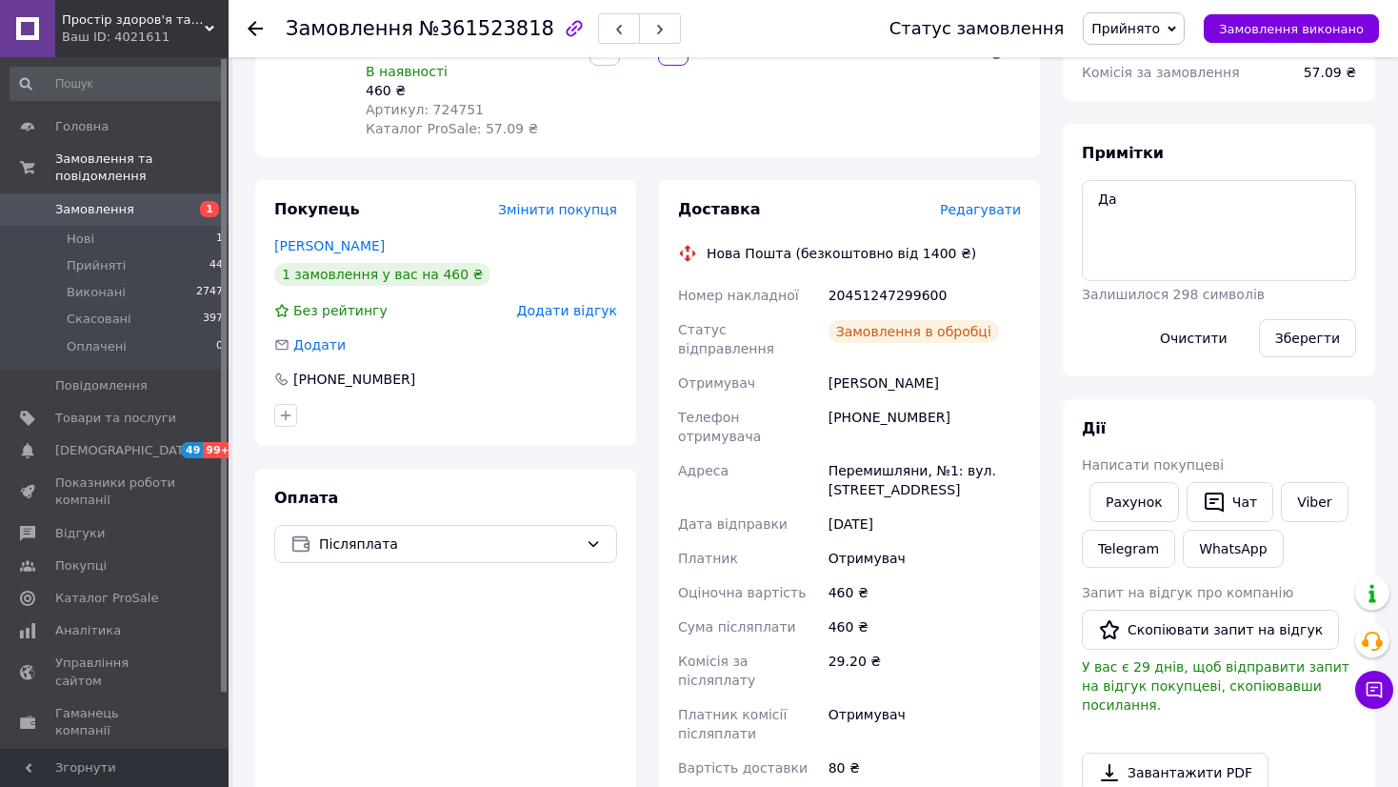
click at [890, 278] on div "20451247299600" at bounding box center [925, 295] width 200 height 34
copy div "20451247299600"
drag, startPoint x: 1107, startPoint y: 209, endPoint x: 1084, endPoint y: 201, distance: 25.3
click at [1084, 201] on textarea "Да" at bounding box center [1219, 230] width 274 height 101
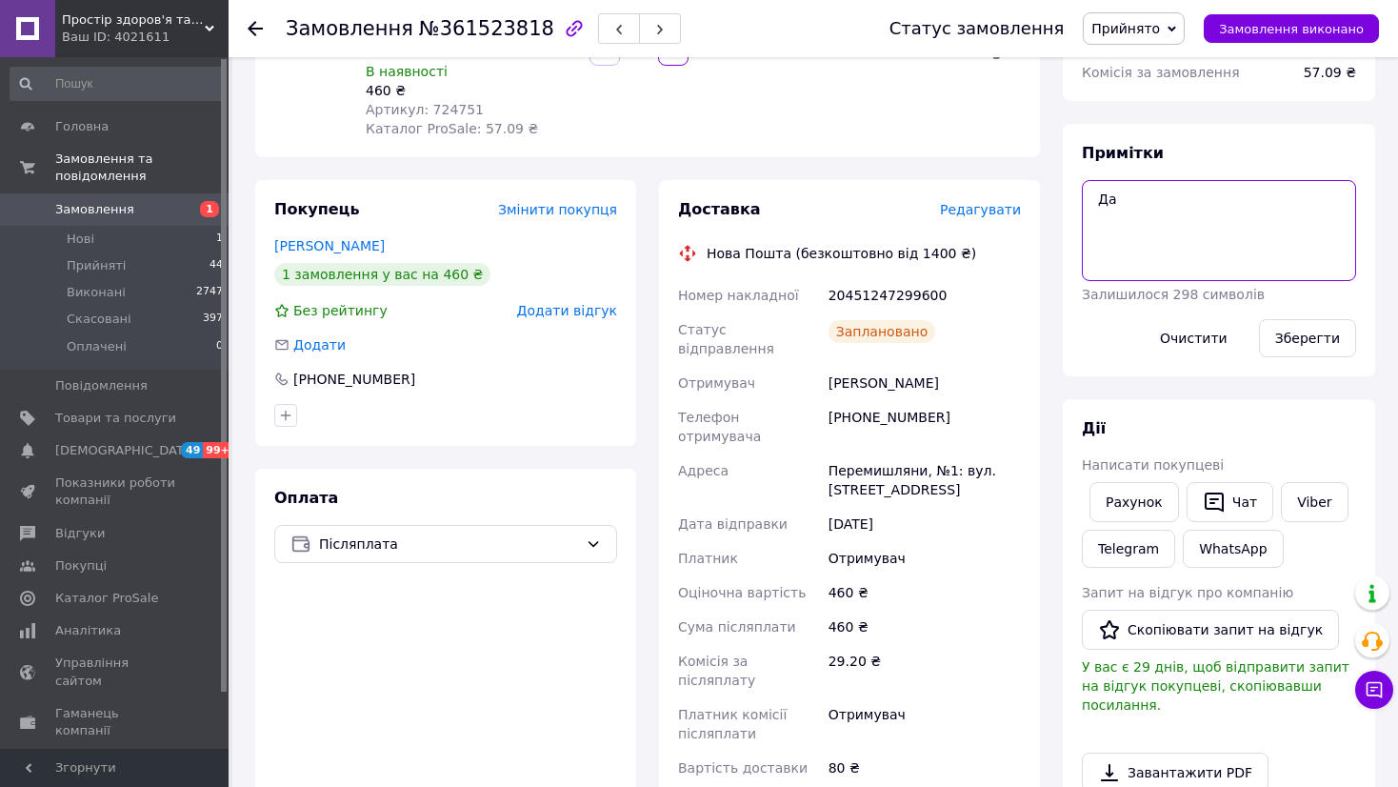
paste textarea "20451247299600"
type textarea "20451247299600"
click at [1294, 329] on button "Зберегти" at bounding box center [1307, 338] width 97 height 38
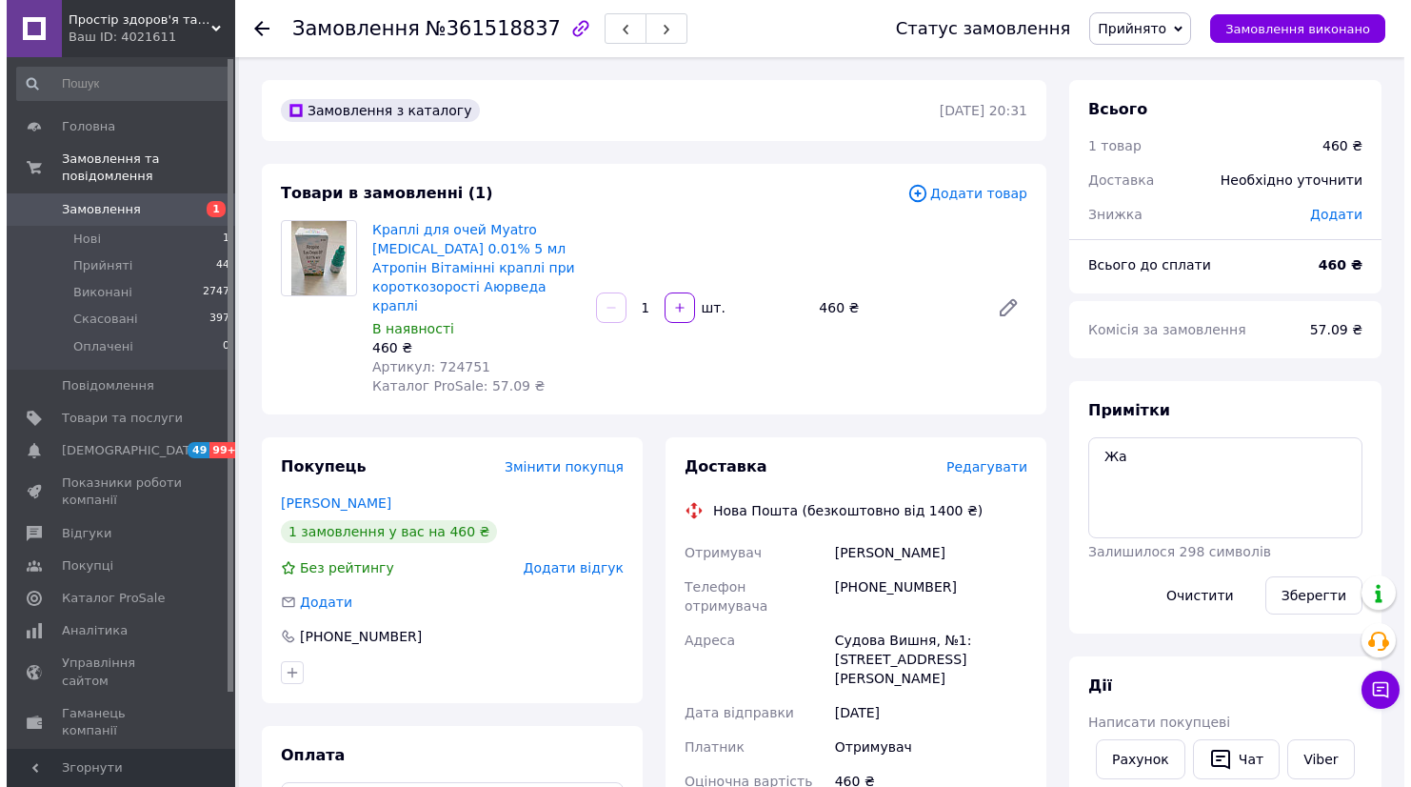
scroll to position [317, 0]
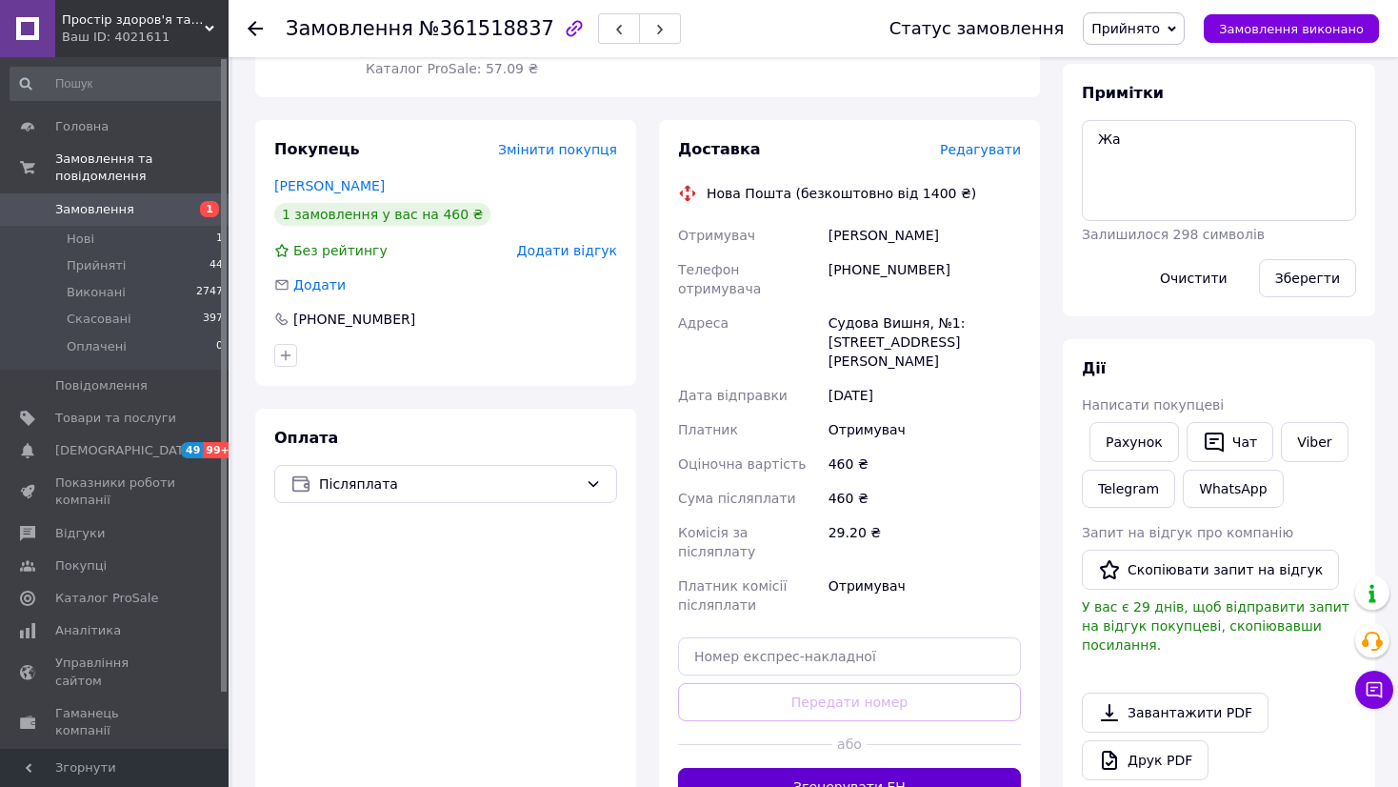
click at [835, 767] on button "Згенерувати ЕН" at bounding box center [849, 786] width 343 height 38
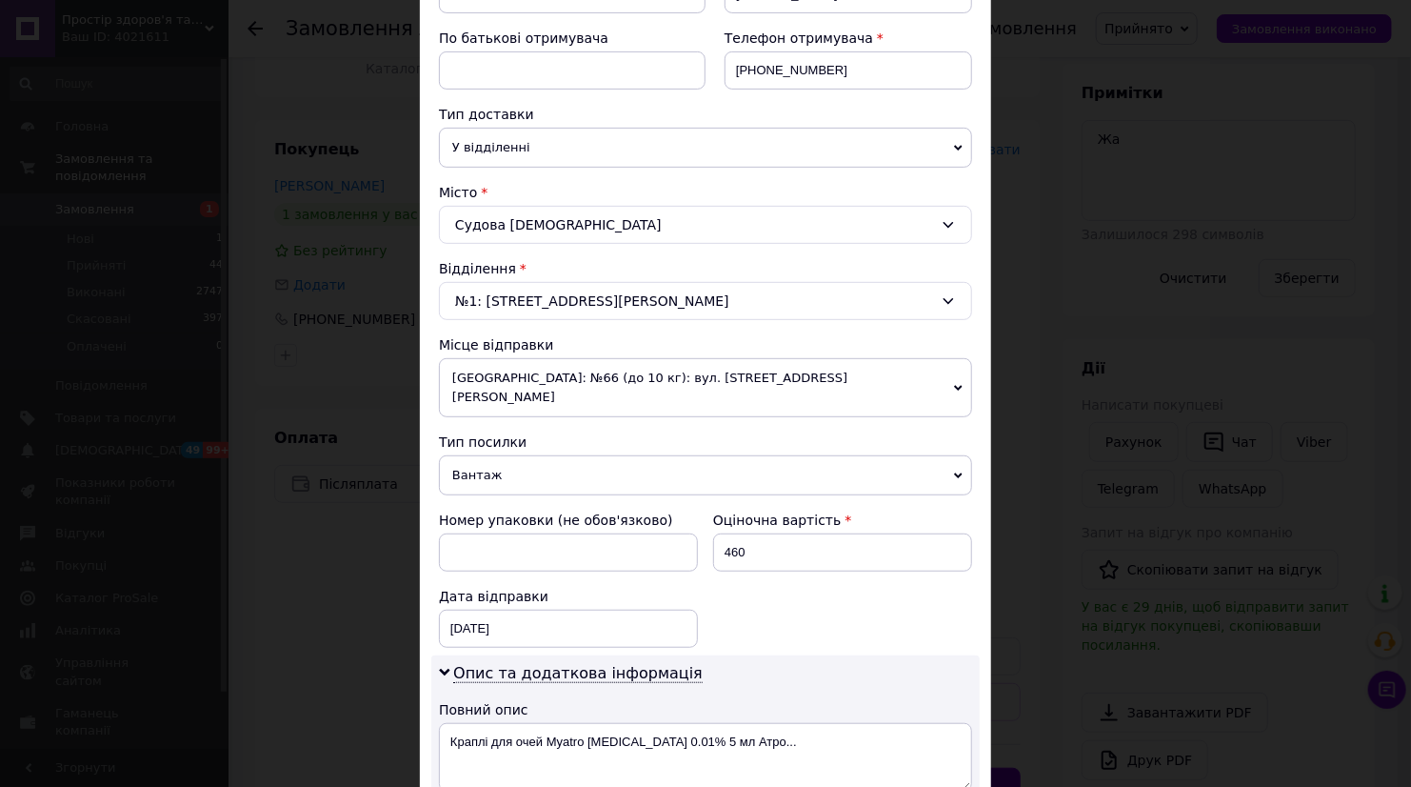
scroll to position [634, 0]
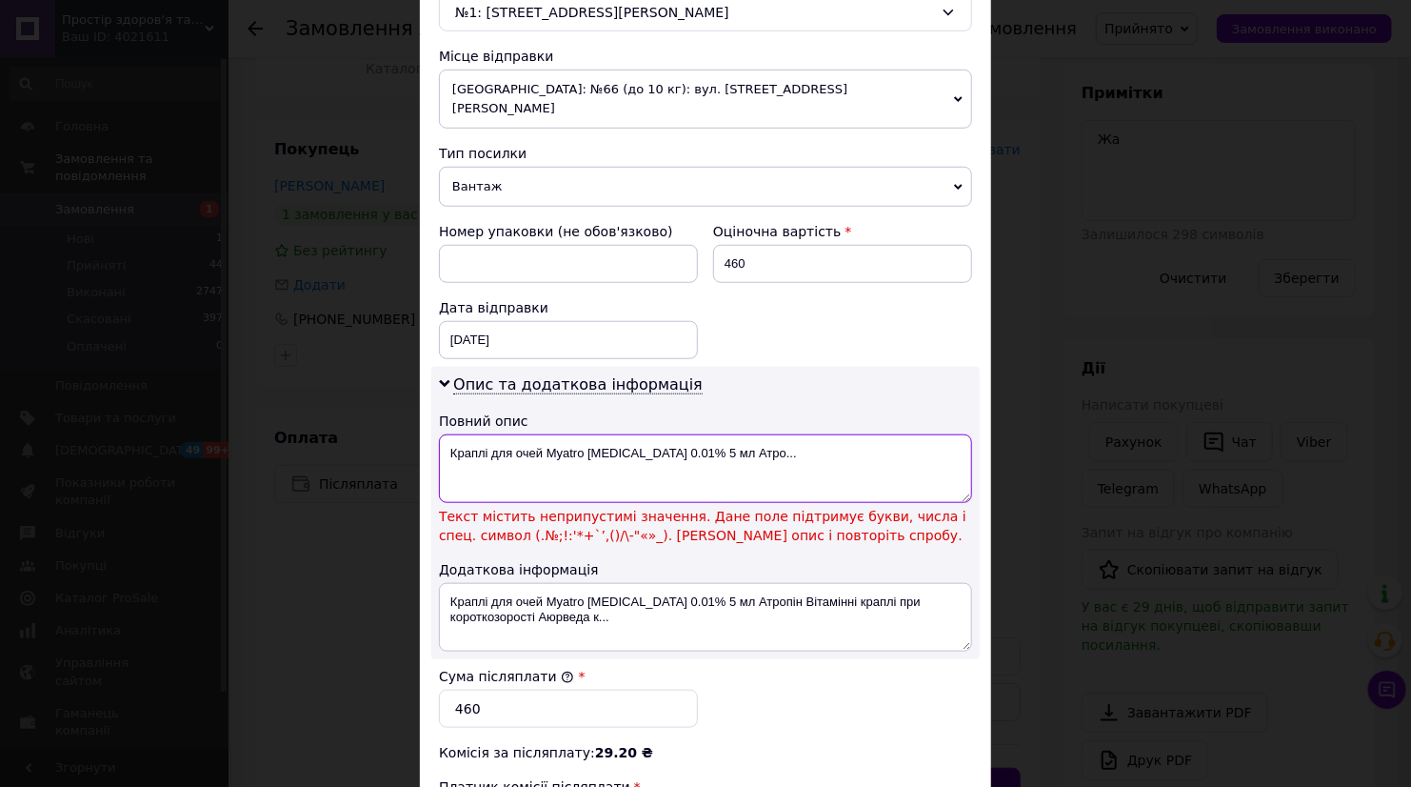
click at [669, 434] on textarea "Краплі для очей Myatro [MEDICAL_DATA] 0.01% 5 мл Атро..." at bounding box center [705, 468] width 533 height 69
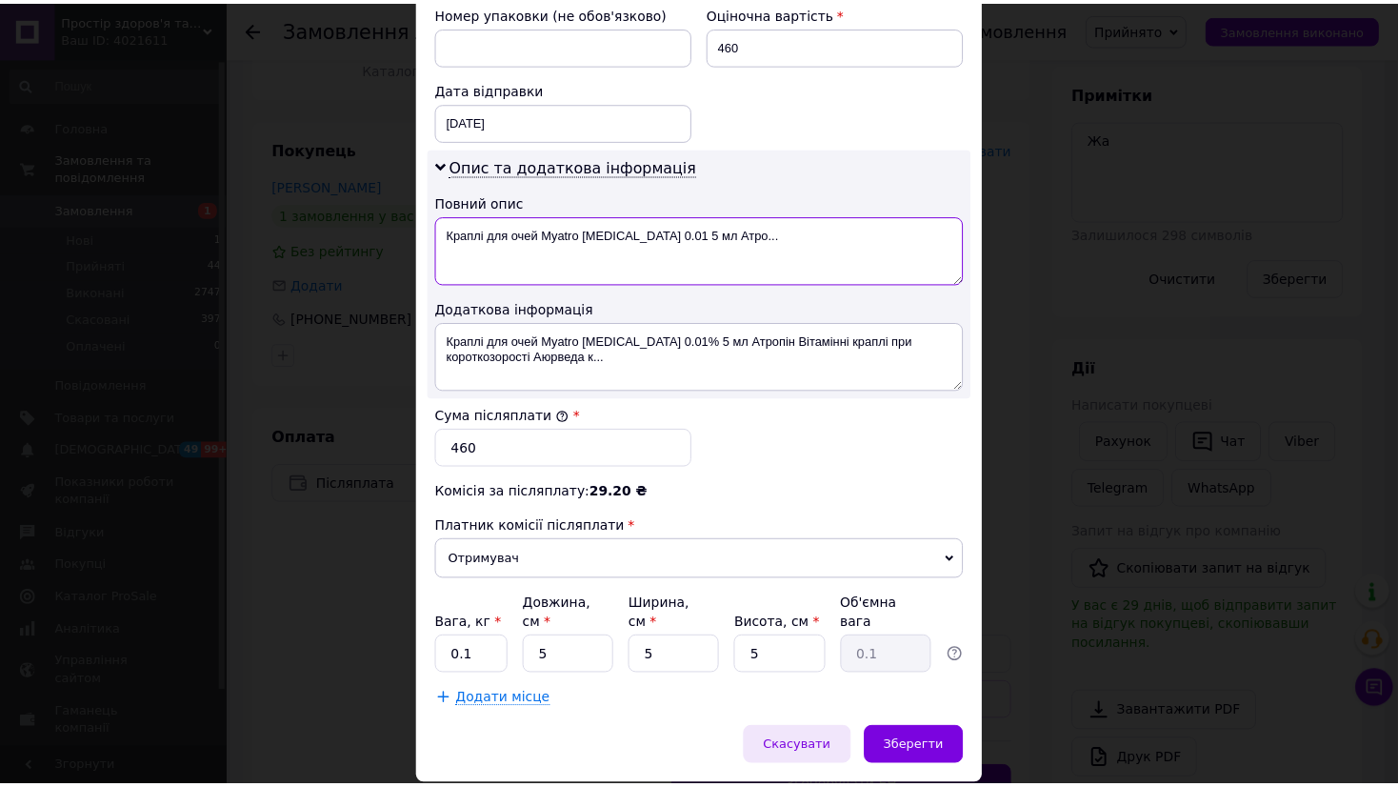
scroll to position [872, 0]
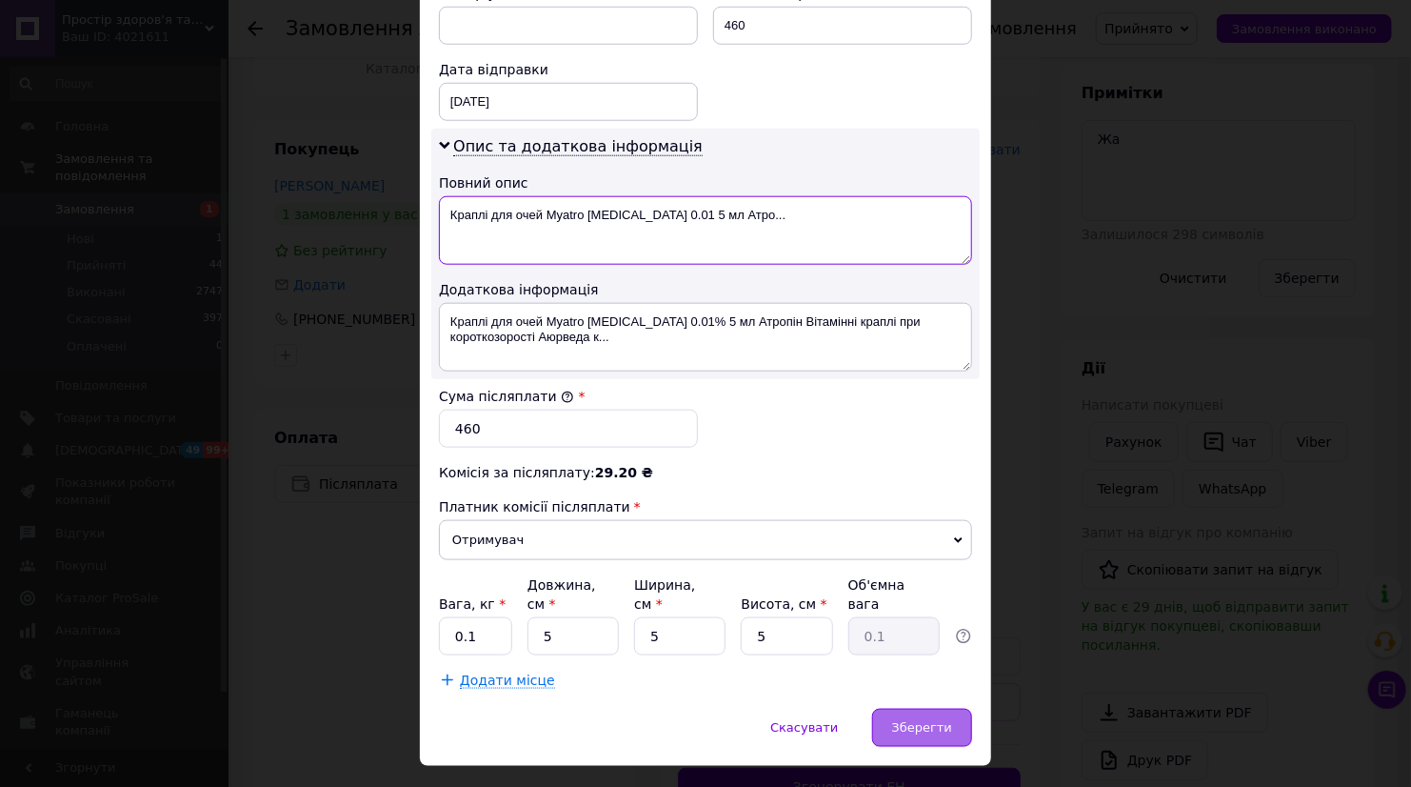
type textarea "Краплі для очей Myatro Atropine 0.01 5 мл Атро..."
drag, startPoint x: 913, startPoint y: 693, endPoint x: 925, endPoint y: 684, distance: 14.9
click at [917, 708] on div "Зберегти" at bounding box center [922, 727] width 100 height 38
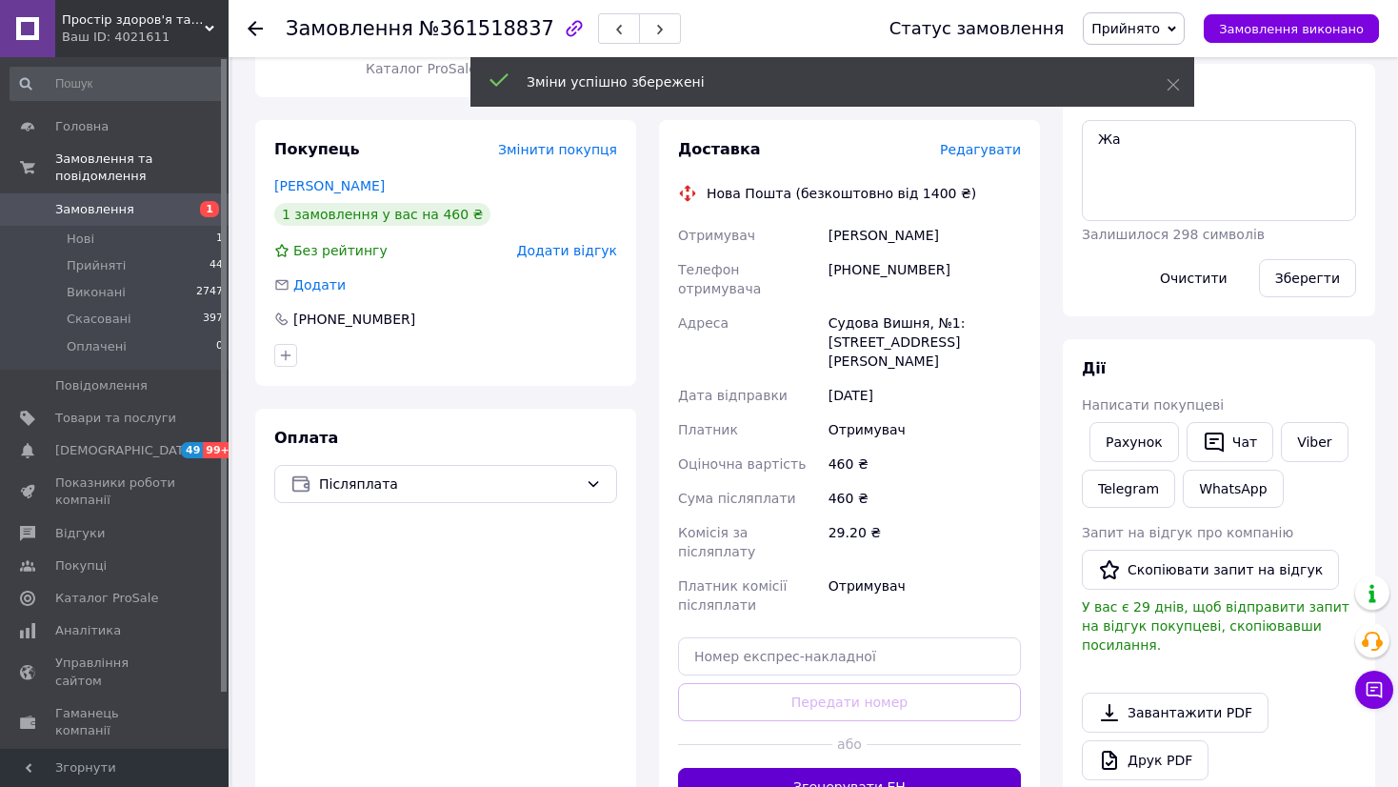
click at [901, 767] on button "Згенерувати ЕН" at bounding box center [849, 786] width 343 height 38
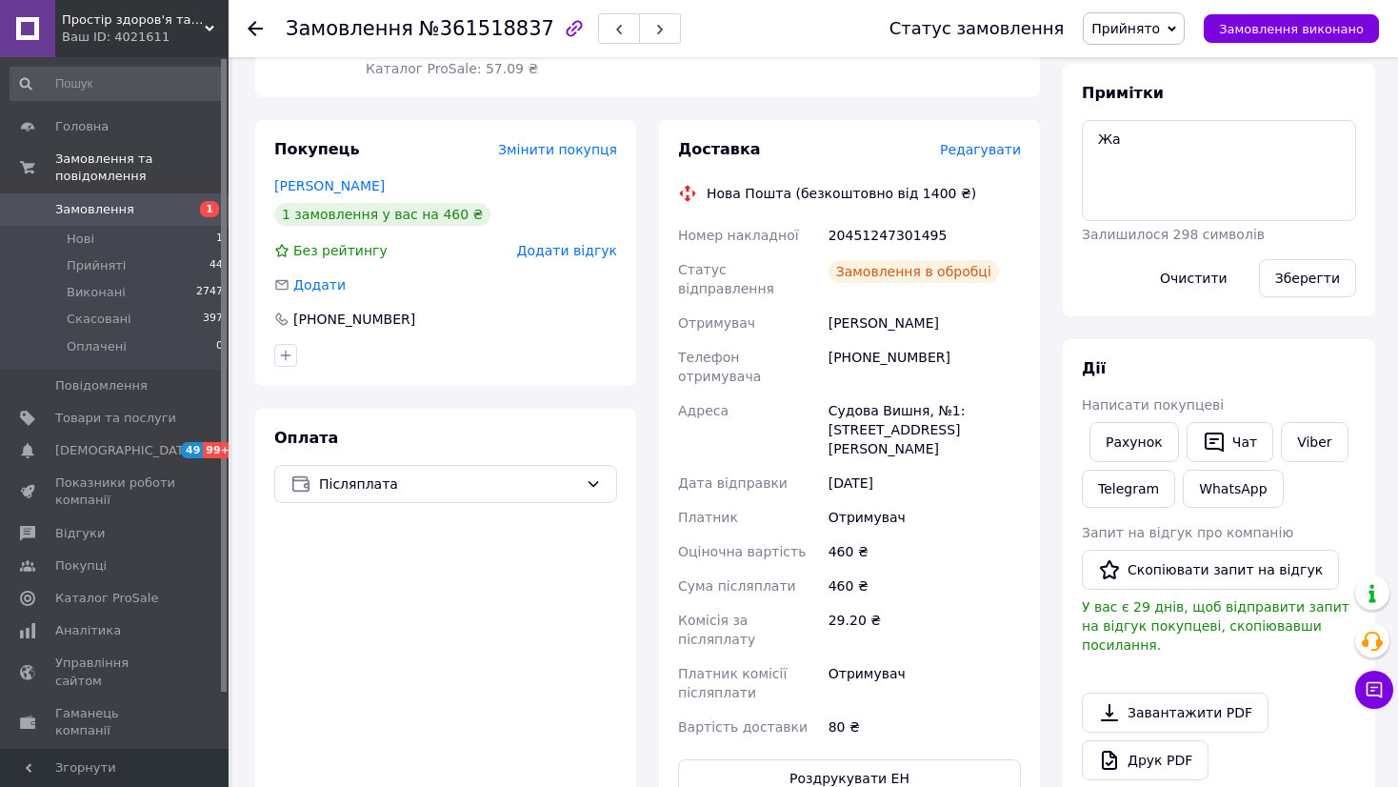
click at [884, 218] on div "20451247301495" at bounding box center [925, 235] width 200 height 34
copy div "20451247301495"
drag, startPoint x: 1168, startPoint y: 154, endPoint x: 1078, endPoint y: 129, distance: 93.8
click at [1078, 129] on div "Примітки Жа Залишилося 298 символів Очистити Зберегти" at bounding box center [1219, 190] width 312 height 252
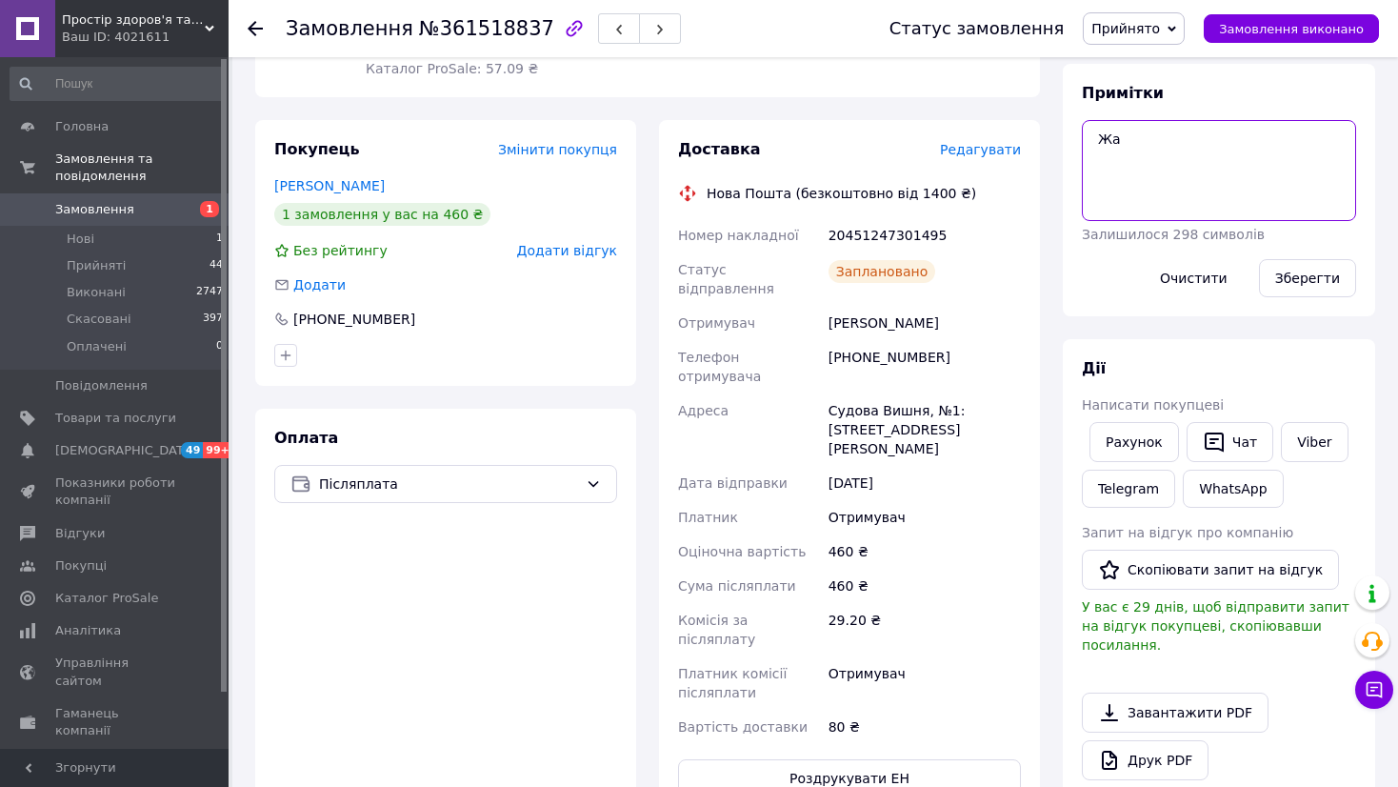
paste textarea "20451247301495"
type textarea "20451247301495"
click at [1321, 273] on button "Зберегти" at bounding box center [1307, 278] width 97 height 38
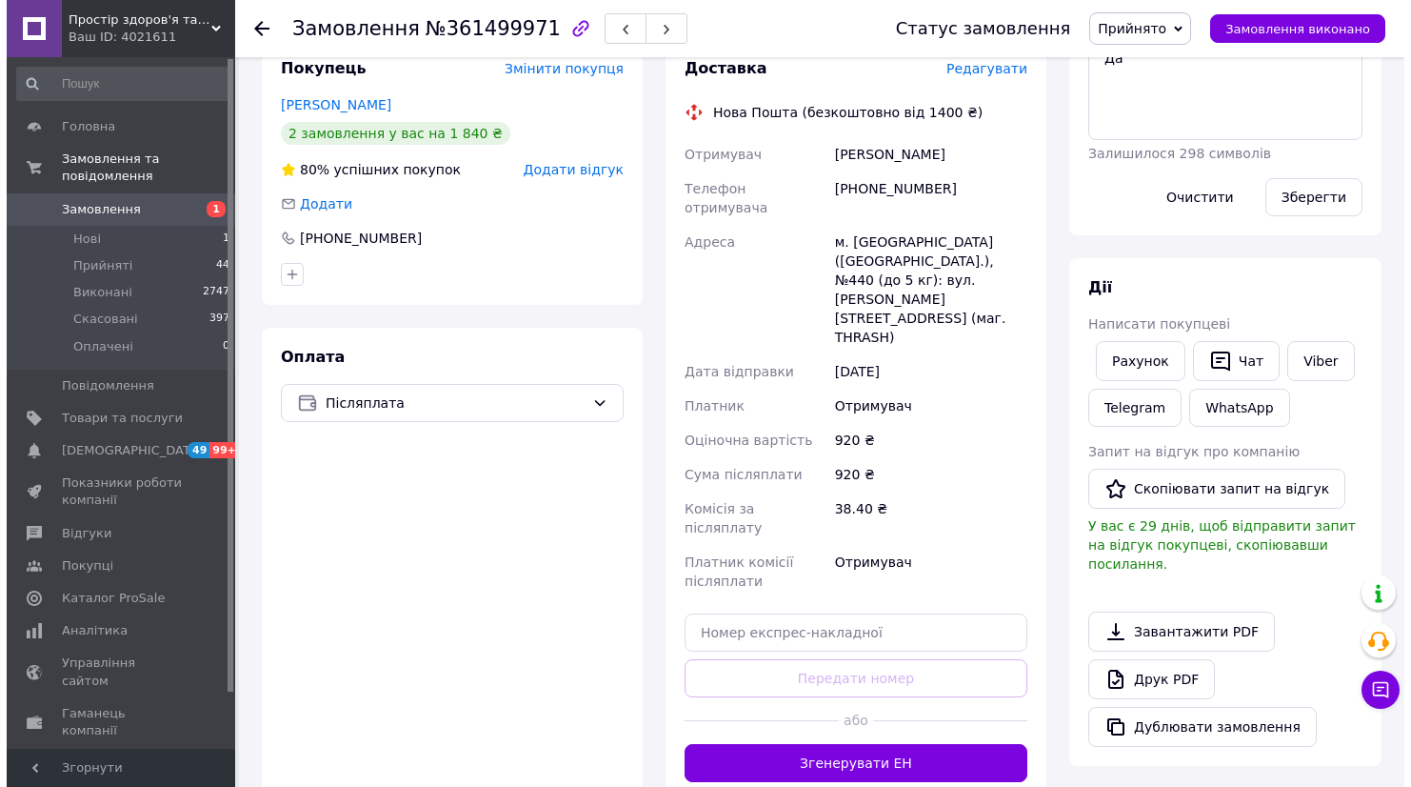
scroll to position [548, 0]
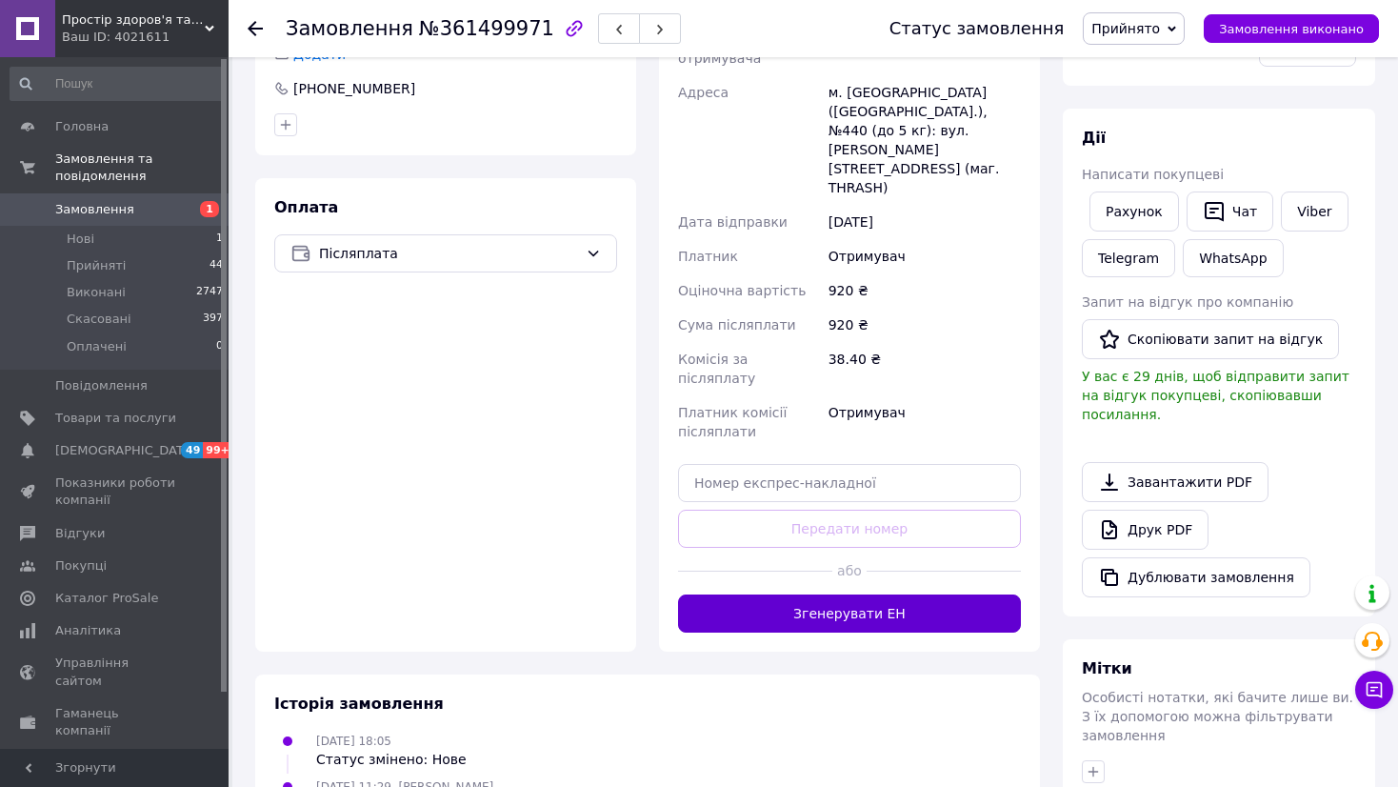
click at [909, 594] on button "Згенерувати ЕН" at bounding box center [849, 613] width 343 height 38
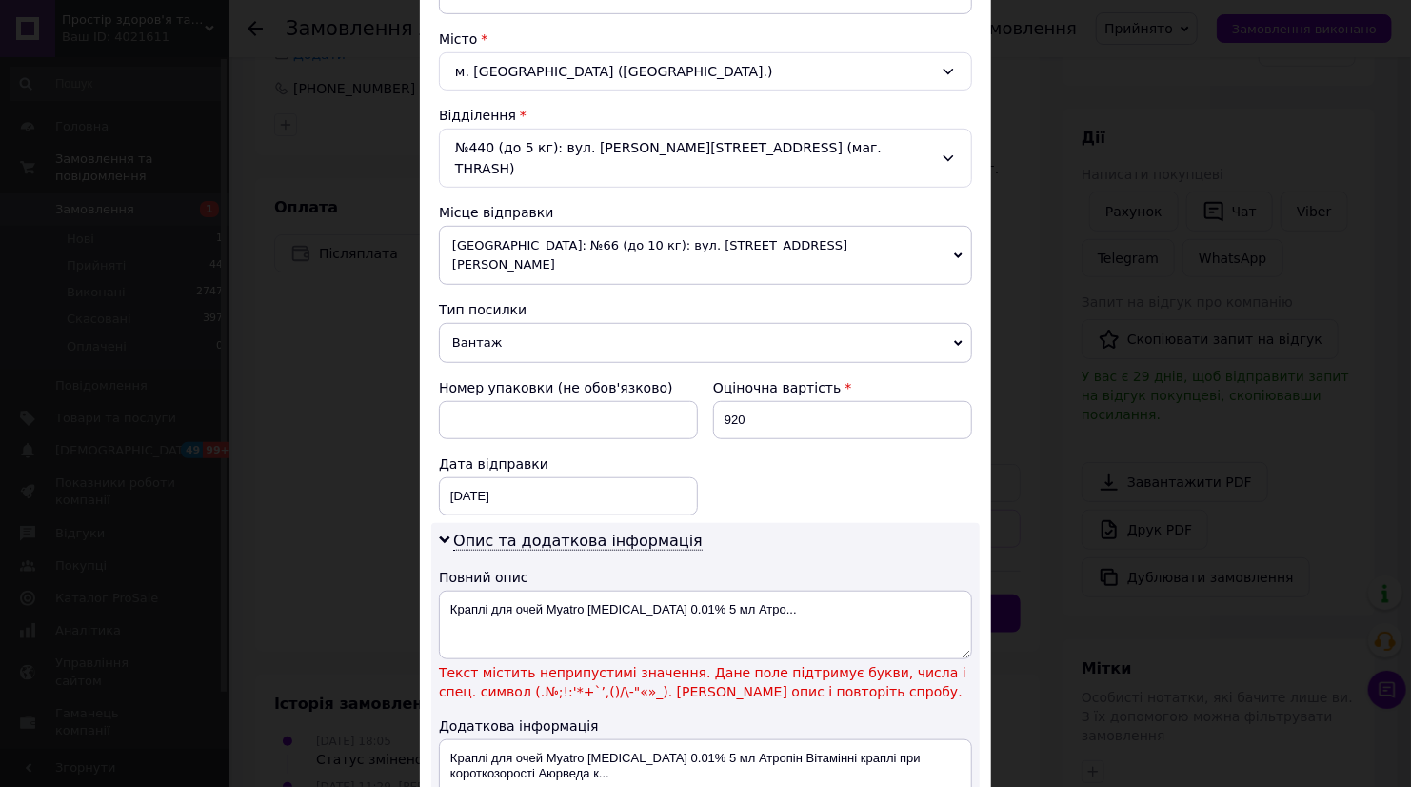
scroll to position [634, 0]
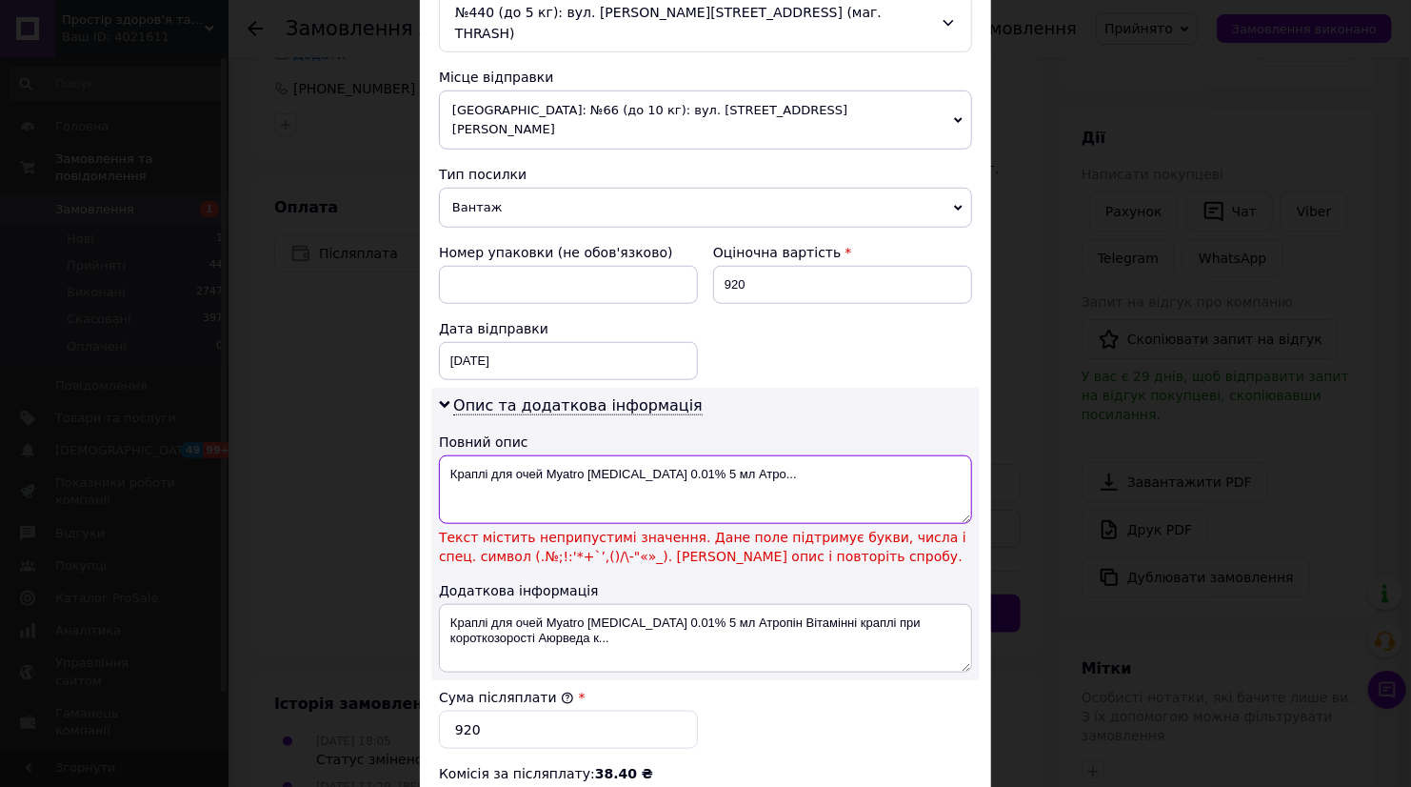
drag, startPoint x: 662, startPoint y: 429, endPoint x: 691, endPoint y: 453, distance: 37.9
click at [662, 455] on textarea "Краплі для очей Myatro [MEDICAL_DATA] 0.01% 5 мл Атро..." at bounding box center [705, 489] width 533 height 69
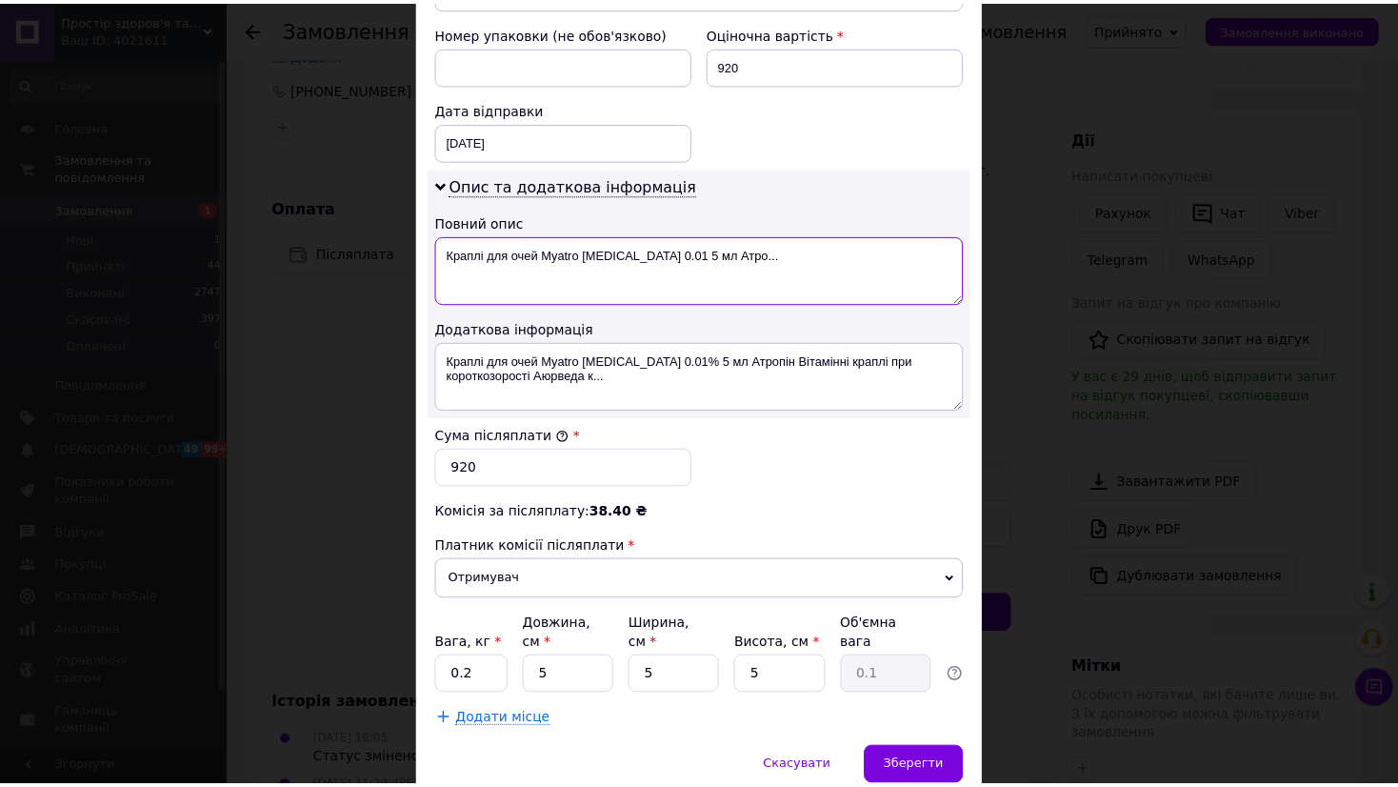
scroll to position [872, 0]
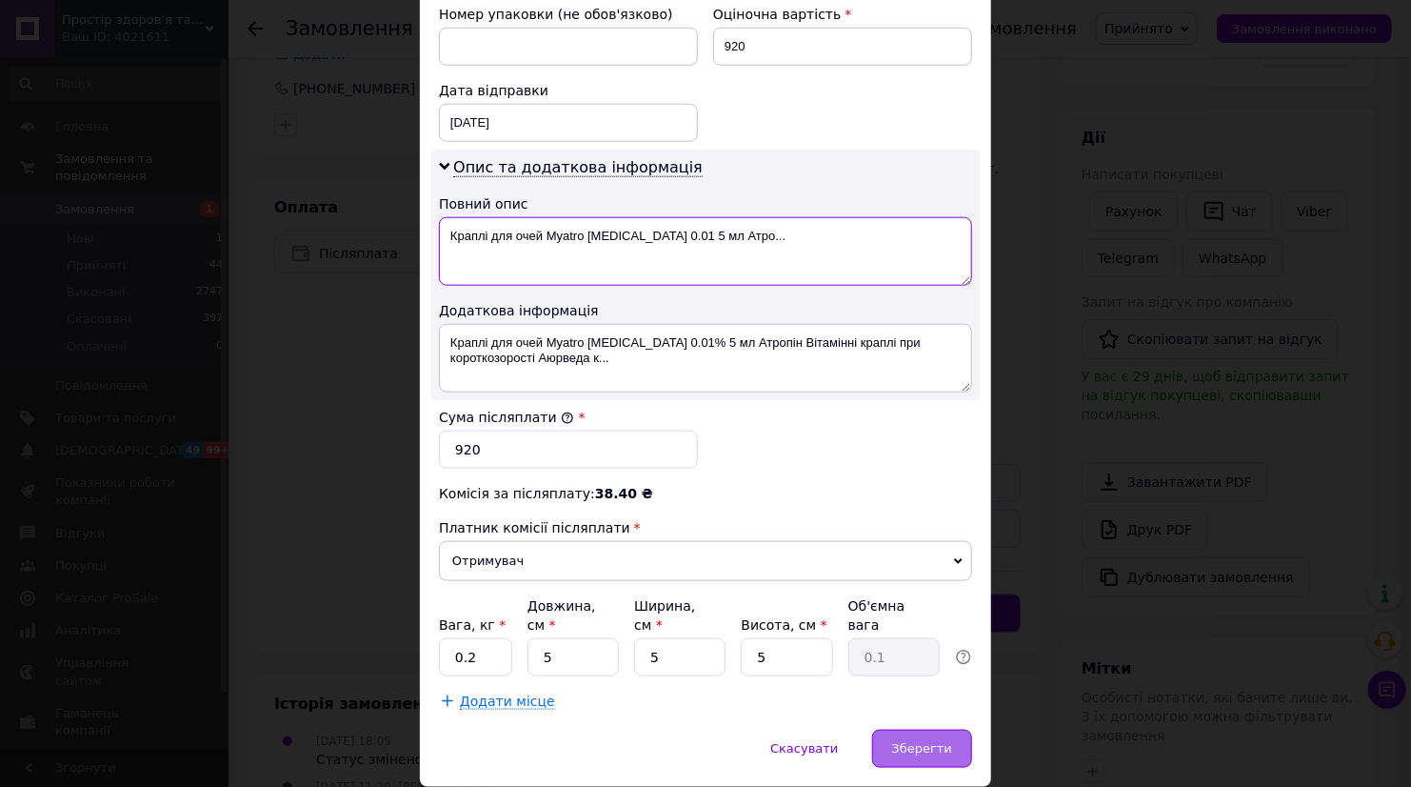
type textarea "Краплі для очей Myatro [MEDICAL_DATA] 0.01 5 мл Атро..."
click at [917, 741] on span "Зберегти" at bounding box center [922, 748] width 60 height 14
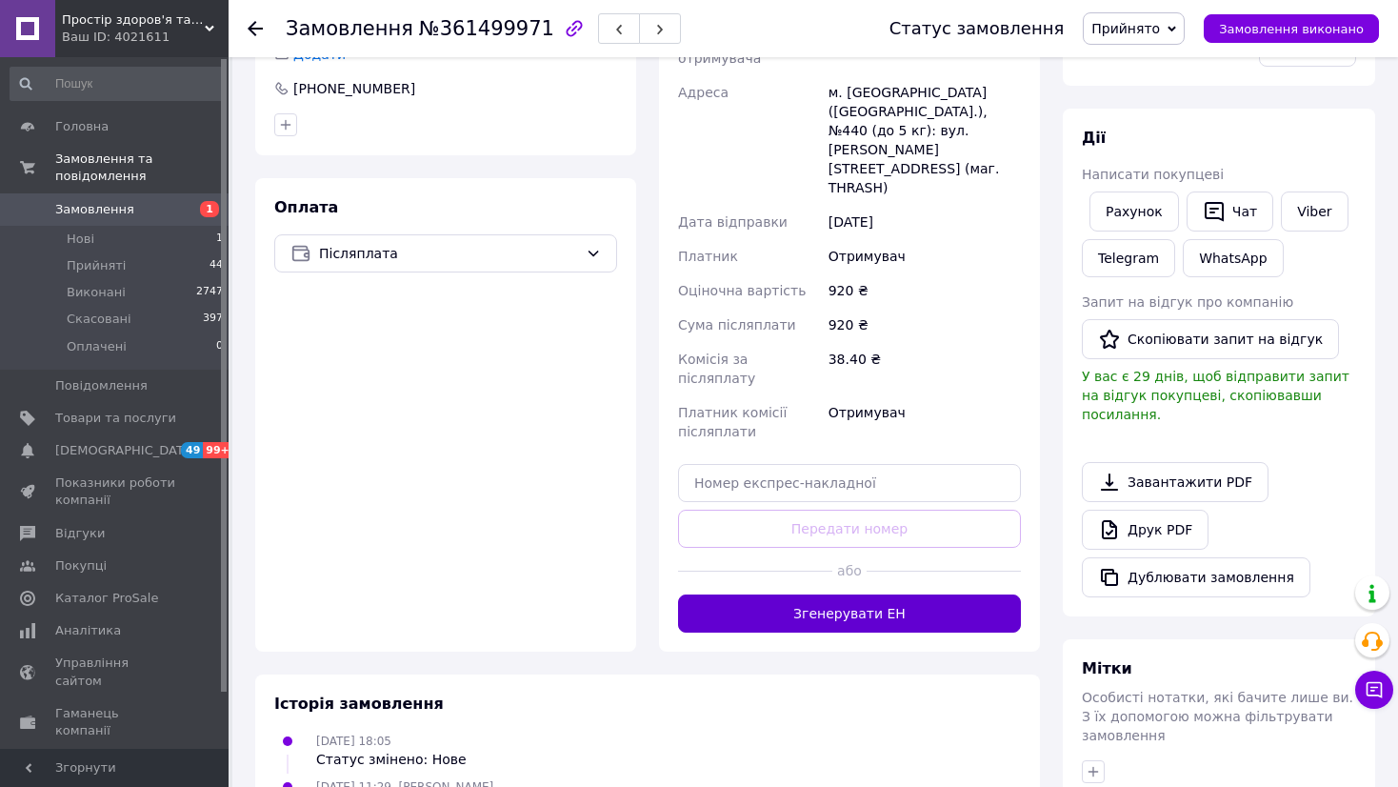
click at [891, 594] on button "Згенерувати ЕН" at bounding box center [849, 613] width 343 height 38
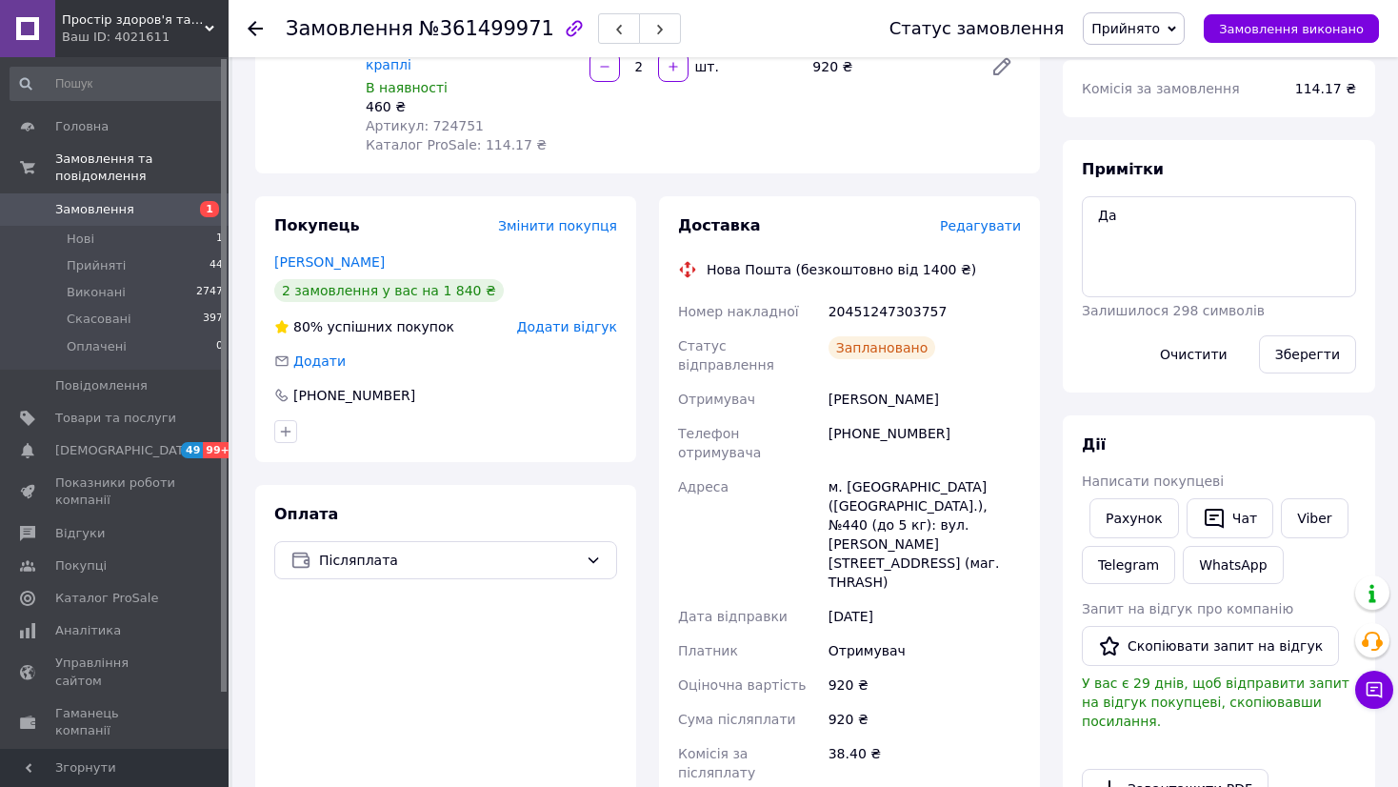
scroll to position [229, 0]
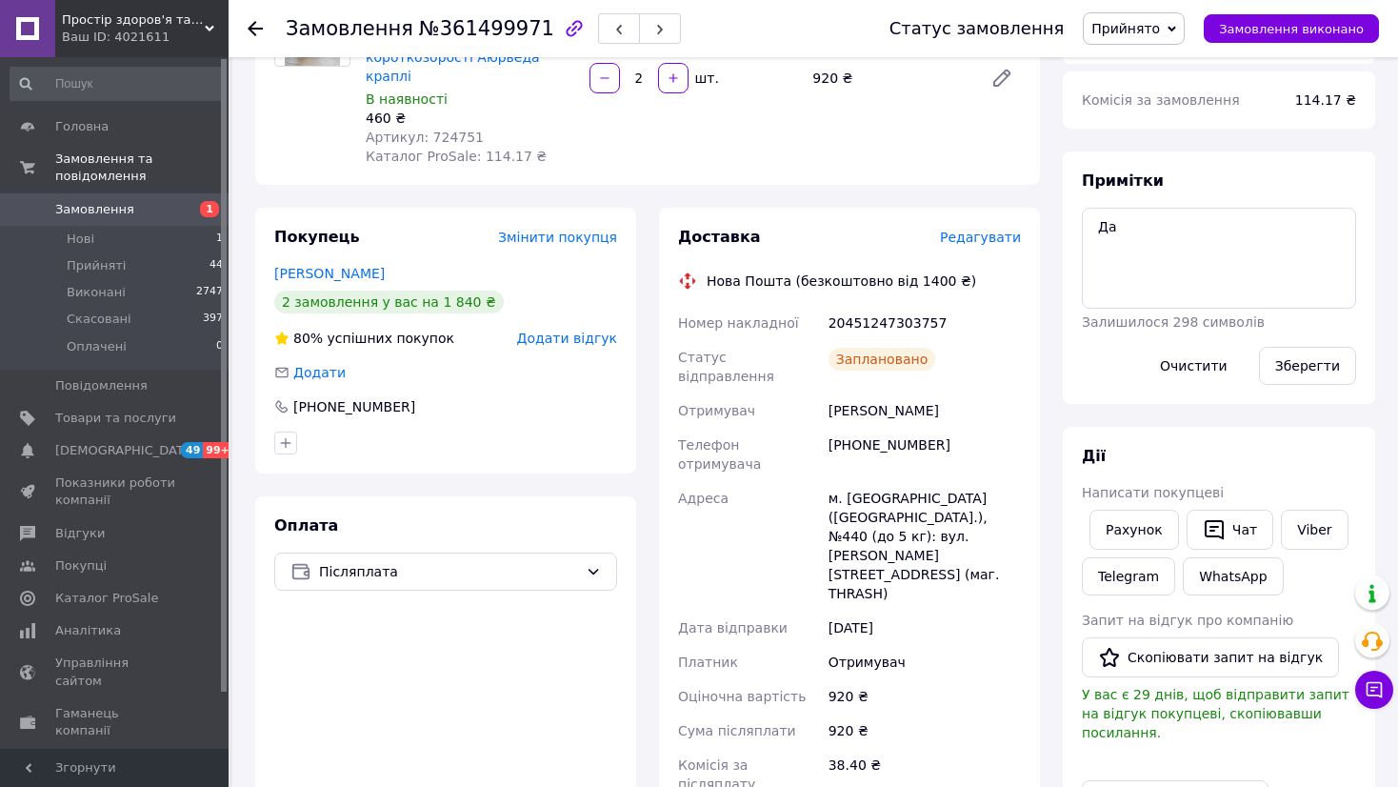
click at [880, 309] on div "20451247303757" at bounding box center [925, 323] width 200 height 34
copy div "20451247303757"
drag, startPoint x: 1199, startPoint y: 249, endPoint x: 1060, endPoint y: 247, distance: 139.0
click at [1060, 247] on div "Всього 1 товар 920 ₴ Доставка 84.6 ₴ Знижка Додати Всього до сплати 920 ₴ Коміс…" at bounding box center [1218, 664] width 335 height 1627
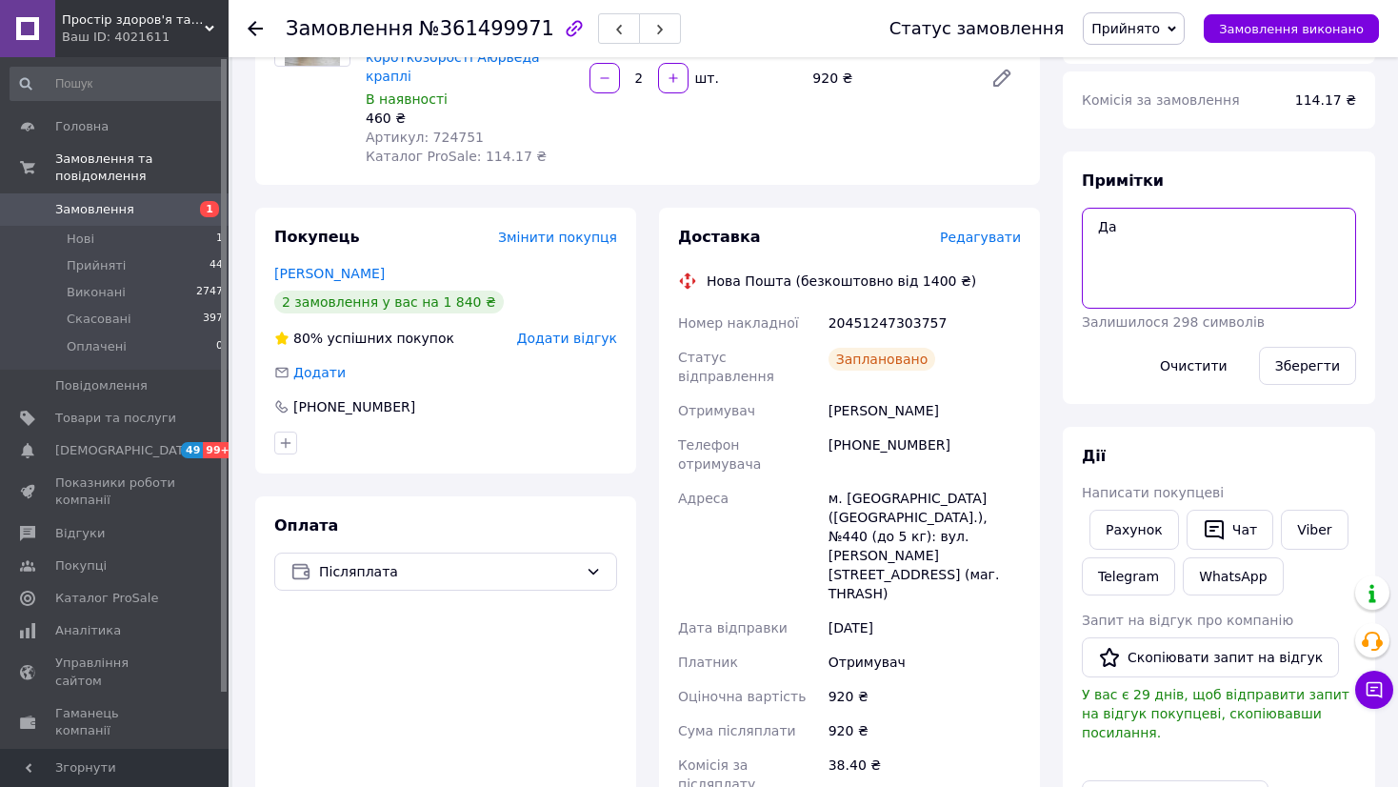
paste textarea "20451247303757"
type textarea "20451247303757"
click at [1299, 359] on button "Зберегти" at bounding box center [1307, 366] width 97 height 38
